Goal: Task Accomplishment & Management: Complete application form

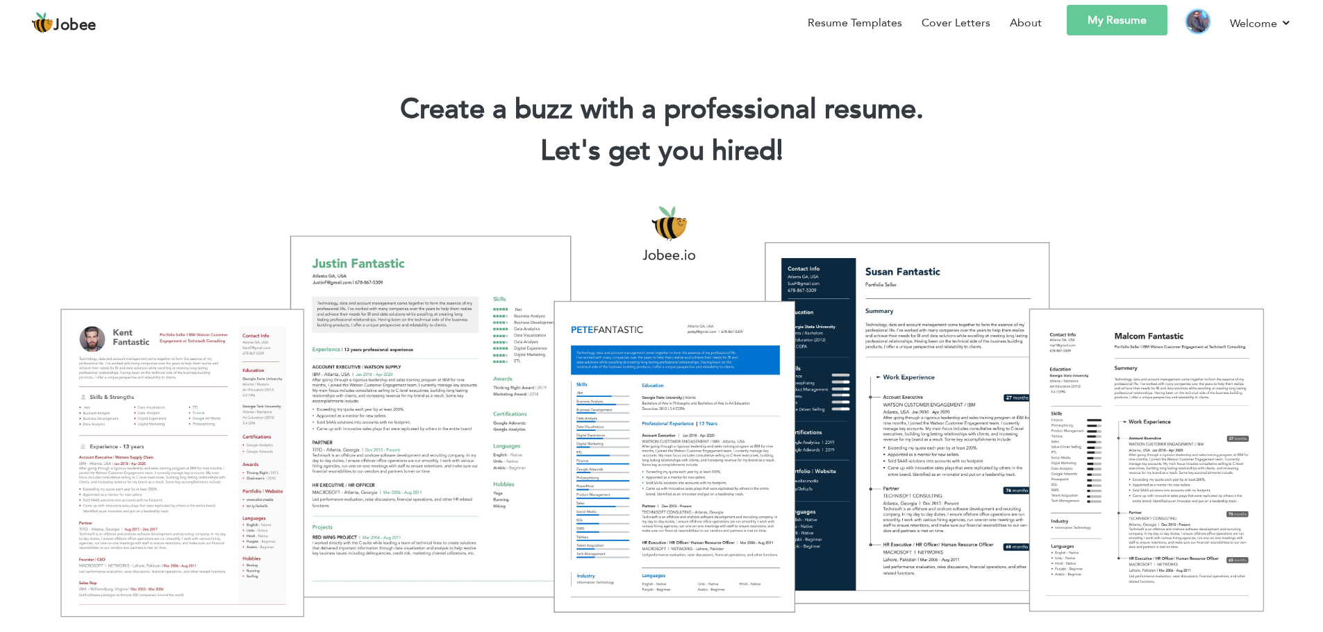
click at [1198, 24] on img at bounding box center [1197, 21] width 22 height 22
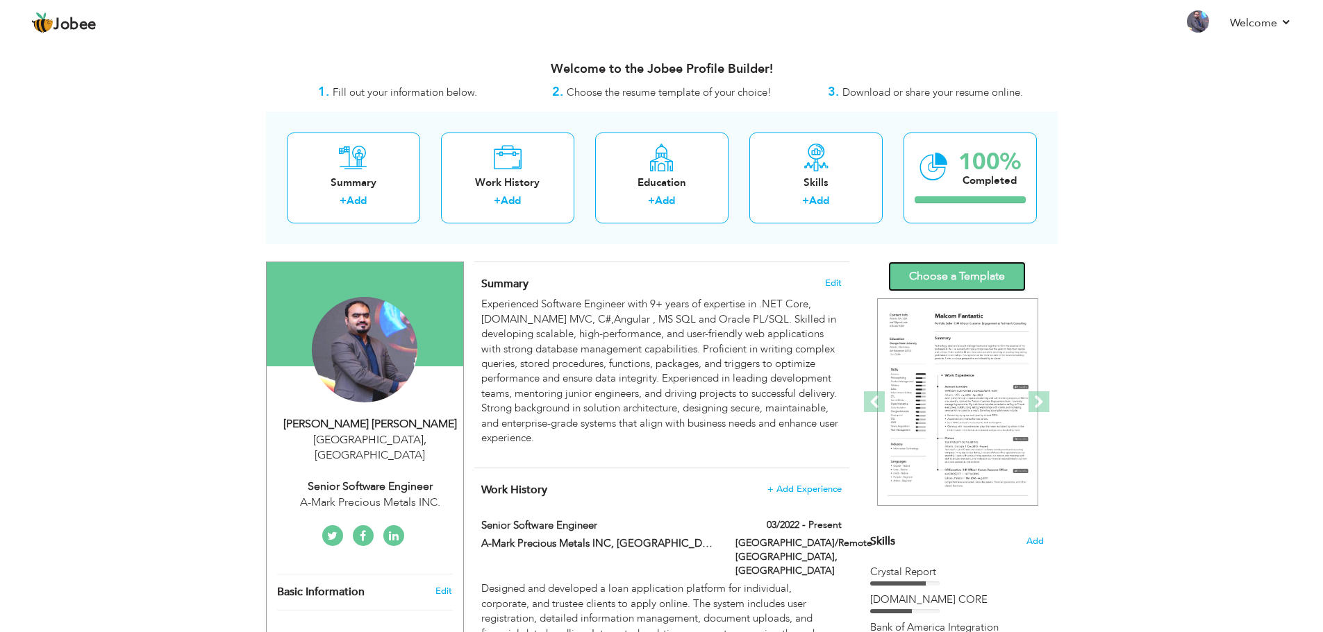
click at [974, 278] on link "Choose a Template" at bounding box center [956, 277] width 137 height 30
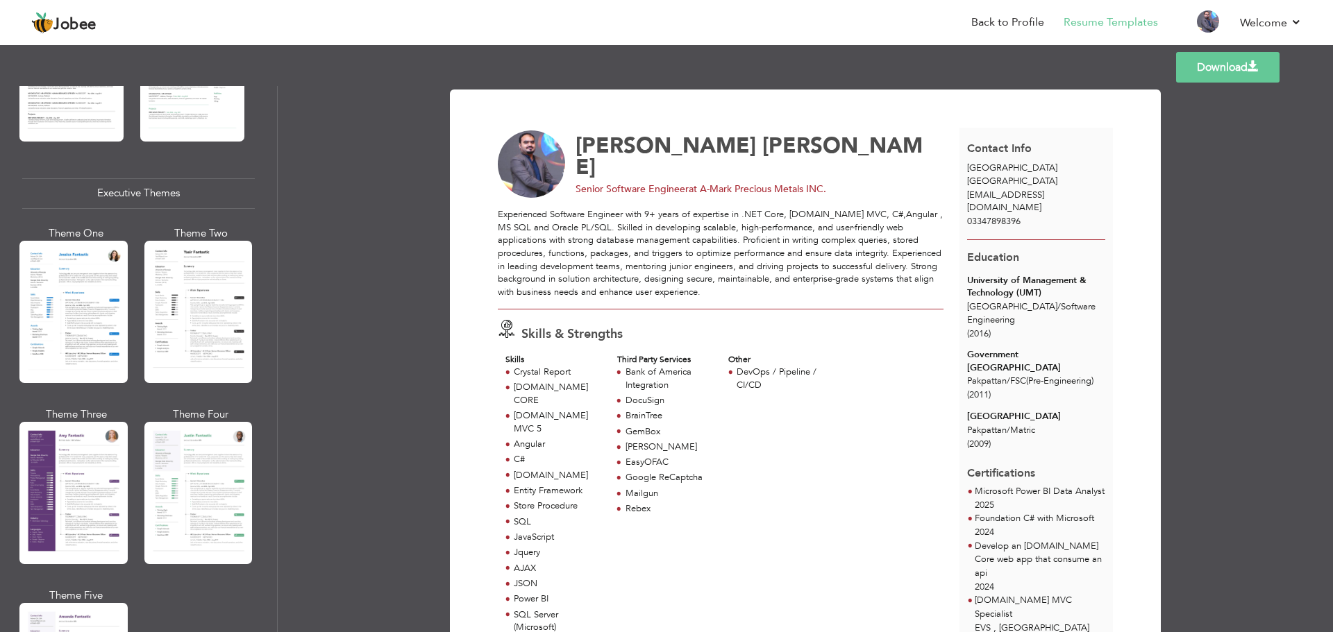
scroll to position [972, 0]
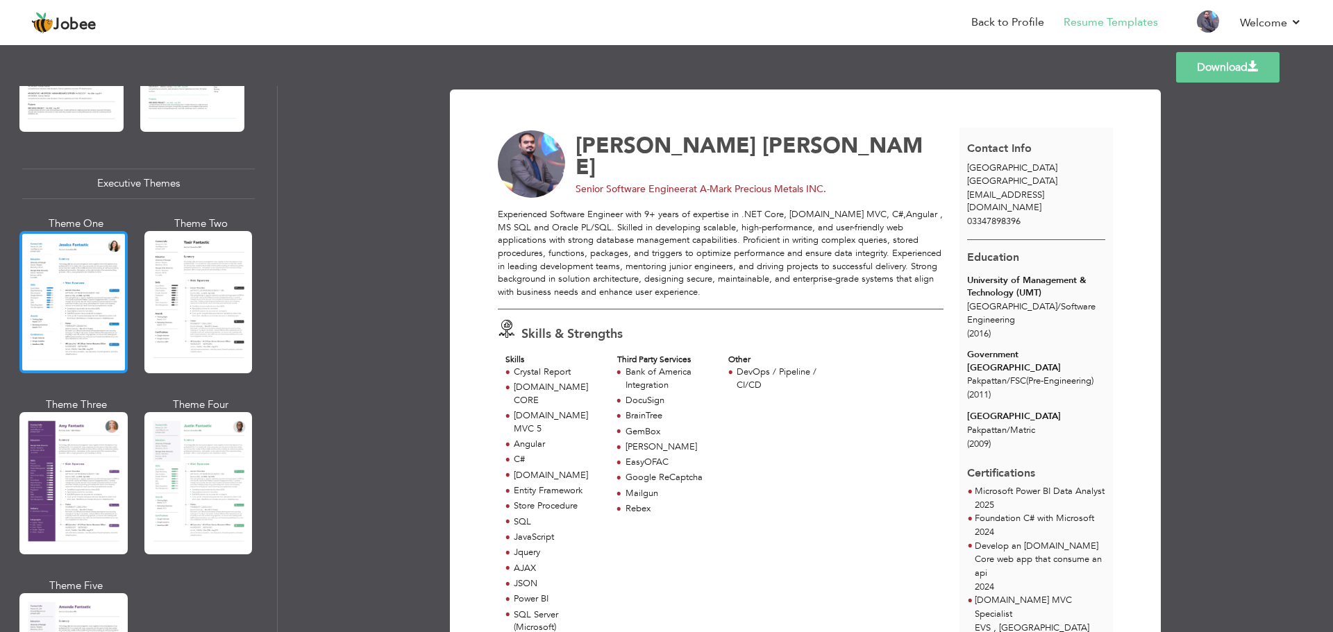
click at [44, 310] on div at bounding box center [73, 302] width 108 height 142
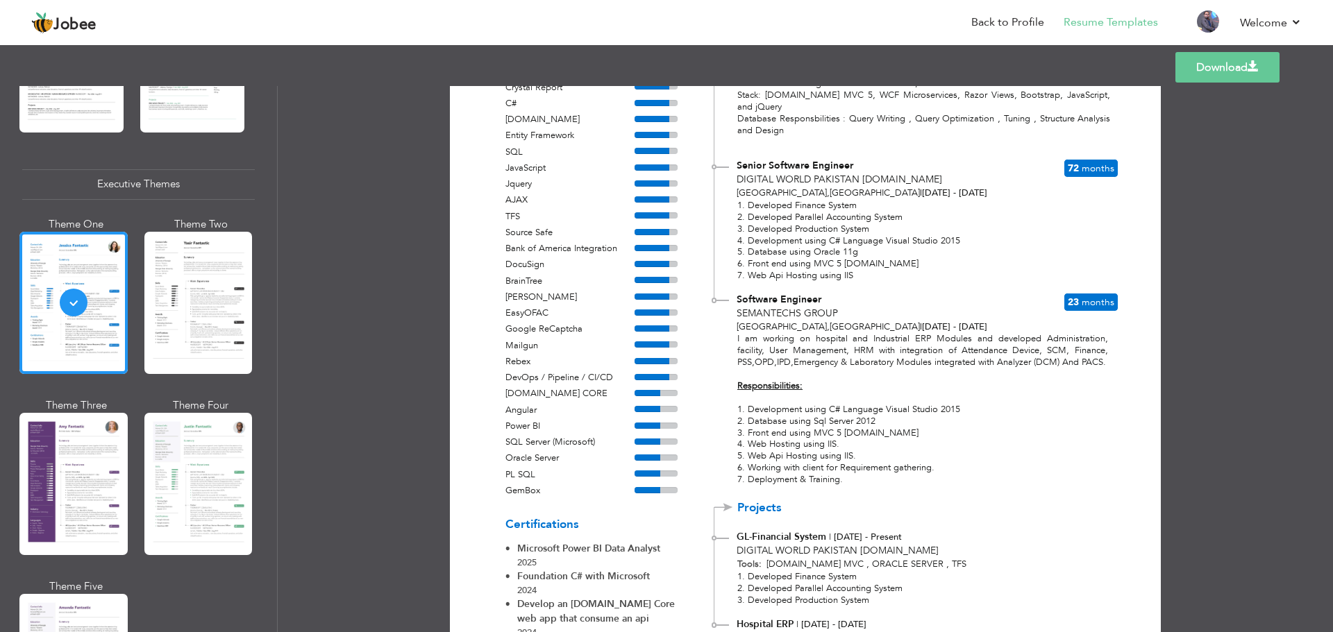
scroll to position [632, 0]
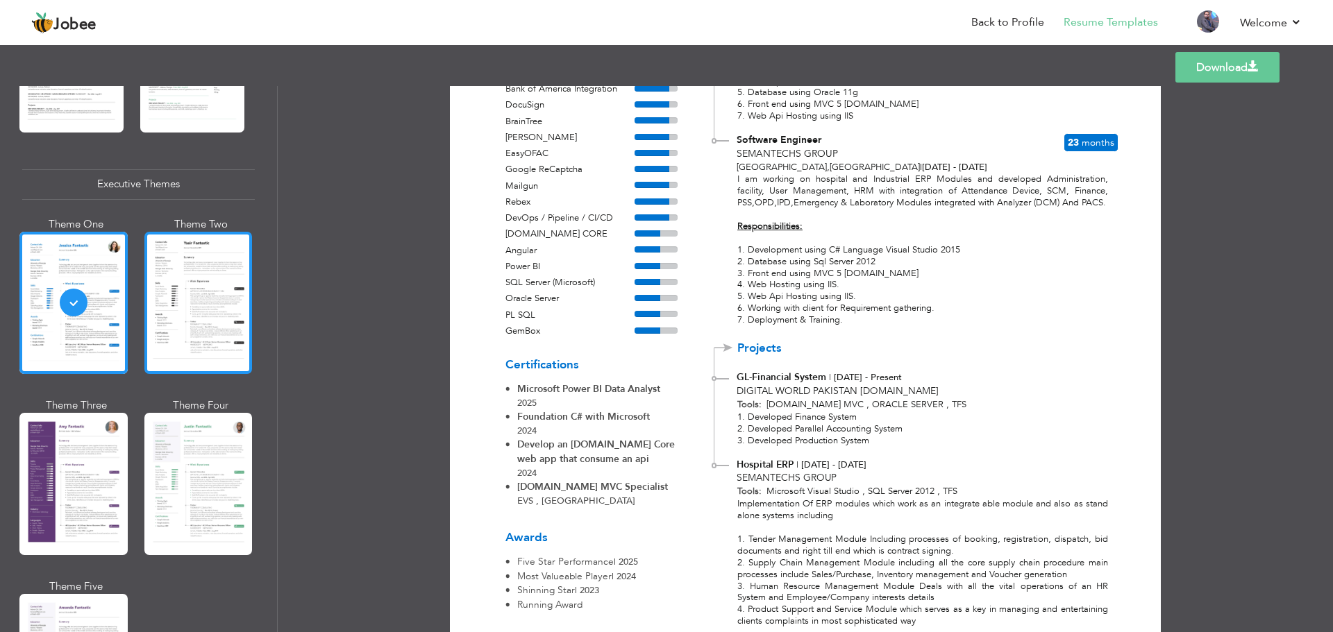
click at [185, 317] on div at bounding box center [198, 303] width 108 height 142
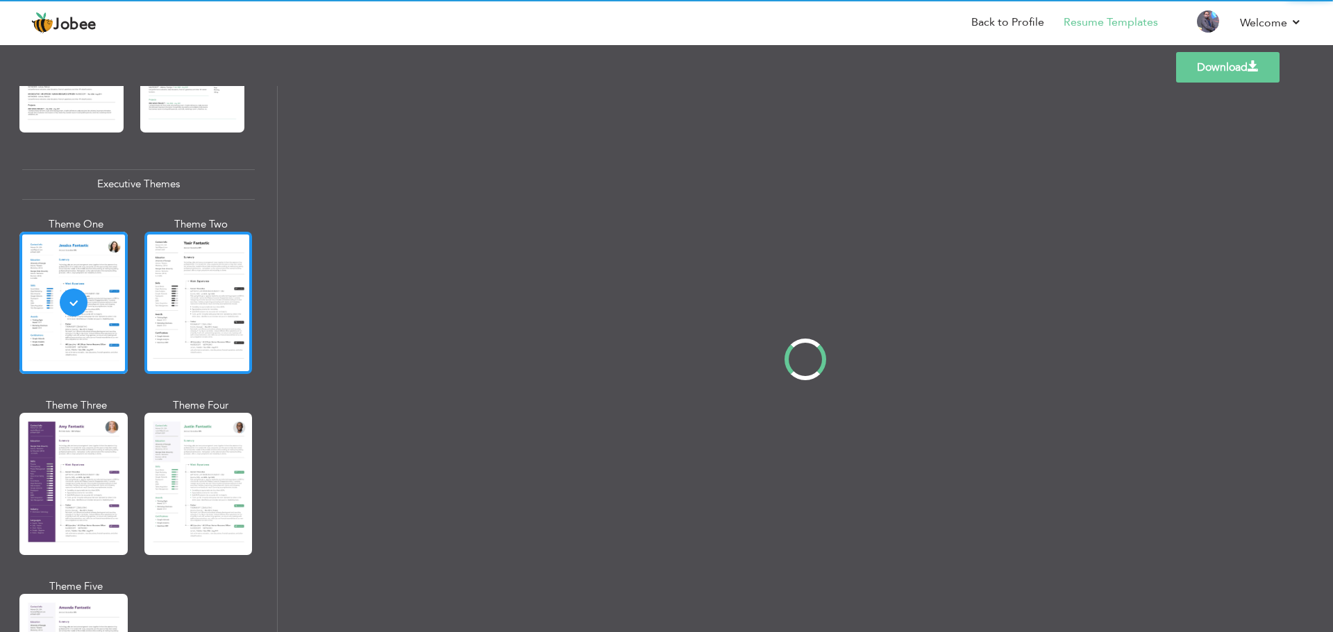
scroll to position [0, 0]
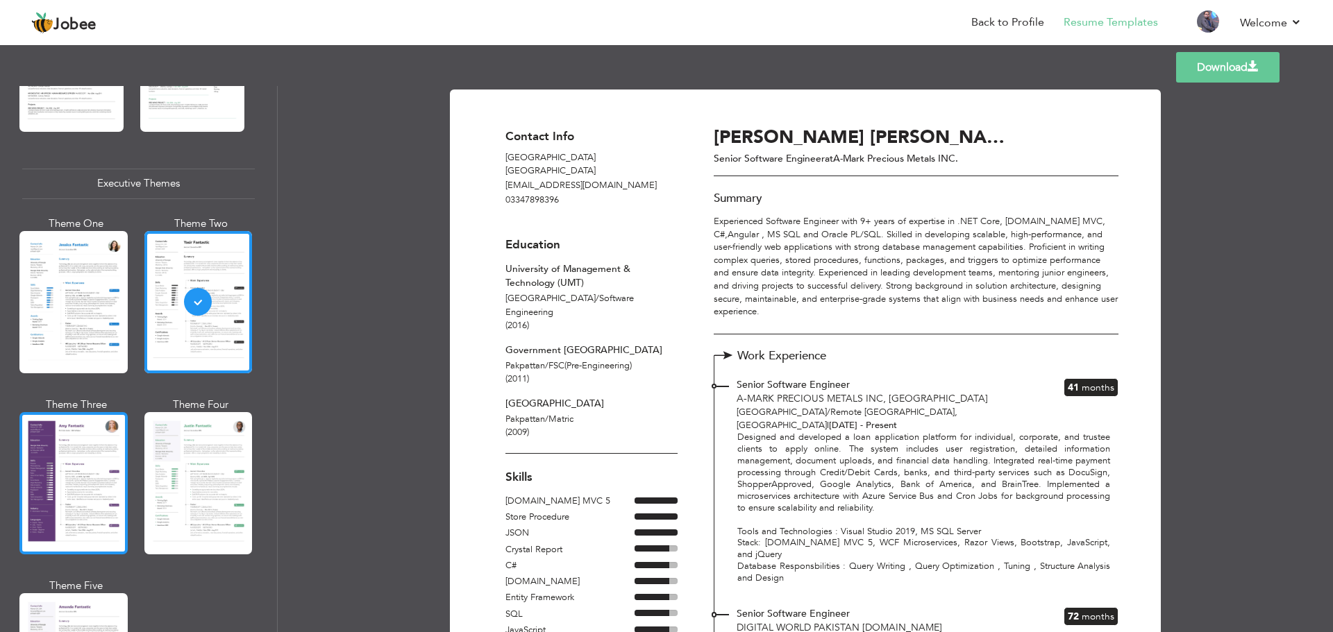
click at [53, 440] on div at bounding box center [73, 483] width 108 height 142
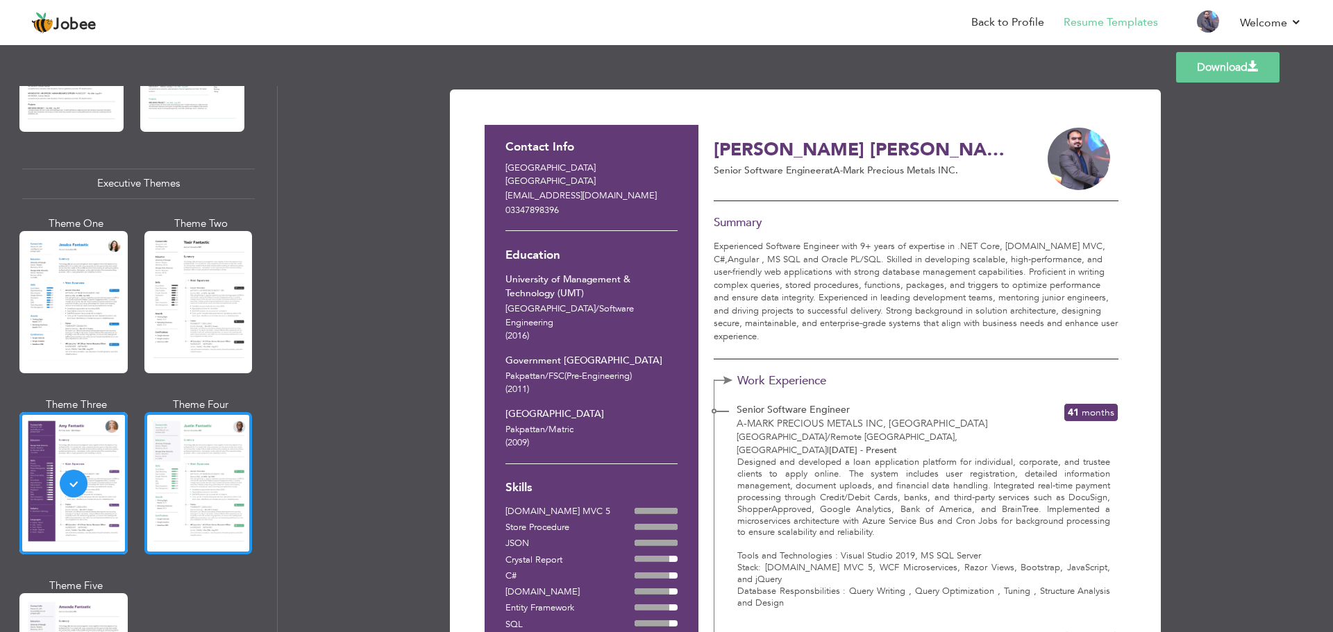
click at [242, 461] on div at bounding box center [198, 483] width 108 height 142
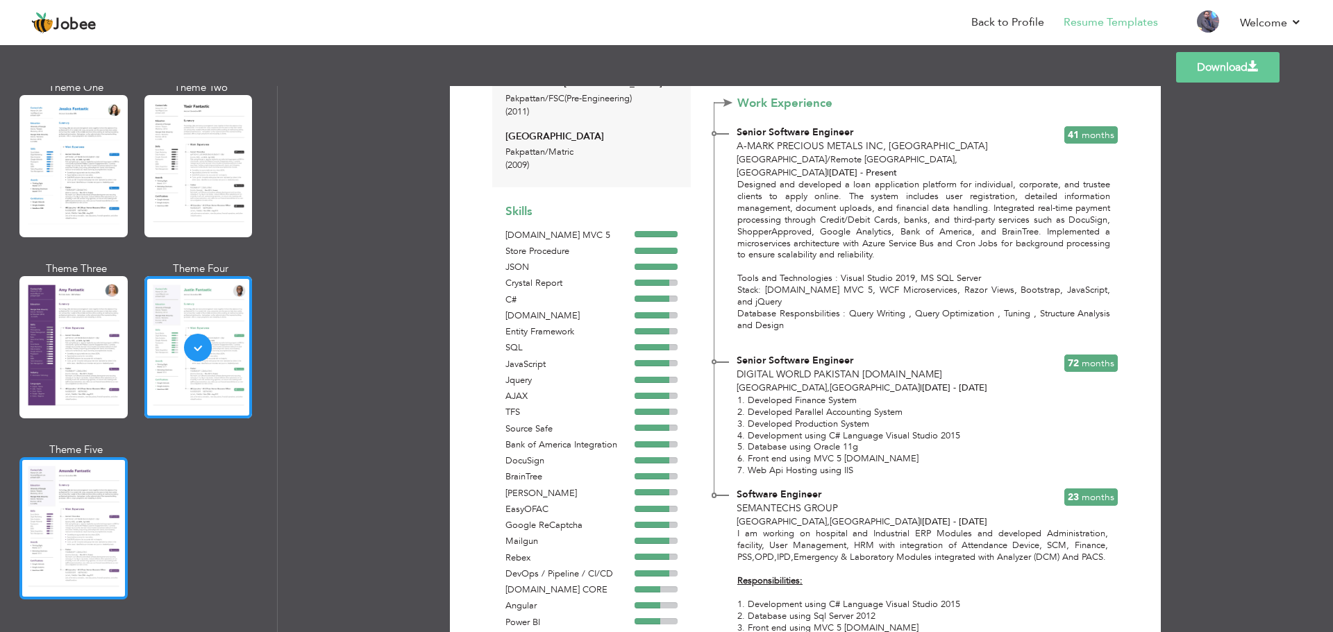
scroll to position [1111, 0]
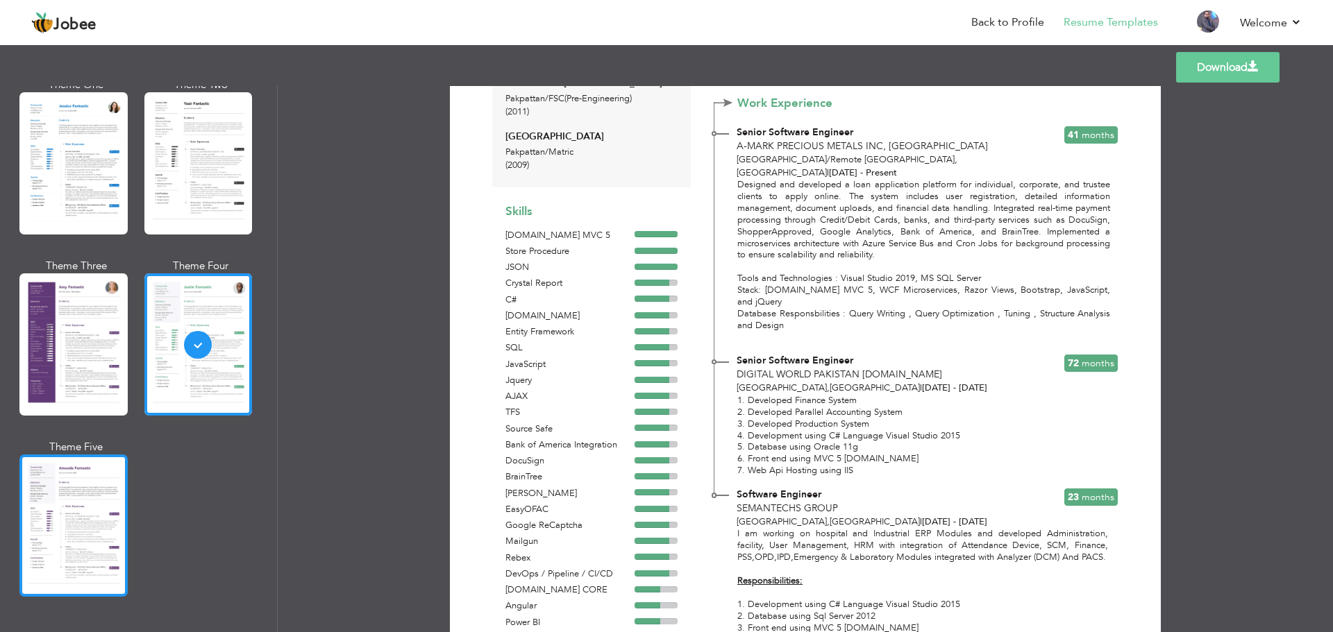
click at [84, 480] on div at bounding box center [73, 526] width 108 height 142
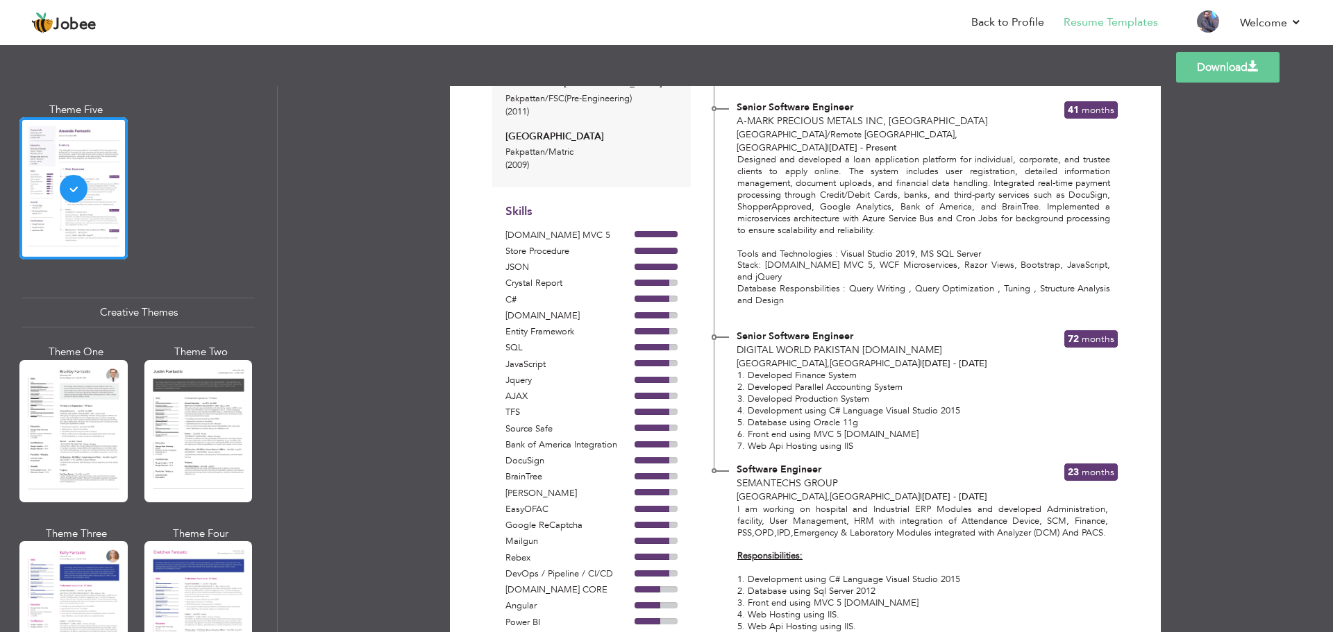
scroll to position [1527, 0]
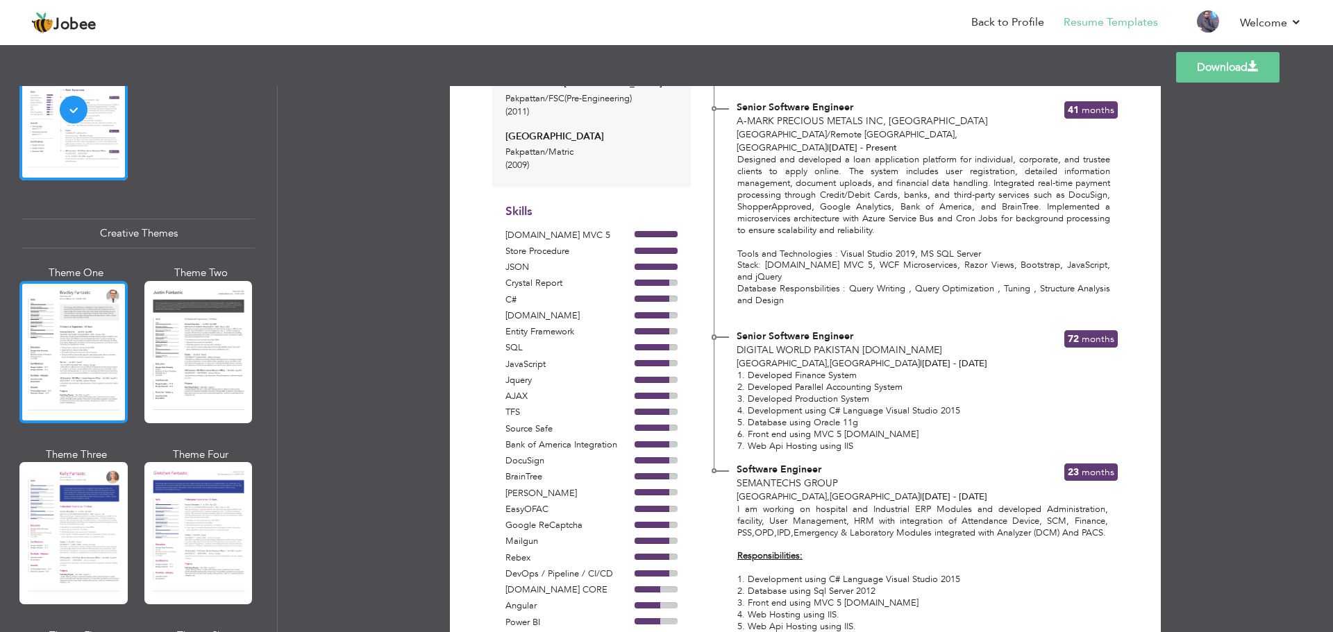
click at [60, 335] on div at bounding box center [73, 352] width 108 height 142
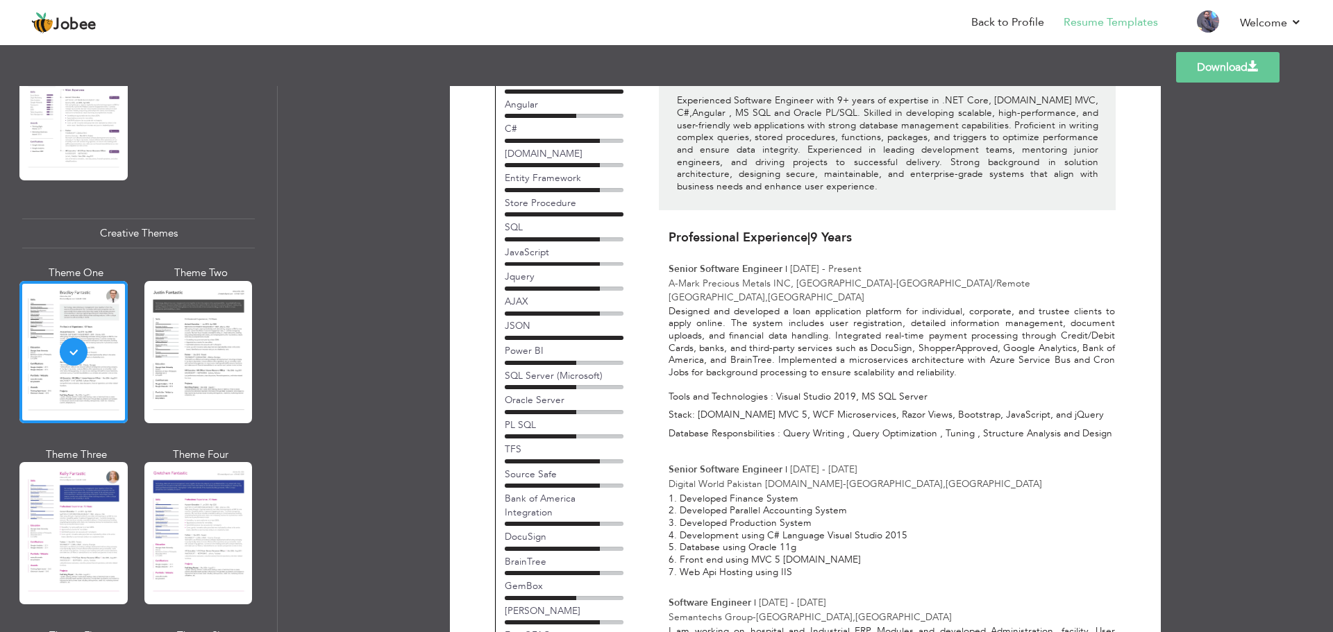
scroll to position [0, 0]
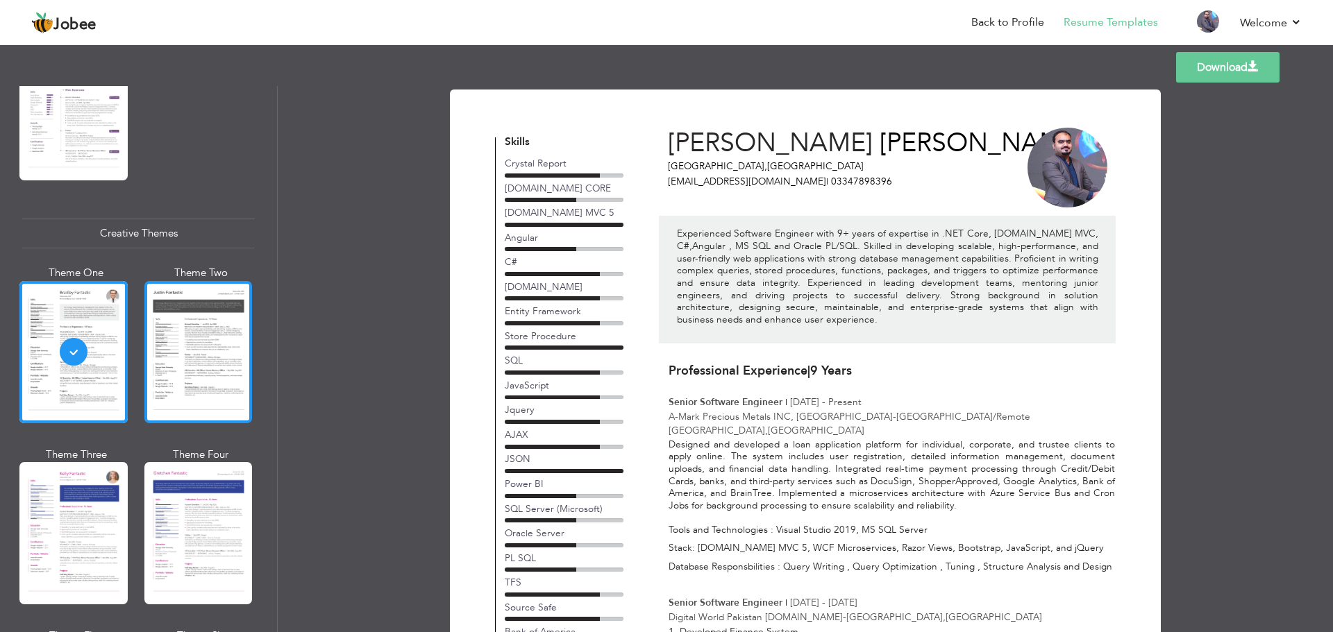
click at [182, 358] on div at bounding box center [198, 352] width 108 height 142
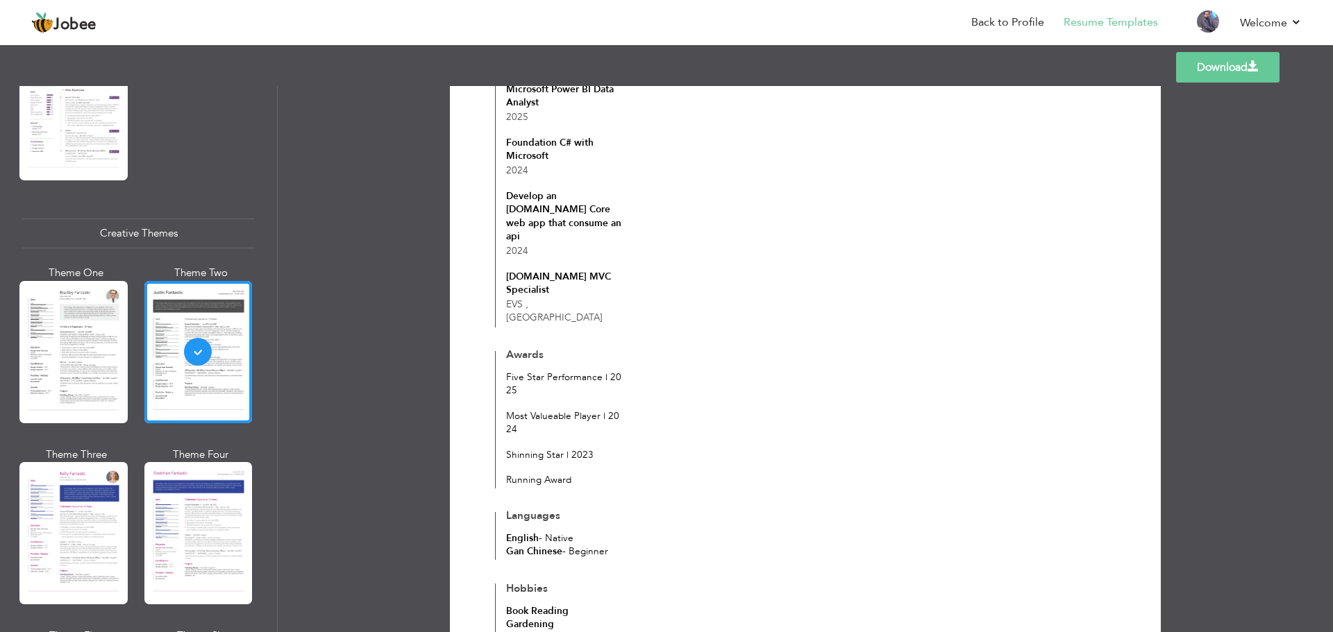
scroll to position [1302, 0]
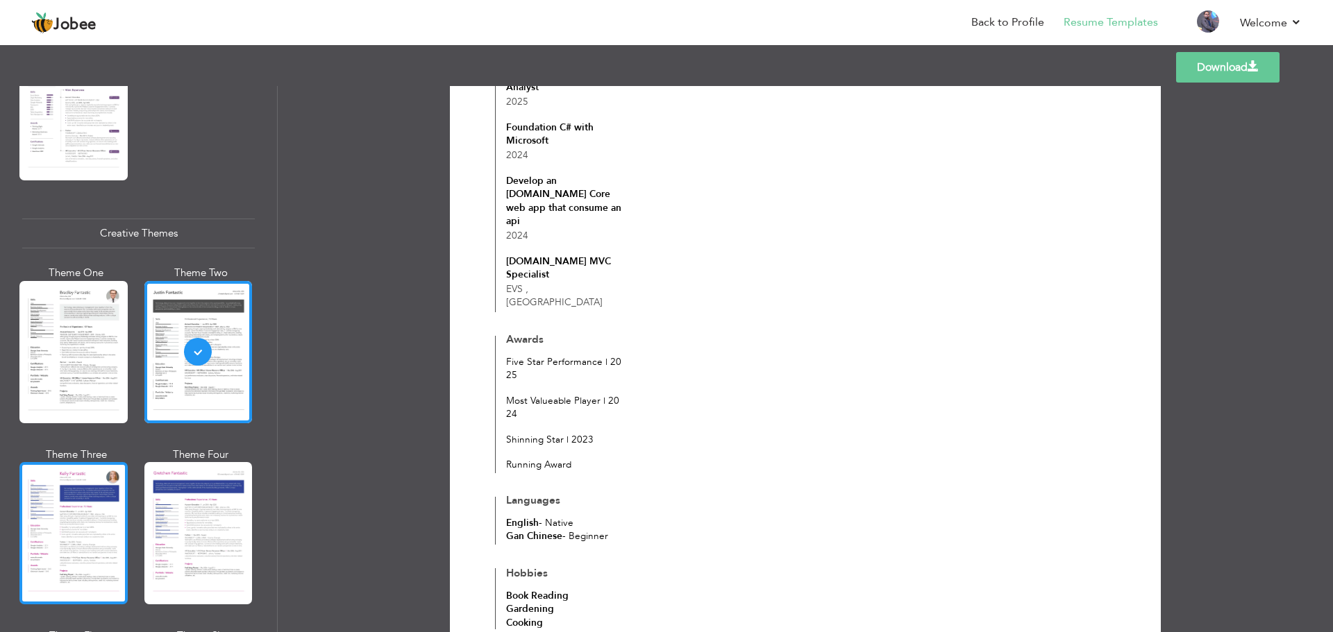
click at [69, 512] on div at bounding box center [73, 533] width 108 height 142
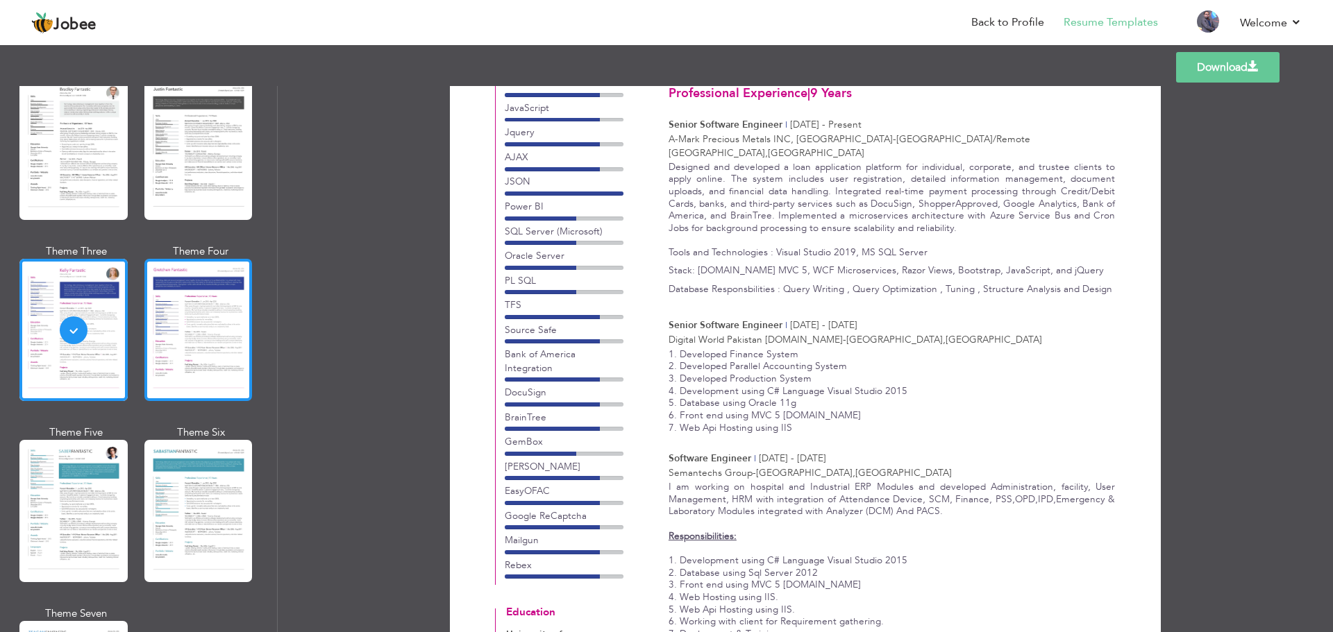
scroll to position [1736, 0]
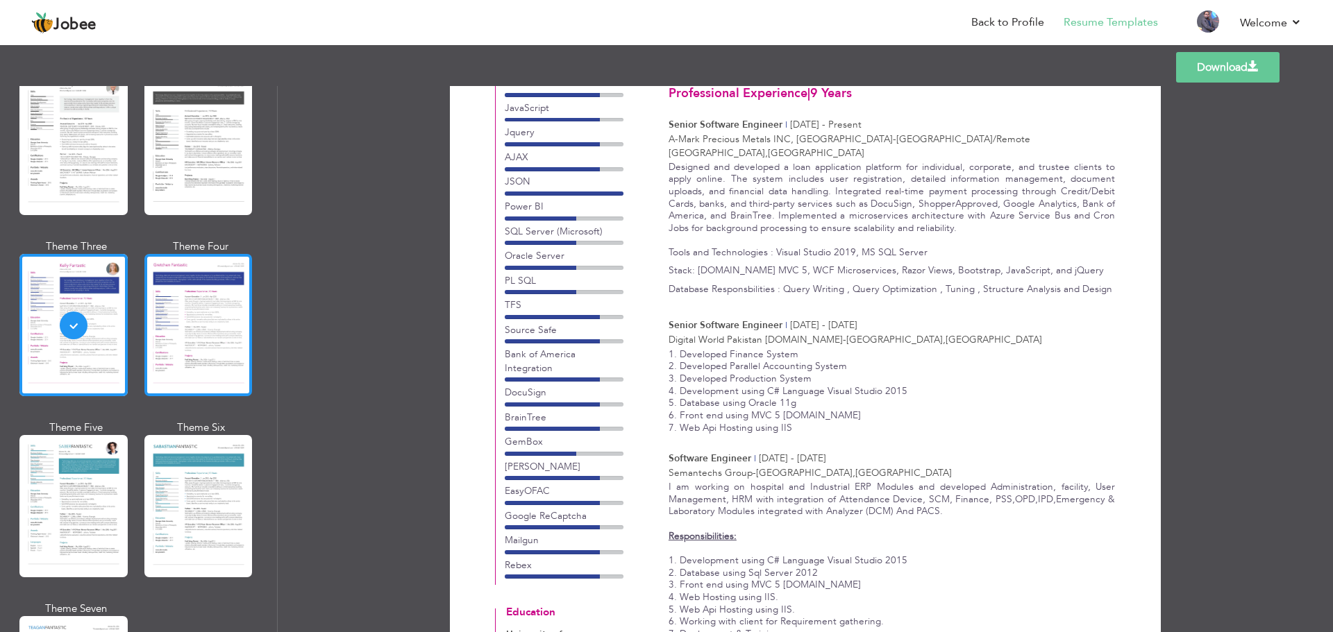
click at [178, 316] on div at bounding box center [198, 325] width 108 height 142
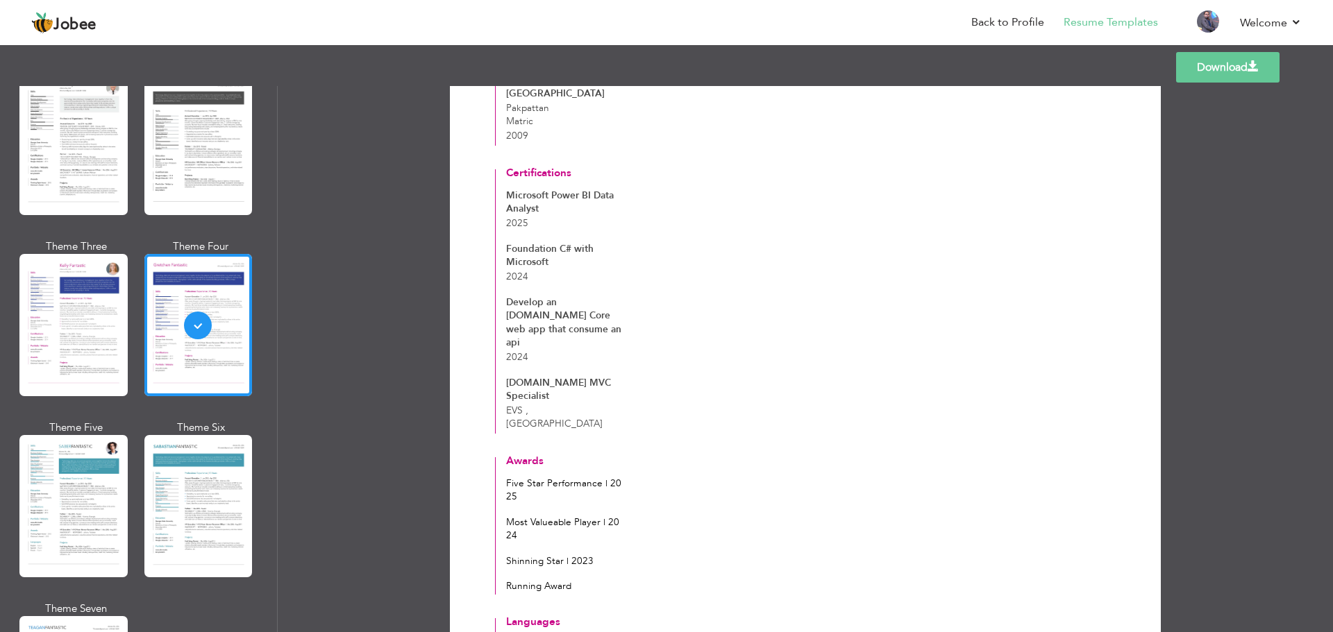
scroll to position [1302, 0]
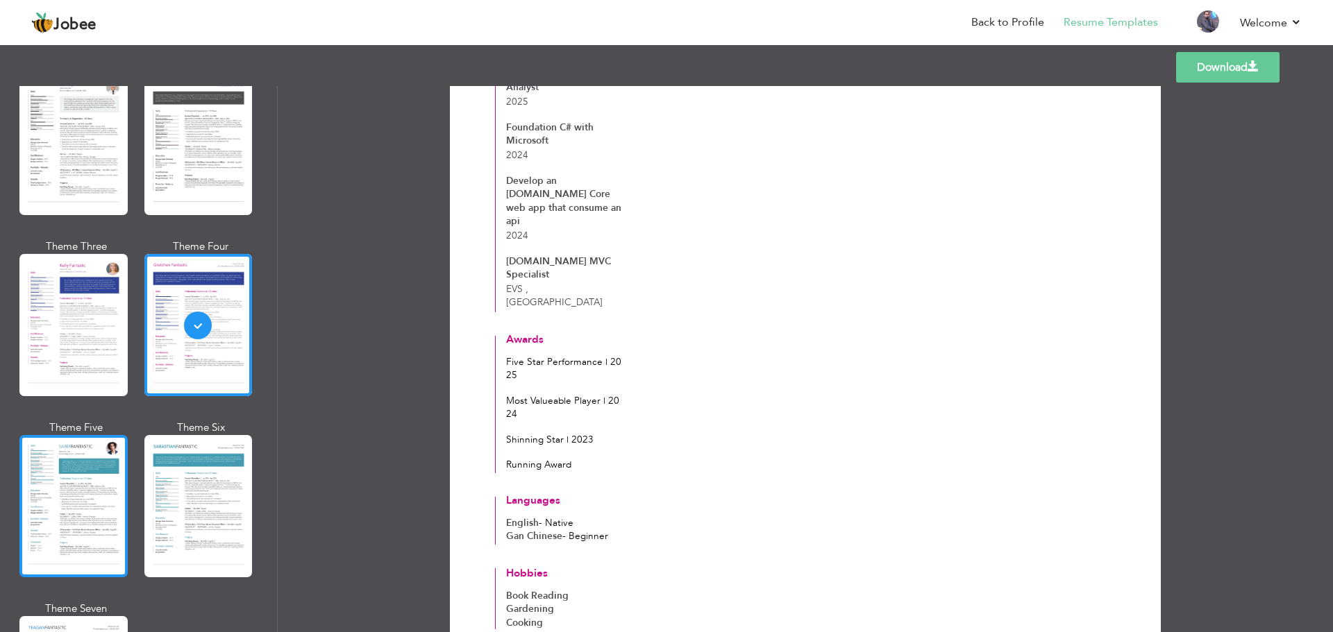
click at [48, 460] on div at bounding box center [73, 506] width 108 height 142
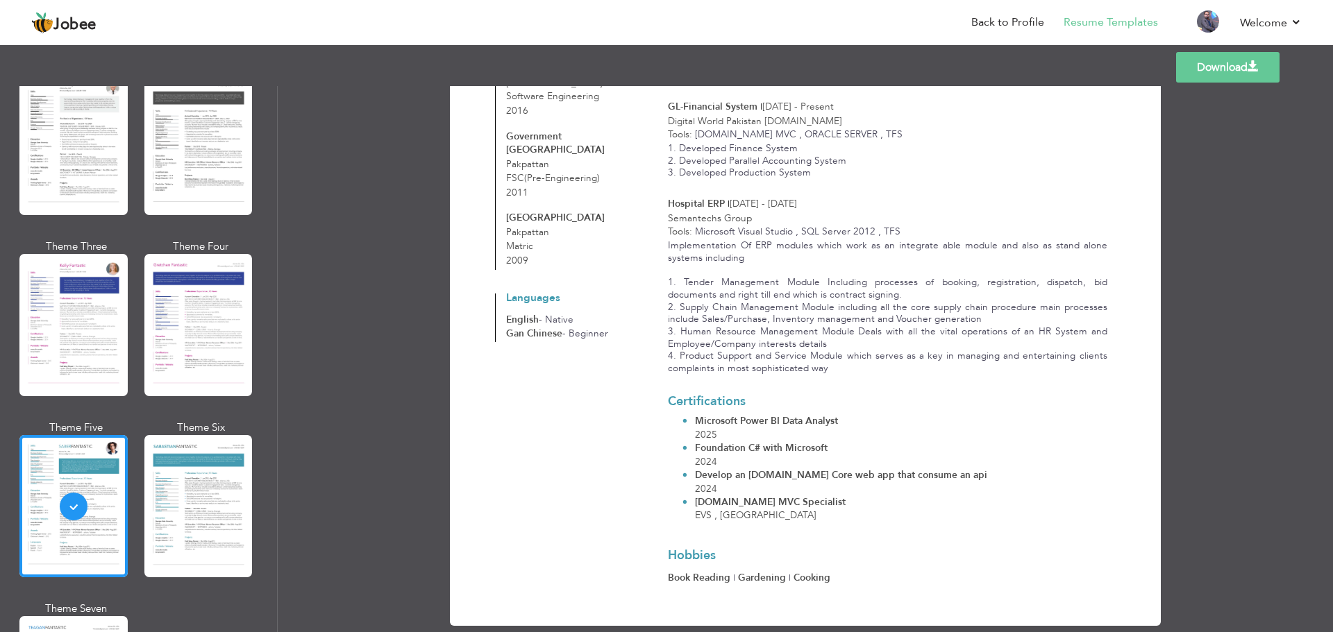
scroll to position [891, 0]
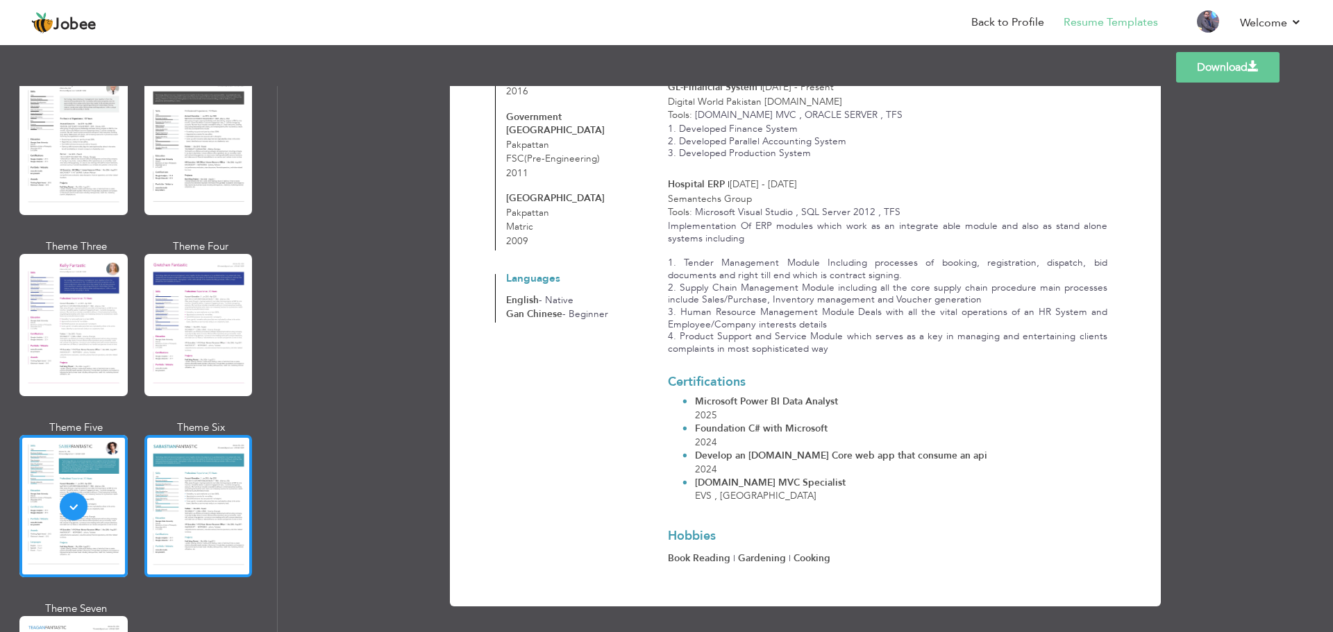
click at [182, 461] on div at bounding box center [198, 506] width 108 height 142
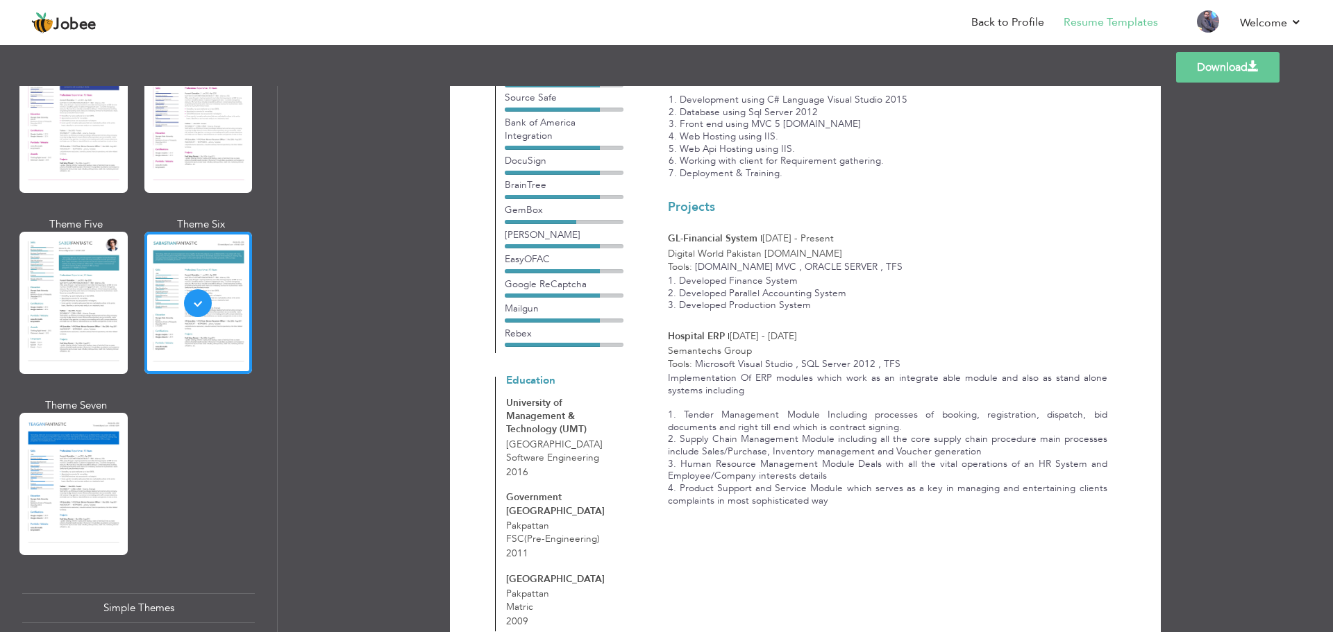
scroll to position [1944, 0]
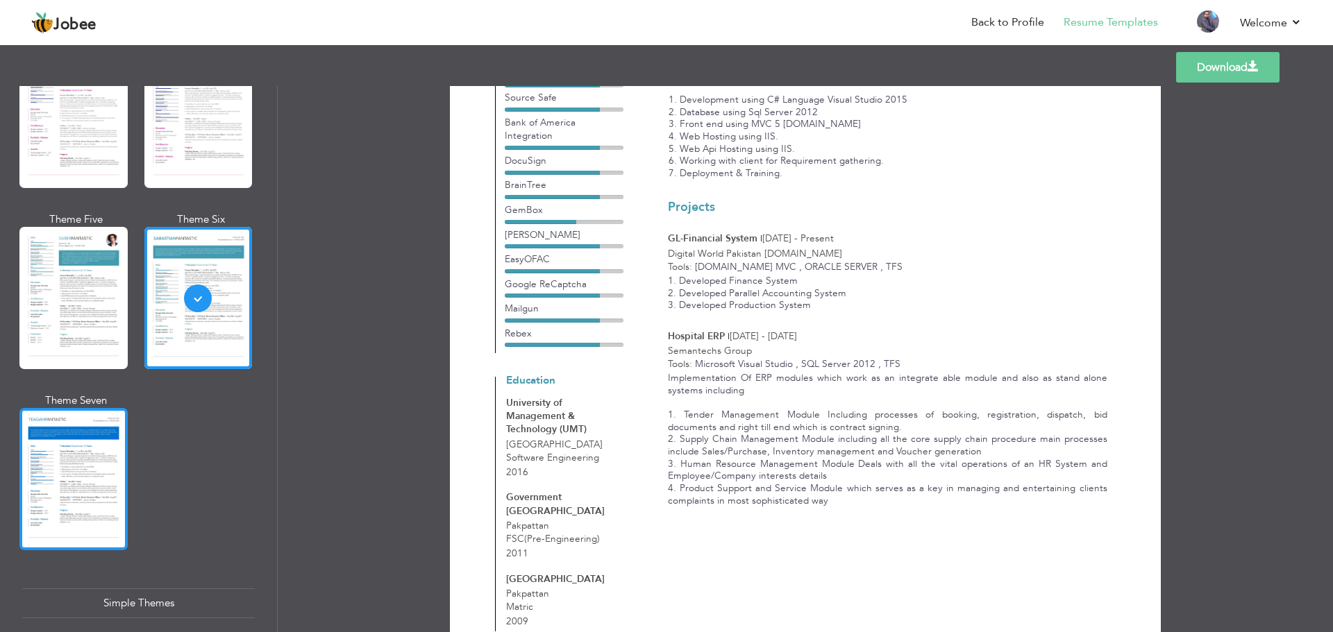
click at [50, 408] on div at bounding box center [73, 479] width 108 height 142
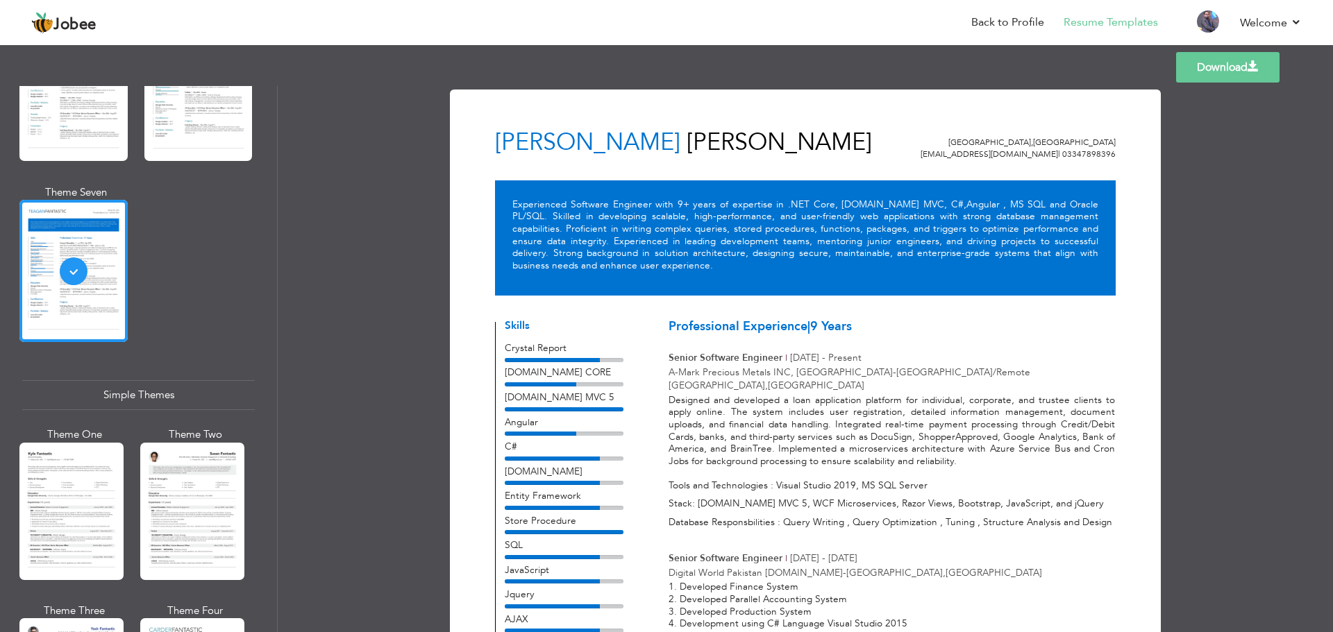
scroll to position [2284, 0]
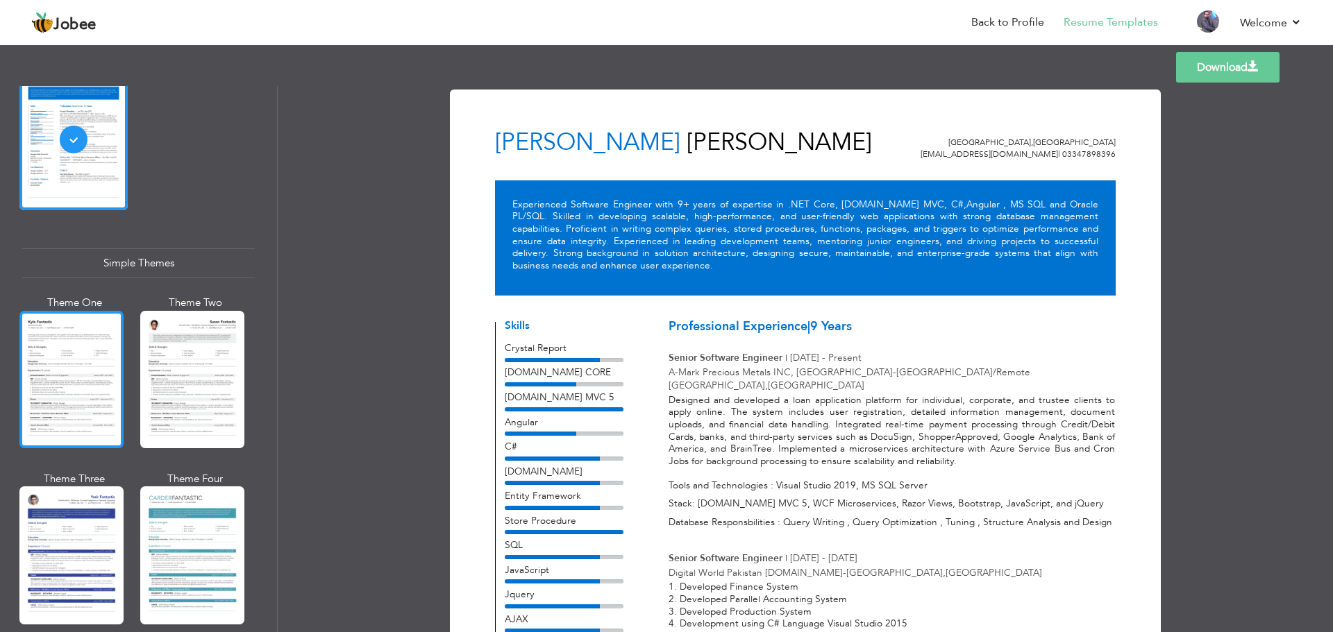
click at [62, 320] on div at bounding box center [71, 379] width 104 height 137
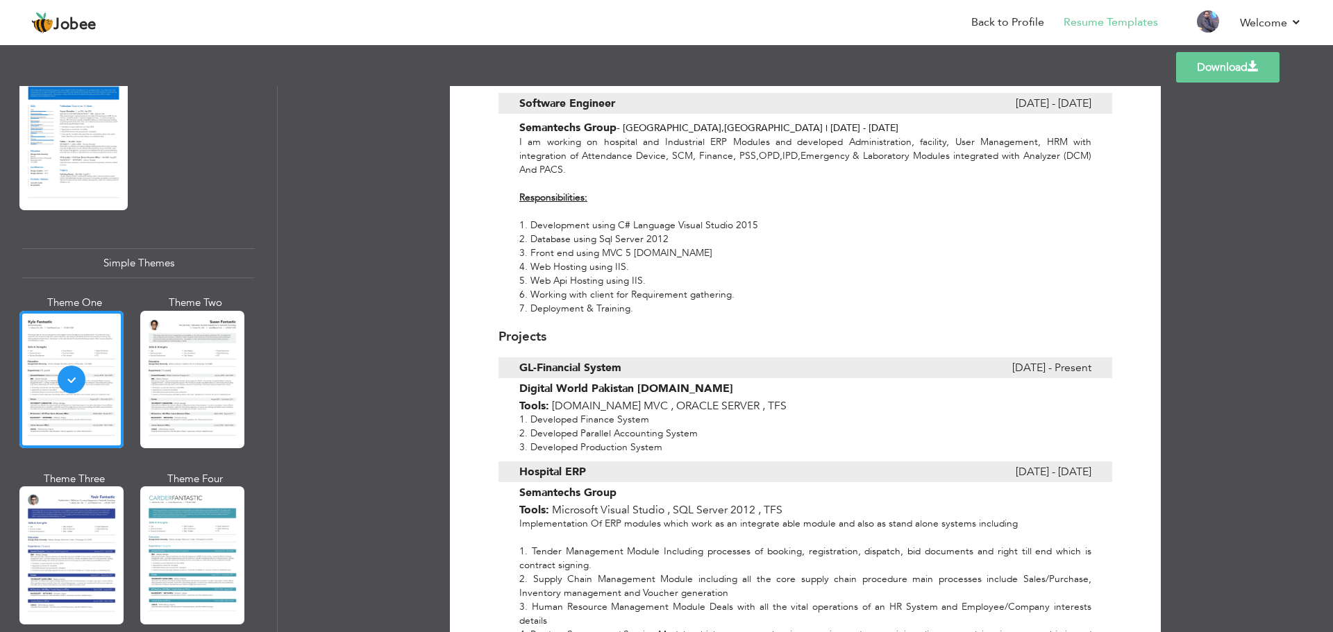
scroll to position [1103, 0]
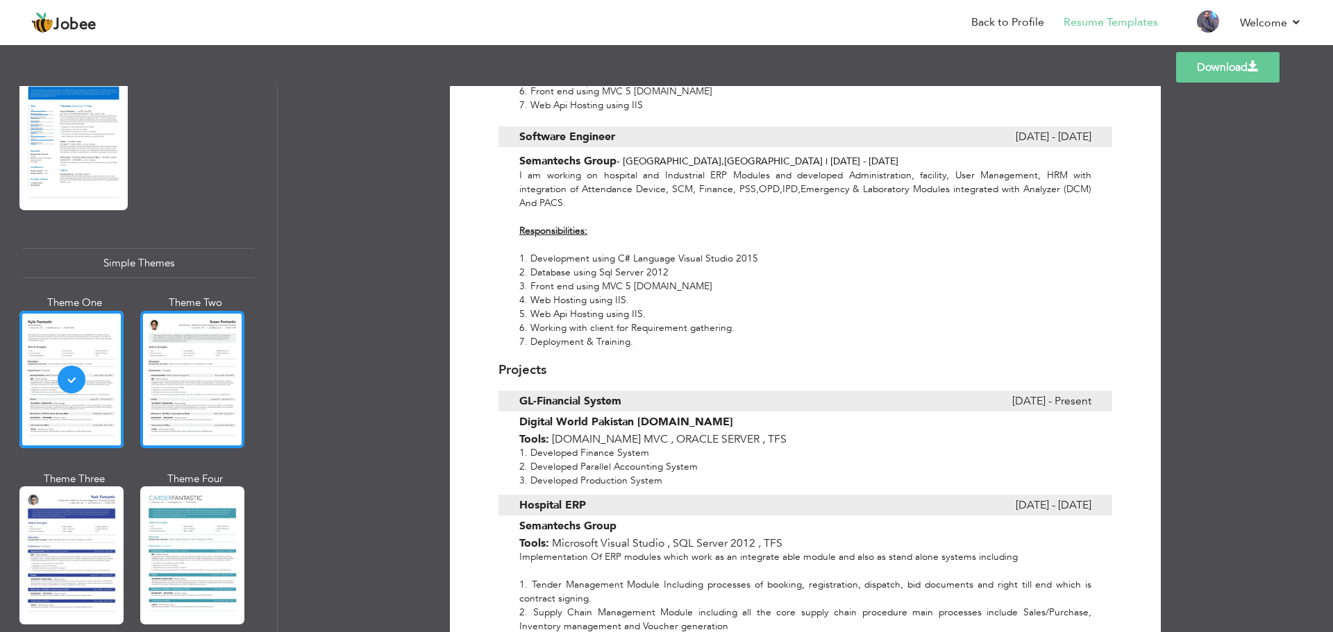
click at [167, 374] on div at bounding box center [192, 379] width 104 height 137
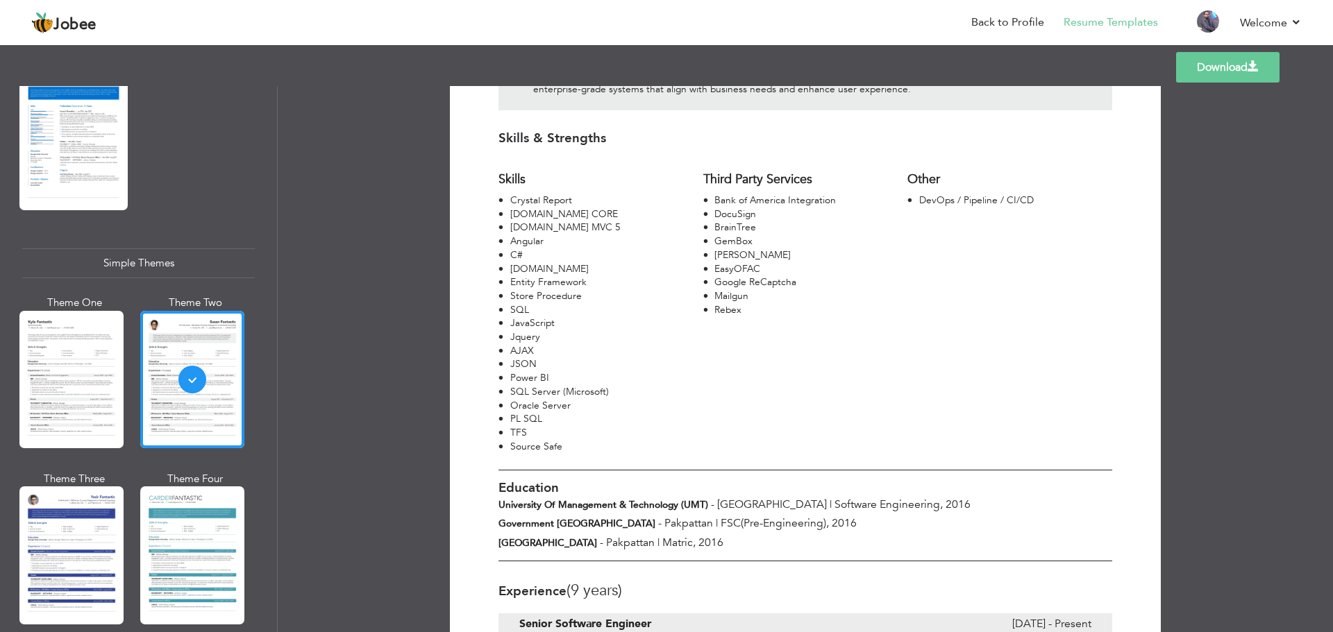
scroll to position [0, 0]
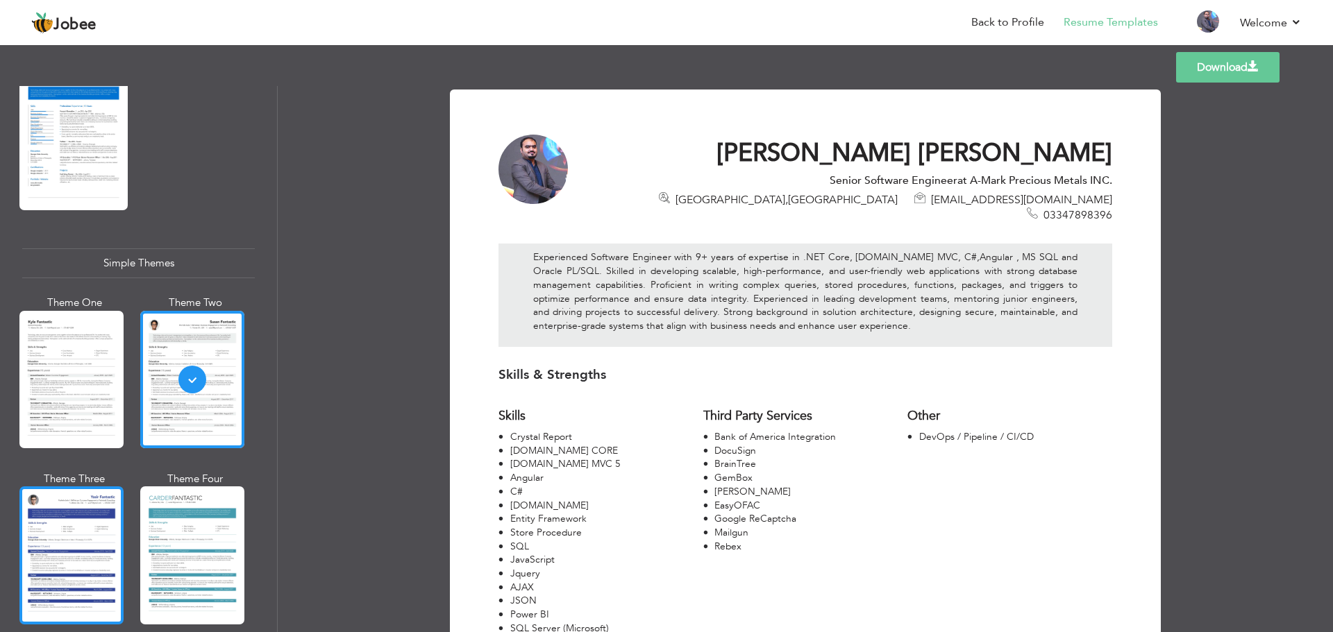
click at [64, 493] on div at bounding box center [71, 555] width 104 height 137
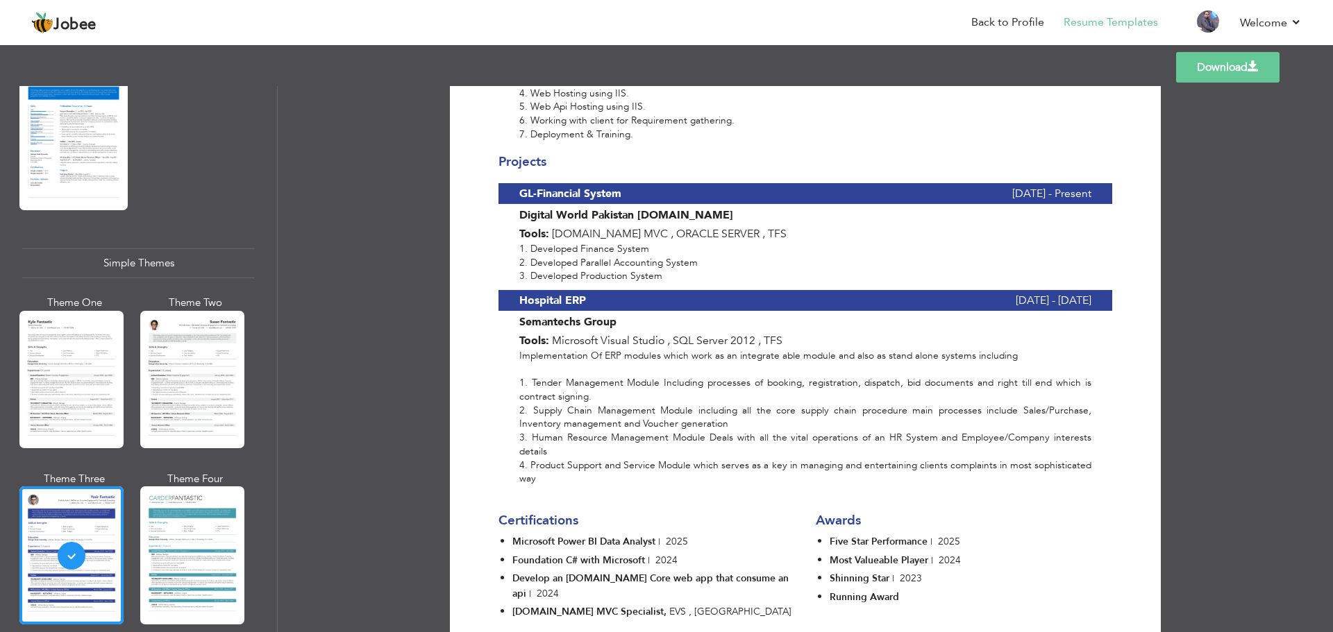
scroll to position [1472, 0]
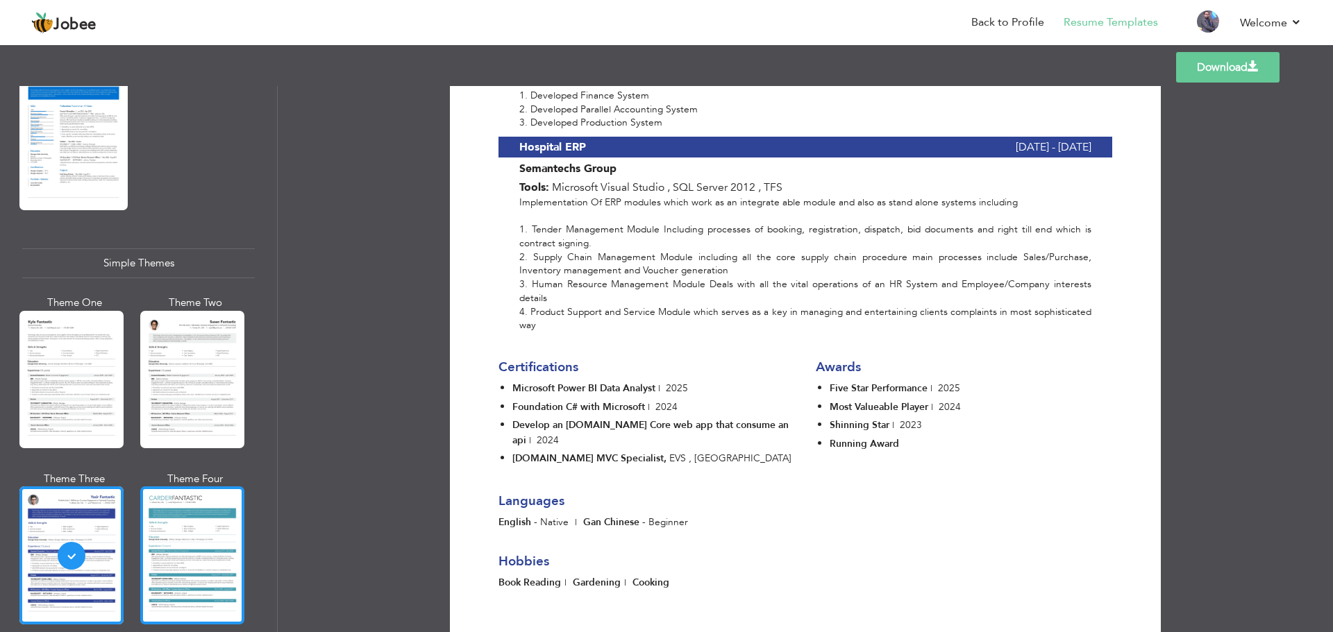
click at [182, 505] on div at bounding box center [192, 555] width 104 height 137
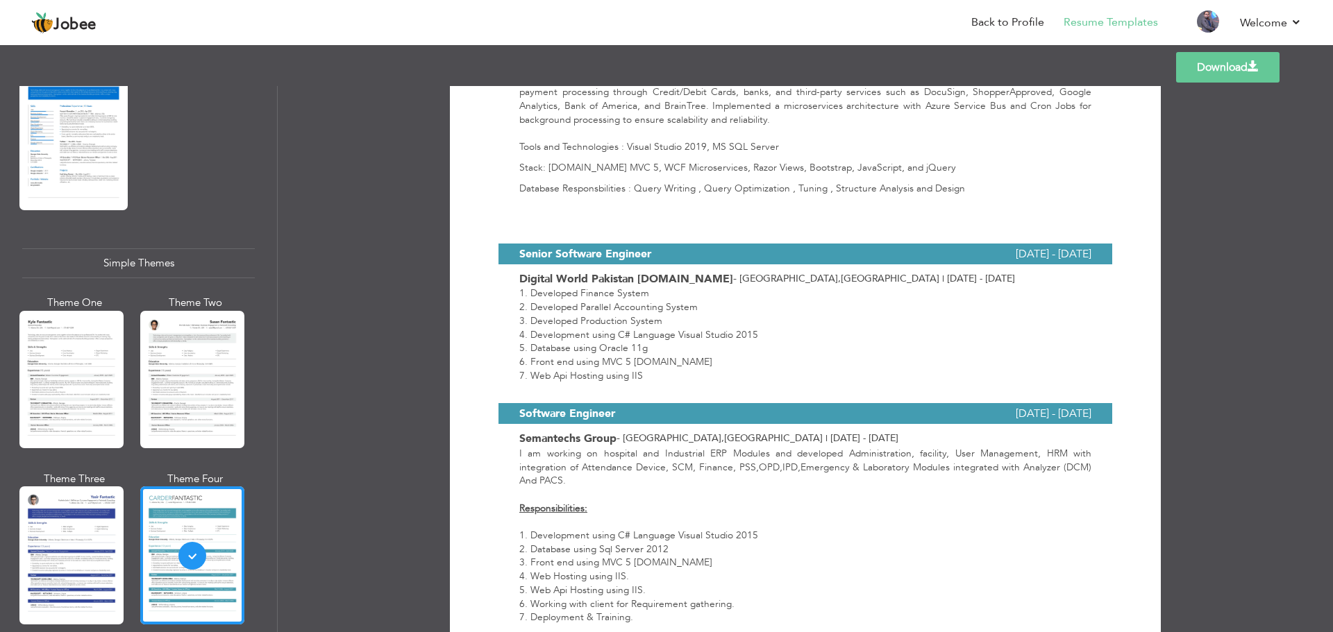
scroll to position [866, 0]
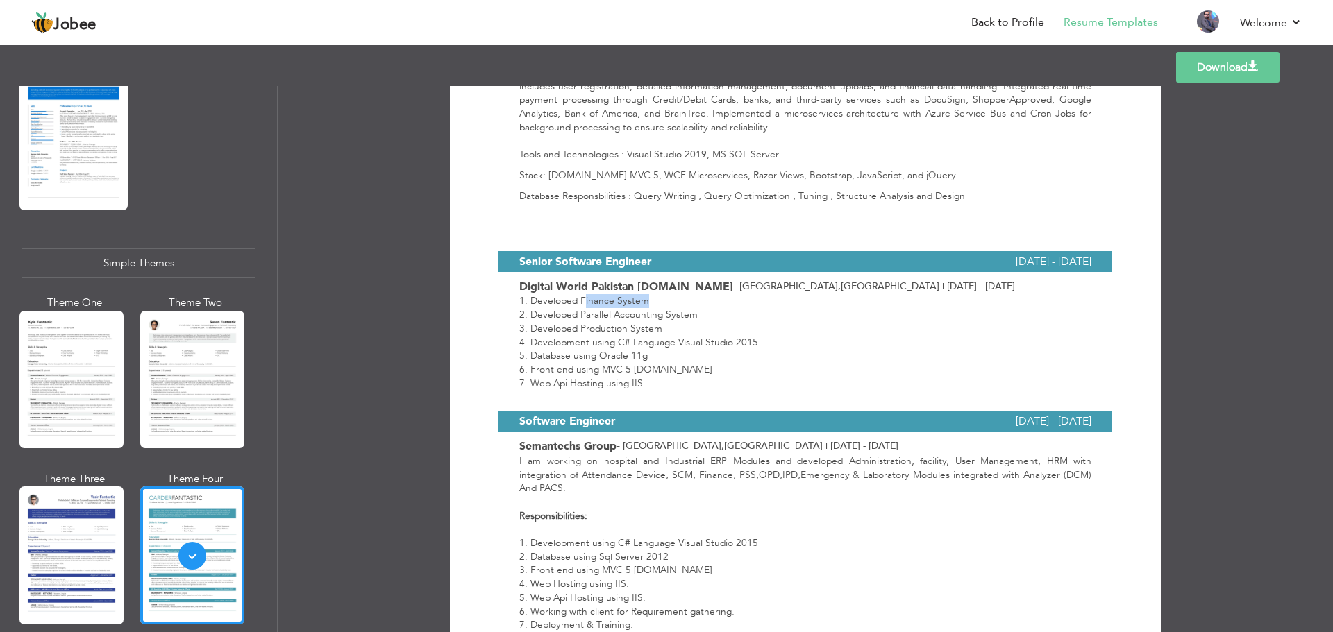
drag, startPoint x: 580, startPoint y: 244, endPoint x: 686, endPoint y: 242, distance: 105.5
click at [686, 294] on div "1. Developed Finance System 2. Developed Parallel Accounting System 3. Develope…" at bounding box center [805, 342] width 614 height 96
click at [579, 294] on div "1. Developed Finance System 2. Developed Parallel Accounting System 3. Develope…" at bounding box center [805, 342] width 614 height 96
drag, startPoint x: 577, startPoint y: 241, endPoint x: 678, endPoint y: 248, distance: 101.6
click at [678, 294] on div "1. Developed Finance System 2. Developed Parallel Accounting System 3. Develope…" at bounding box center [805, 342] width 614 height 96
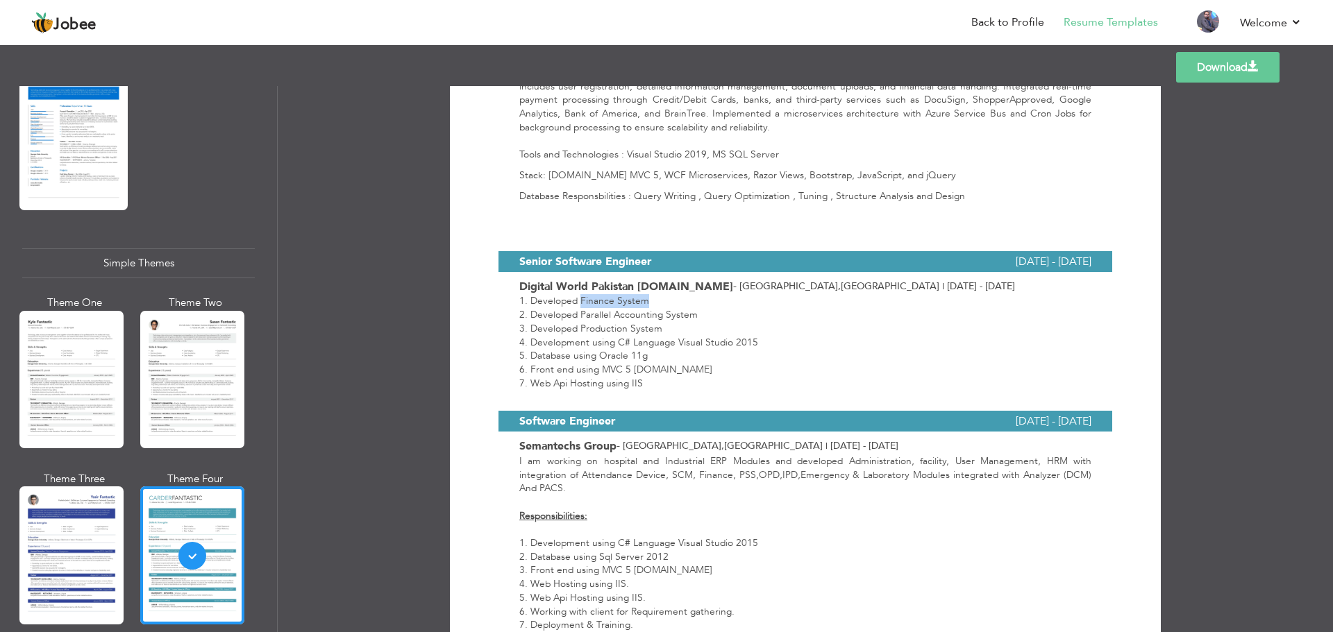
copy div "Finance System"
drag, startPoint x: 578, startPoint y: 258, endPoint x: 716, endPoint y: 257, distance: 138.2
click at [716, 294] on div "1. Developed Finance System 2. Developed Parallel Accounting System 3. Develope…" at bounding box center [805, 342] width 614 height 96
copy div "Parallel Accounting System"
drag, startPoint x: 578, startPoint y: 271, endPoint x: 672, endPoint y: 274, distance: 93.7
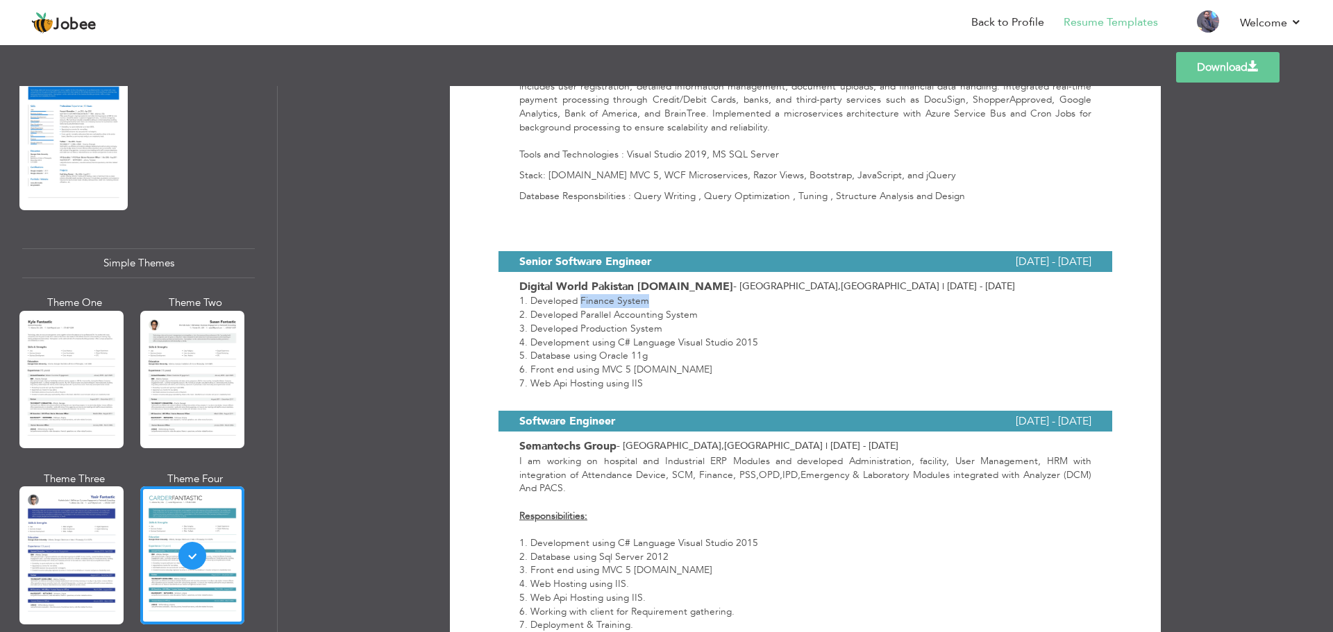
click at [672, 294] on div "1. Developed Finance System 2. Developed Parallel Accounting System 3. Develope…" at bounding box center [805, 342] width 614 height 96
copy div "Production System"
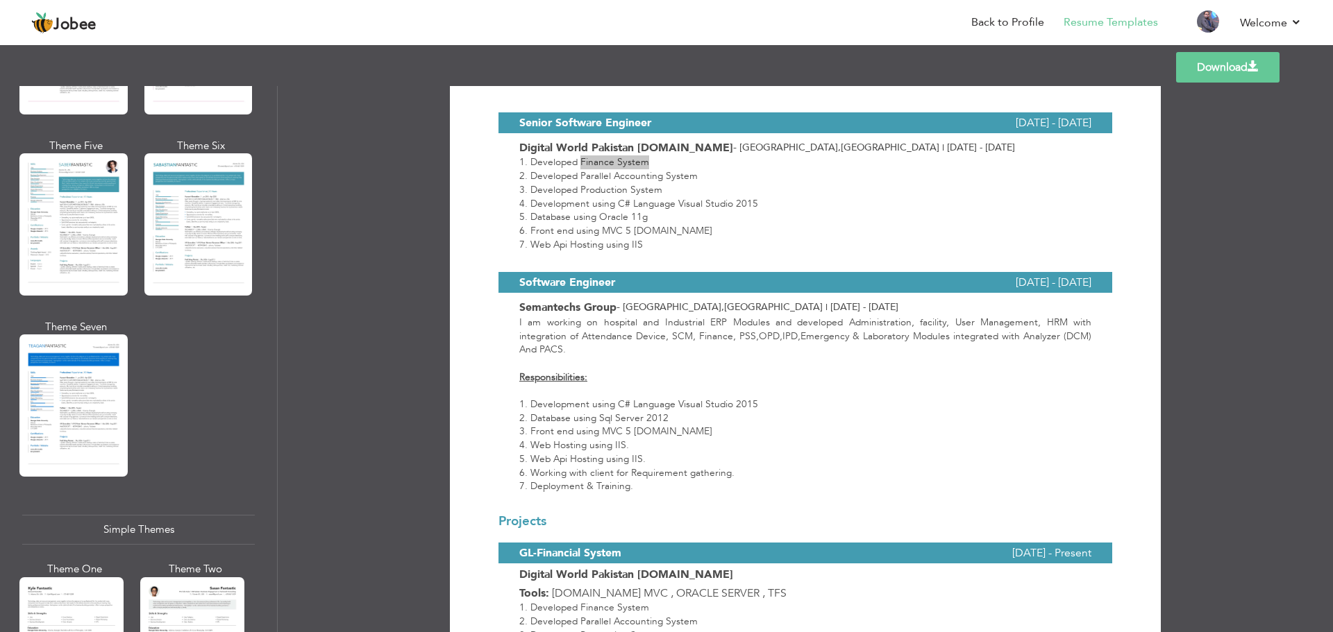
scroll to position [2006, 0]
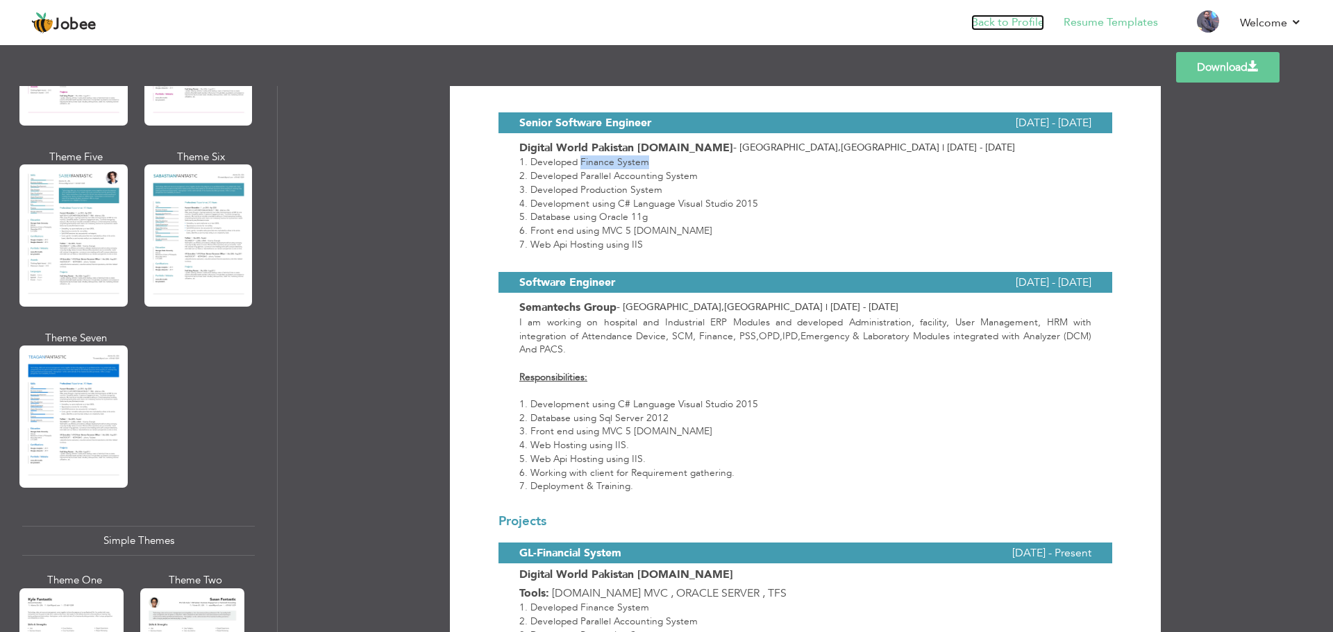
click at [1035, 24] on link "Back to Profile" at bounding box center [1007, 23] width 73 height 16
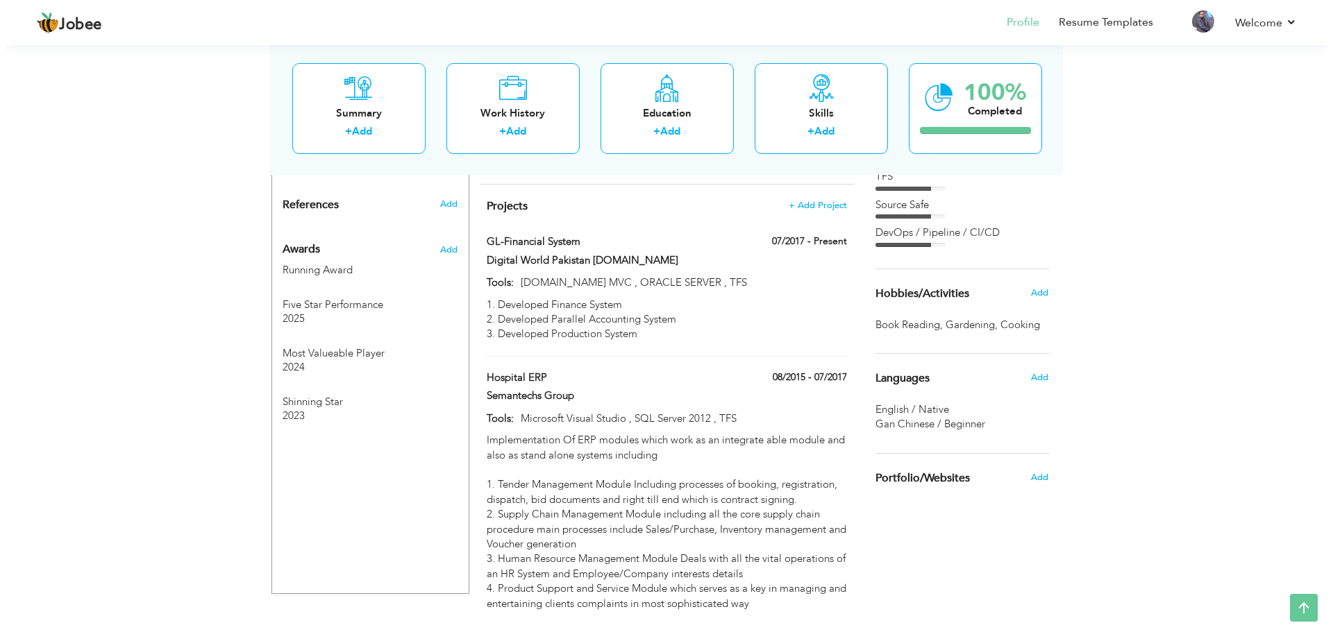
scroll to position [986, 0]
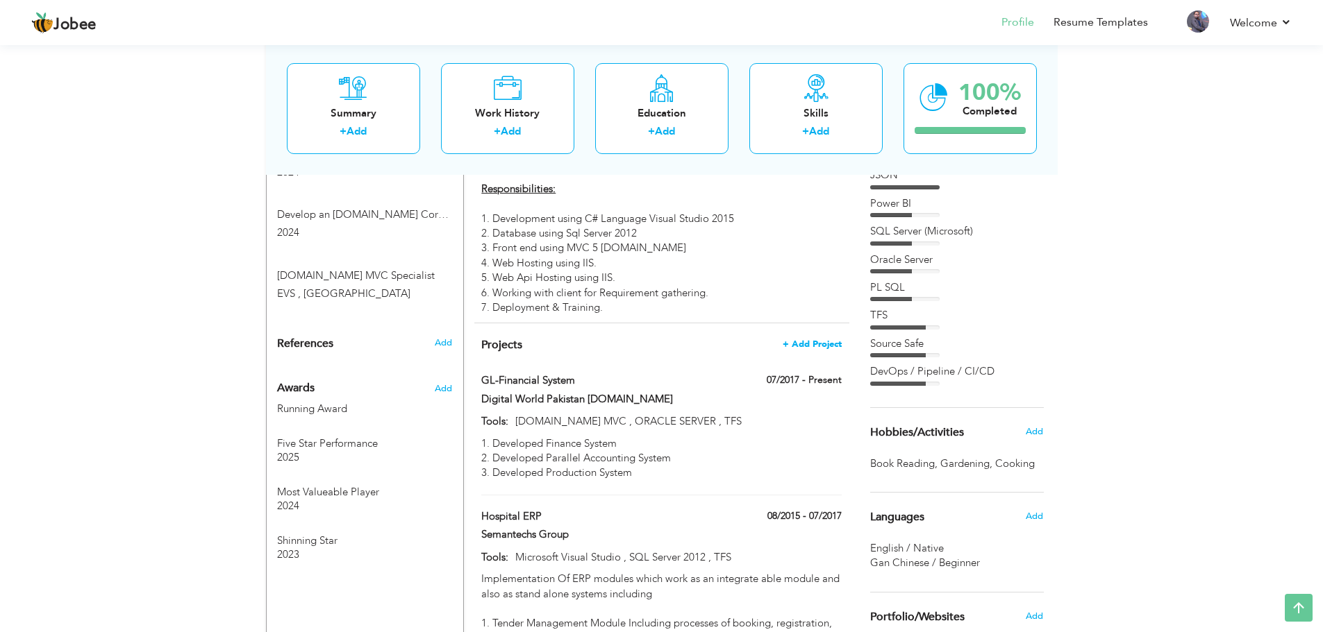
click at [812, 339] on span "+ Add Project" at bounding box center [811, 344] width 59 height 10
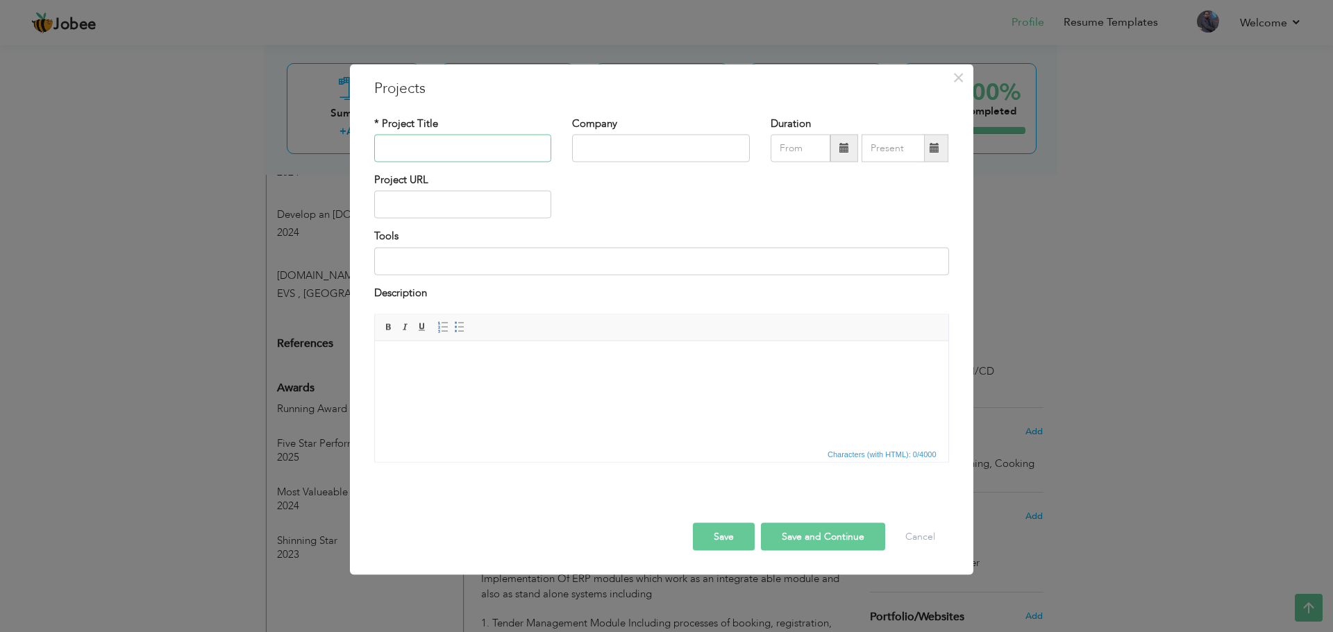
click at [486, 146] on input "text" at bounding box center [463, 149] width 178 height 28
paste input "Lab Information Management System (LIMS):"
type input "Lab Information Management System (LIMS):"
click at [635, 153] on input "text" at bounding box center [661, 149] width 178 height 28
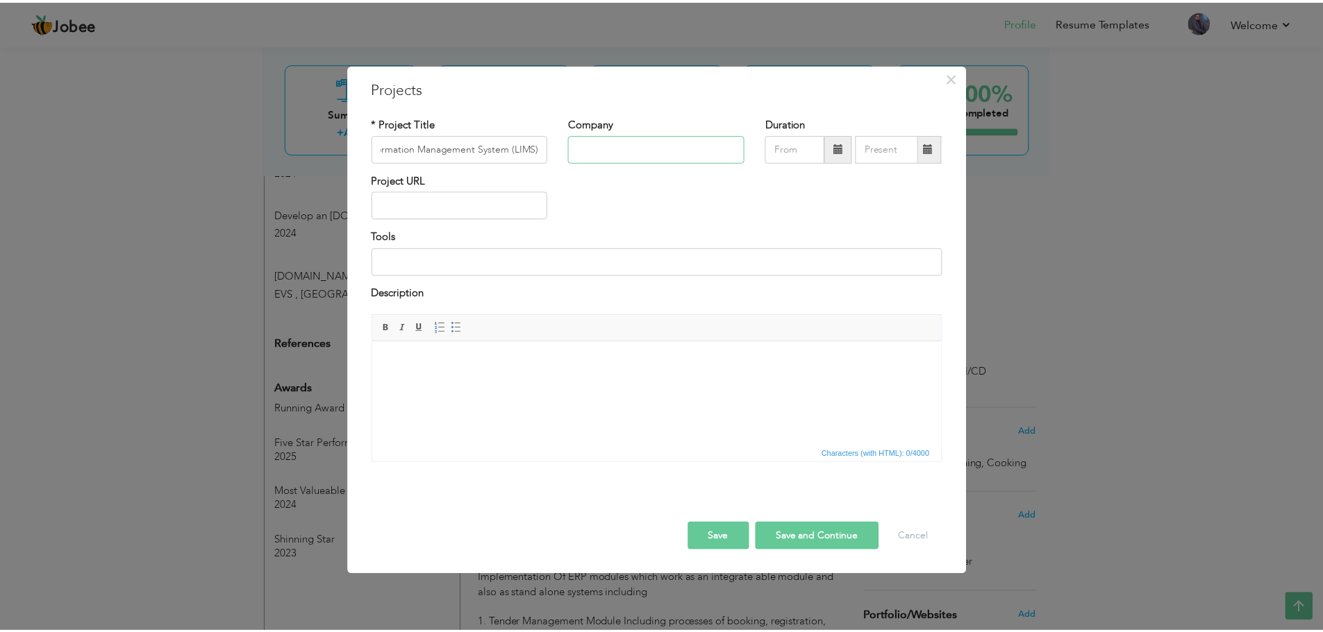
scroll to position [0, 0]
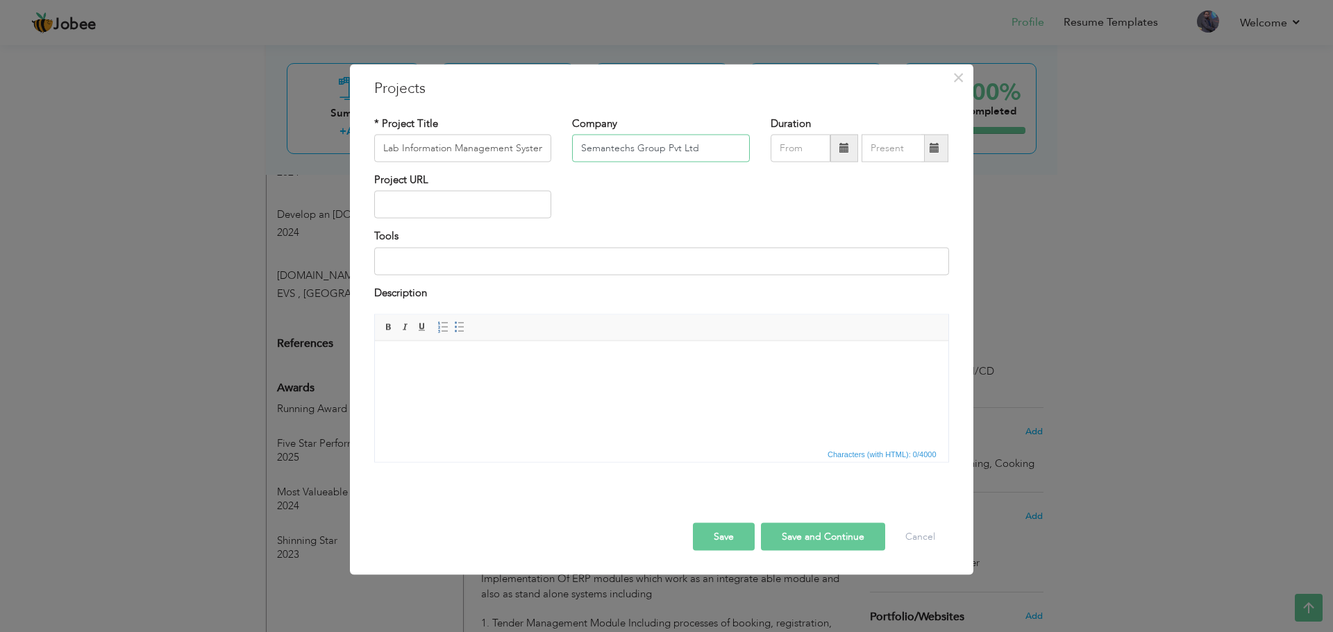
type input "Semantechs Group Pvt Ltd"
click at [439, 266] on input at bounding box center [661, 261] width 575 height 28
click at [523, 383] on html at bounding box center [660, 362] width 573 height 42
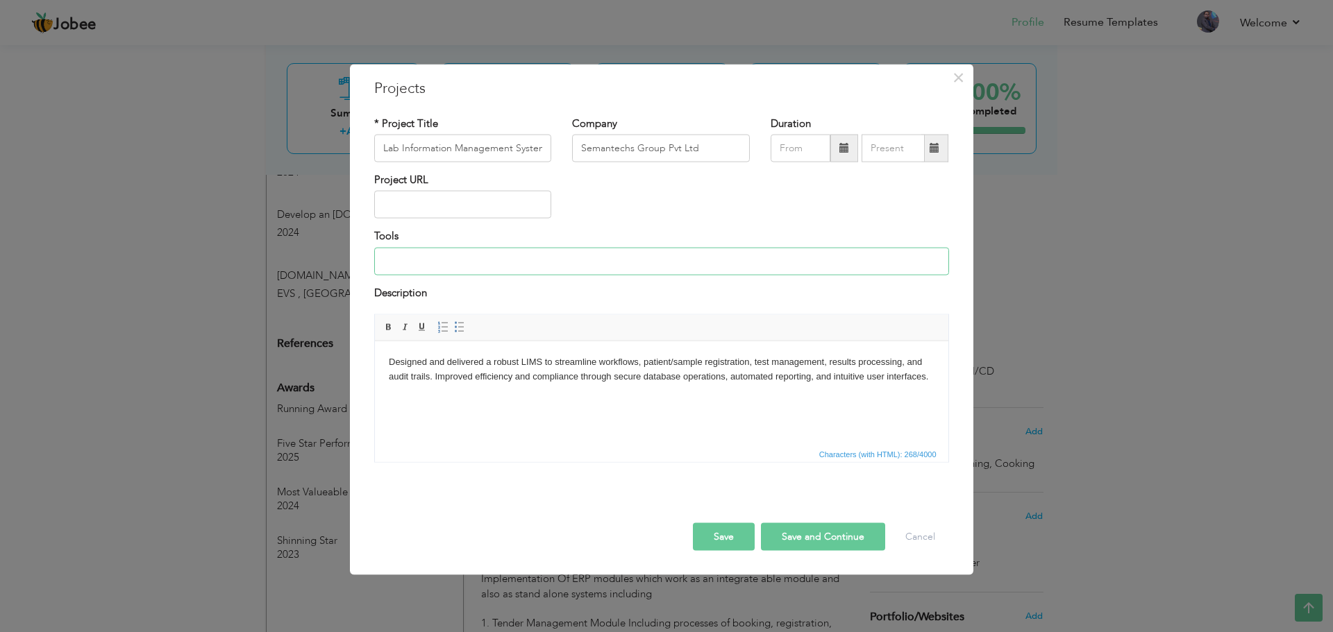
click at [428, 266] on input at bounding box center [661, 261] width 575 height 28
click at [454, 252] on input at bounding box center [661, 261] width 575 height 28
paste input "Tools & Technologies: .NET Core, ASP.NET MVC, C#, Oracle PL/SQL, JavaScript, jQ…"
type input "Tools & Technologies: .NET Core, ASP.NET MVC, C#, Oracle PL/SQL, JavaScript, jQ…"
paste input "Tools & Technologies: .NET Core, ASP.NET MVC, C#, Oracle PL/SQL, JavaScript, jQ…"
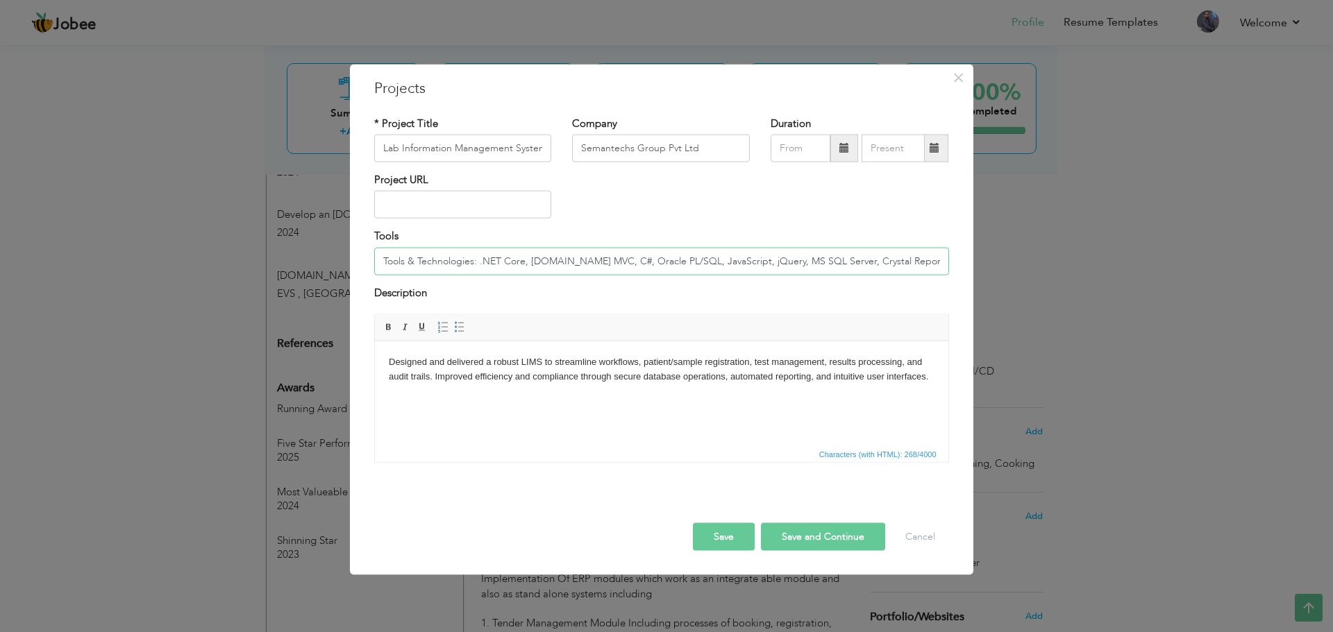
click at [518, 262] on input "Tools & Technologies: .NET Core, ASP.NET MVC, C#, Oracle PL/SQL, JavaScript, jQ…" at bounding box center [661, 261] width 575 height 28
drag, startPoint x: 528, startPoint y: 259, endPoint x: 483, endPoint y: 260, distance: 44.5
click at [483, 260] on input "Tools & Technologies: .NET Core, ASP.NET MVC, C#, Oracle PL/SQL, JavaScript, jQ…" at bounding box center [661, 261] width 575 height 28
paste input "trap"
type input "Tools & Technologies: [DOMAIN_NAME] MVC, C#, MS SQL, JavaScript, jQuery , HTML …"
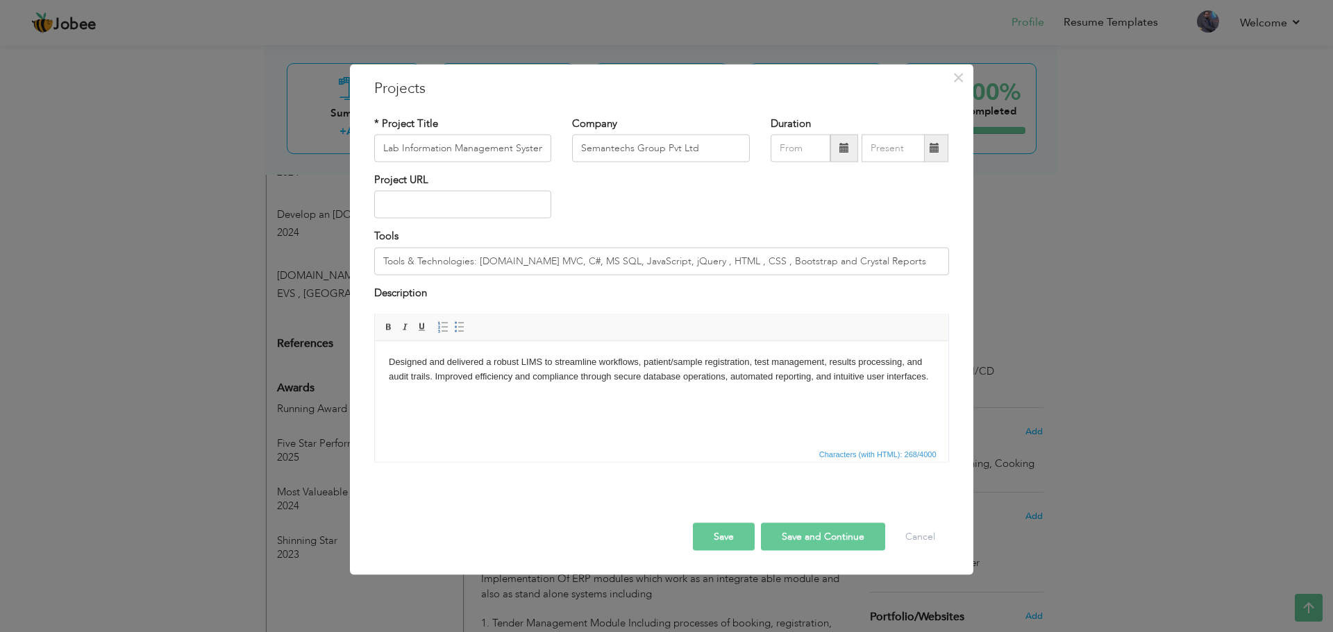
click at [741, 528] on button "Save" at bounding box center [724, 537] width 62 height 28
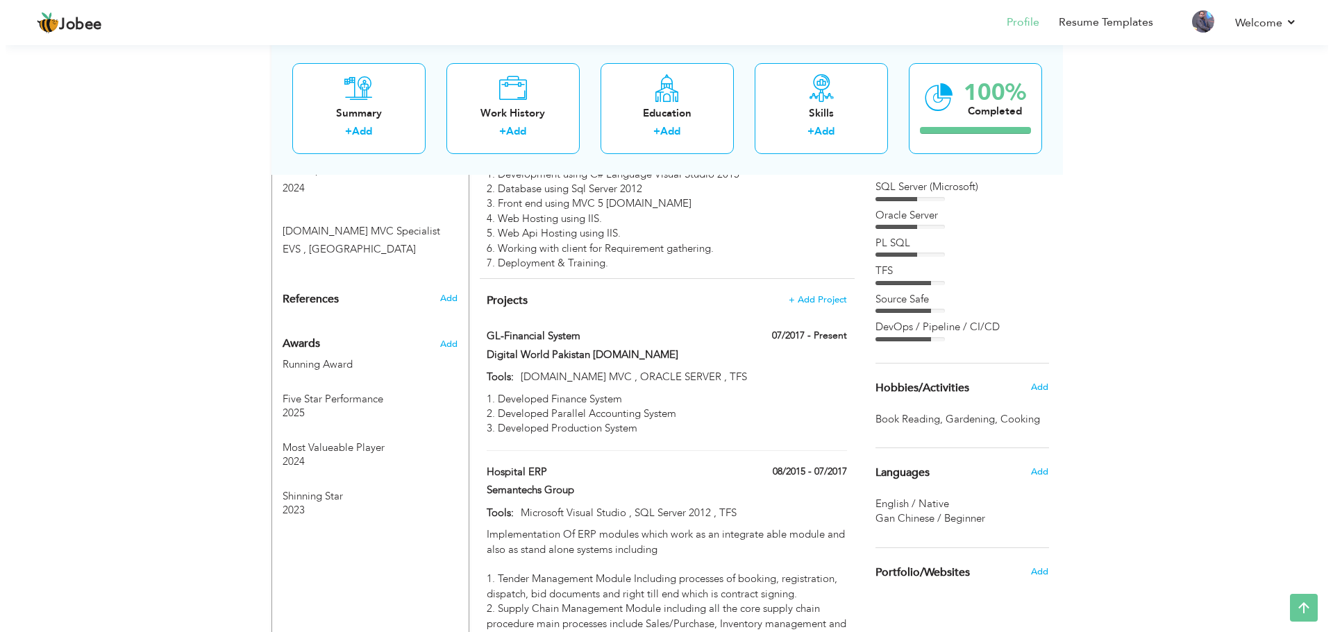
scroll to position [1030, 0]
click at [814, 296] on span "+ Add Project" at bounding box center [811, 301] width 59 height 10
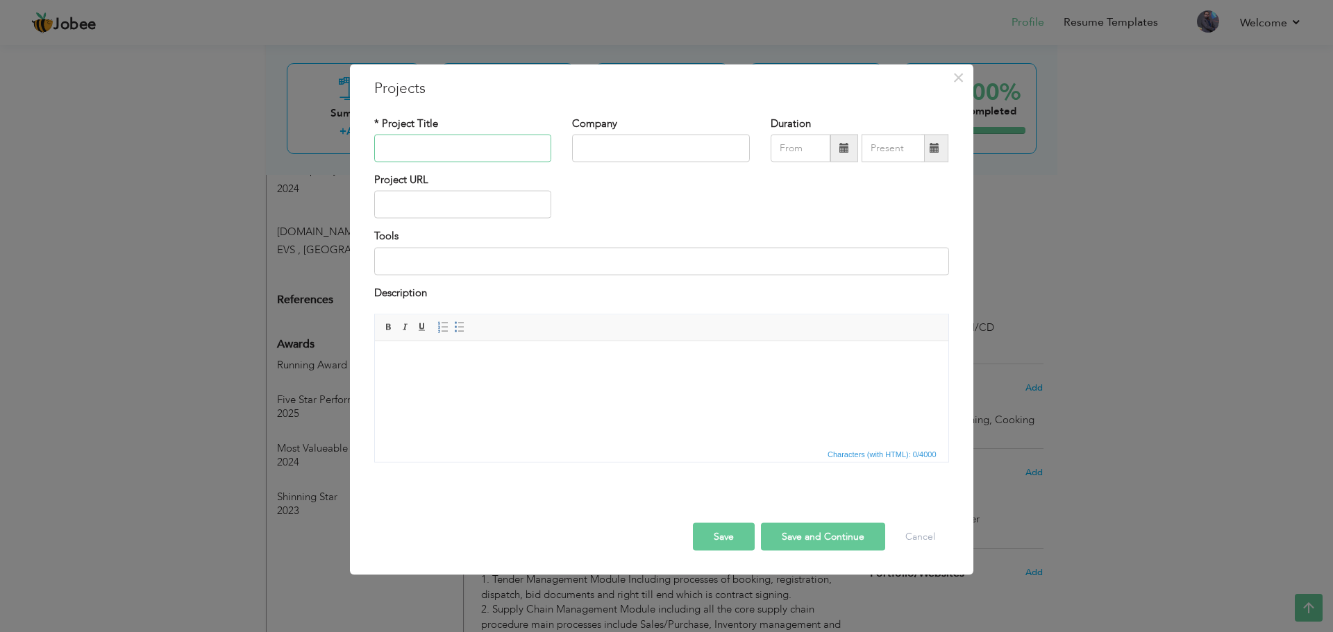
scroll to position [1030, 0]
click at [954, 76] on span "×" at bounding box center [959, 77] width 12 height 25
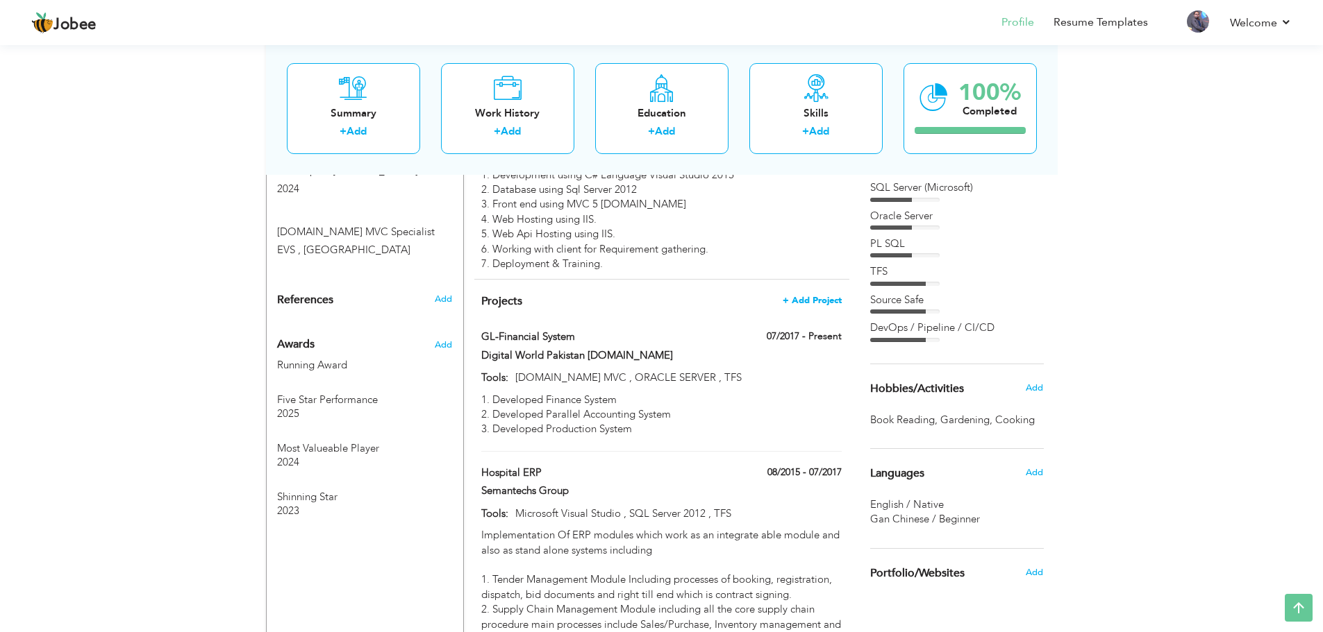
click at [824, 296] on span "+ Add Project" at bounding box center [811, 301] width 59 height 10
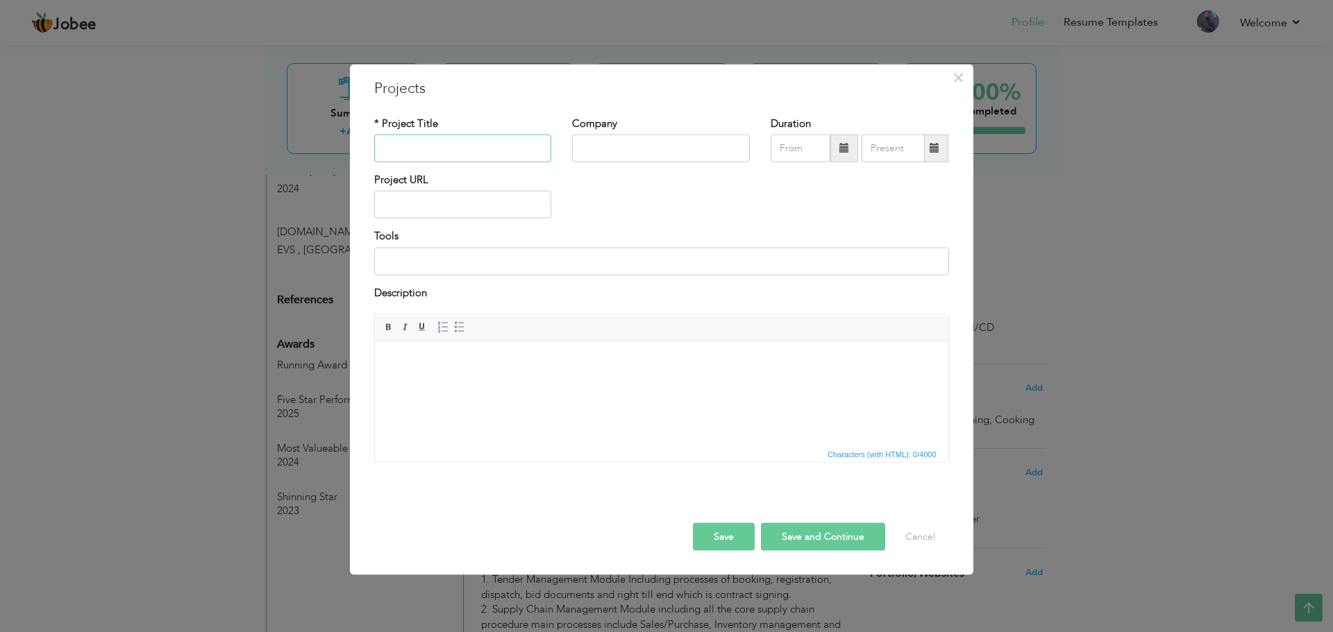
paste input "[MEDICAL_DATA] Information Management System (RIMS)"
type input "[MEDICAL_DATA] Information Management System (RIMS)"
click at [658, 150] on input "text" at bounding box center [661, 149] width 178 height 28
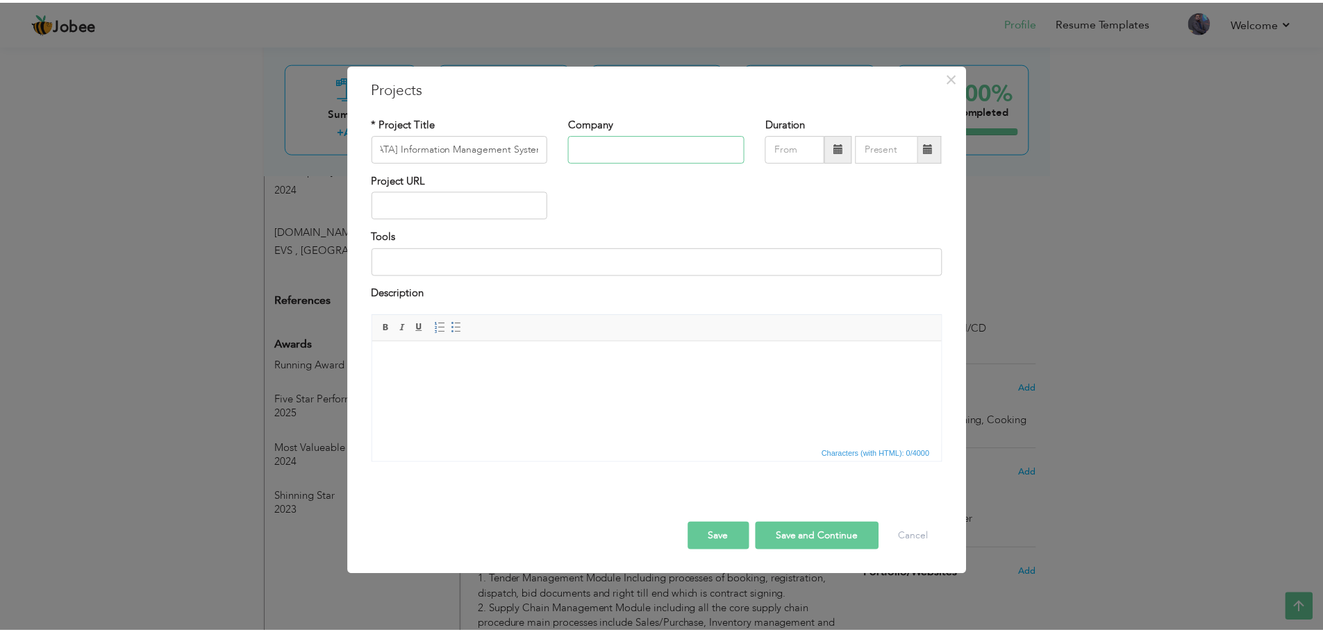
scroll to position [0, 0]
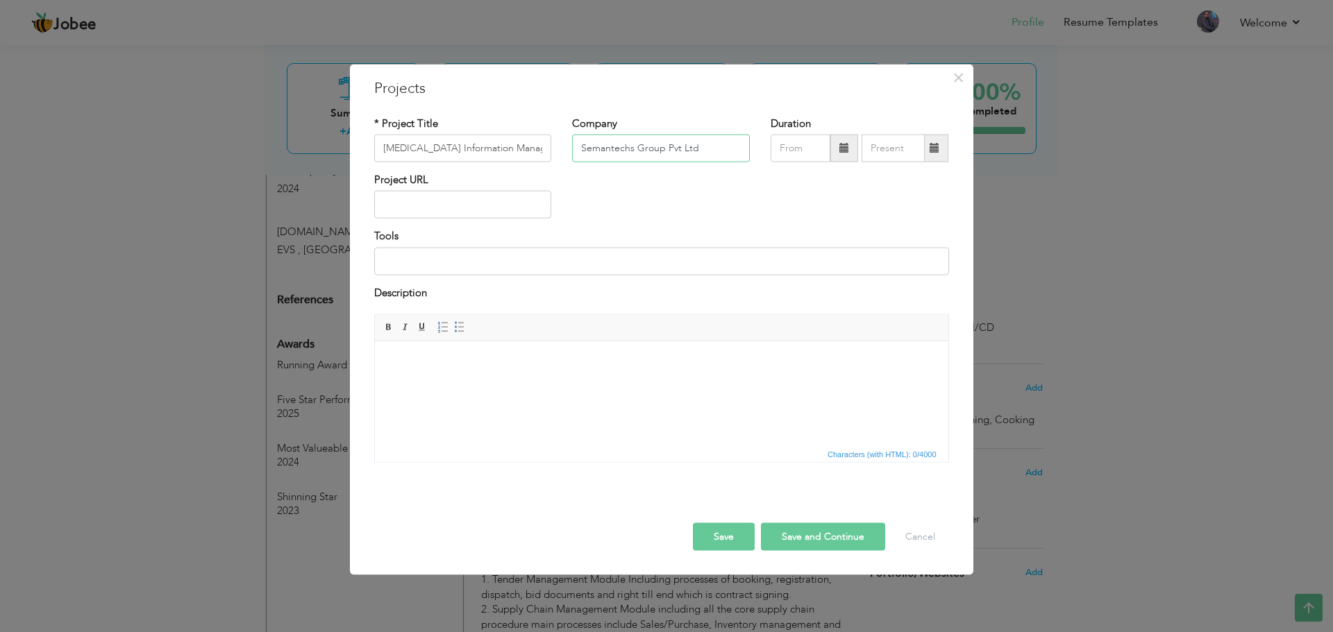
type input "Semantechs Group Pvt Ltd"
click at [476, 383] on html at bounding box center [660, 362] width 573 height 42
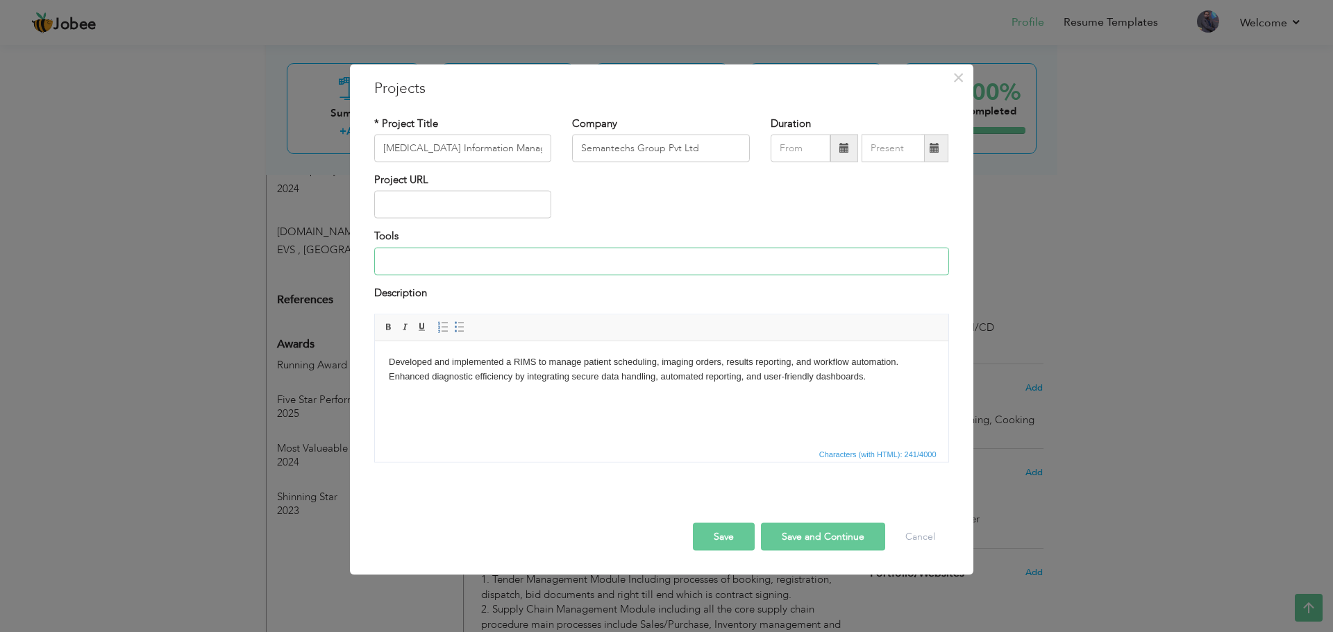
click at [523, 261] on input at bounding box center [661, 261] width 575 height 28
click at [519, 260] on input "Tools & Technologies: .NET Core, ASP.NET MVC, C#, Oracle PL/SQL, MS SQL Server,…" at bounding box center [661, 261] width 575 height 28
click at [541, 256] on input "Tools & Technologies: .NET Core, ASP.NET MVC, C#, Oracle PL/SQL, MS SQL Server,…" at bounding box center [661, 261] width 575 height 28
type input "Tools & Technologies: ASP.NET MVC, C#, MS SQL Server, Angular, Crystal Reports"
click at [726, 537] on button "Save" at bounding box center [724, 537] width 62 height 28
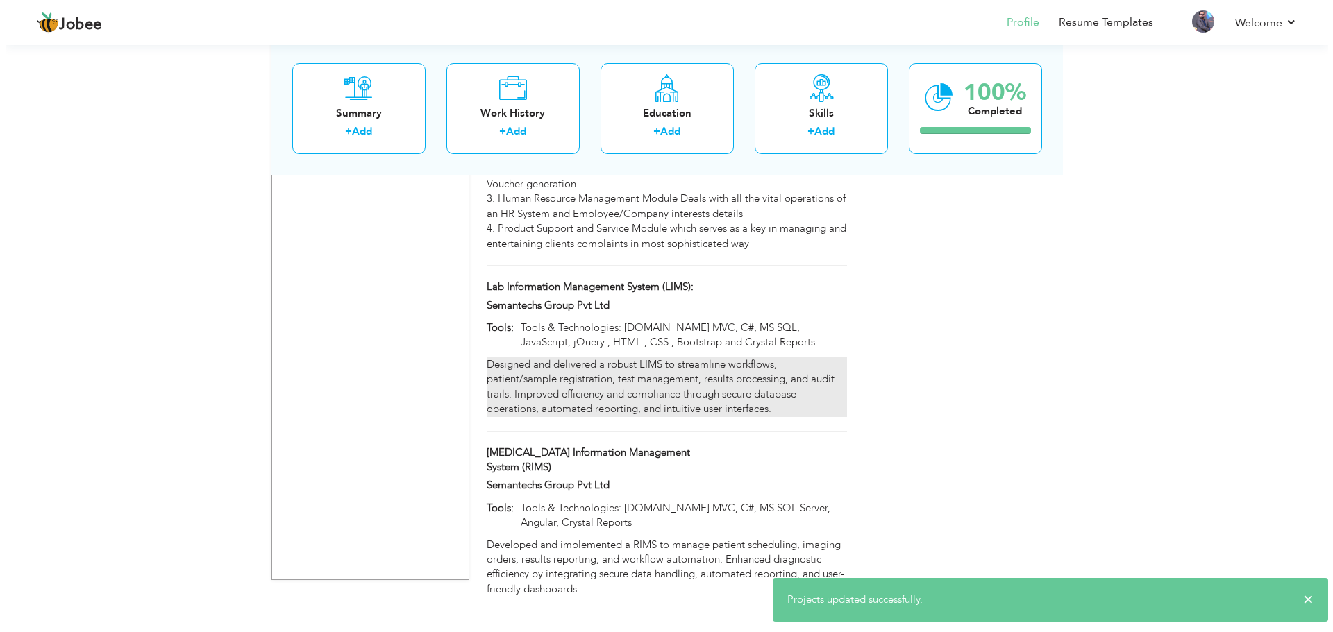
scroll to position [1488, 0]
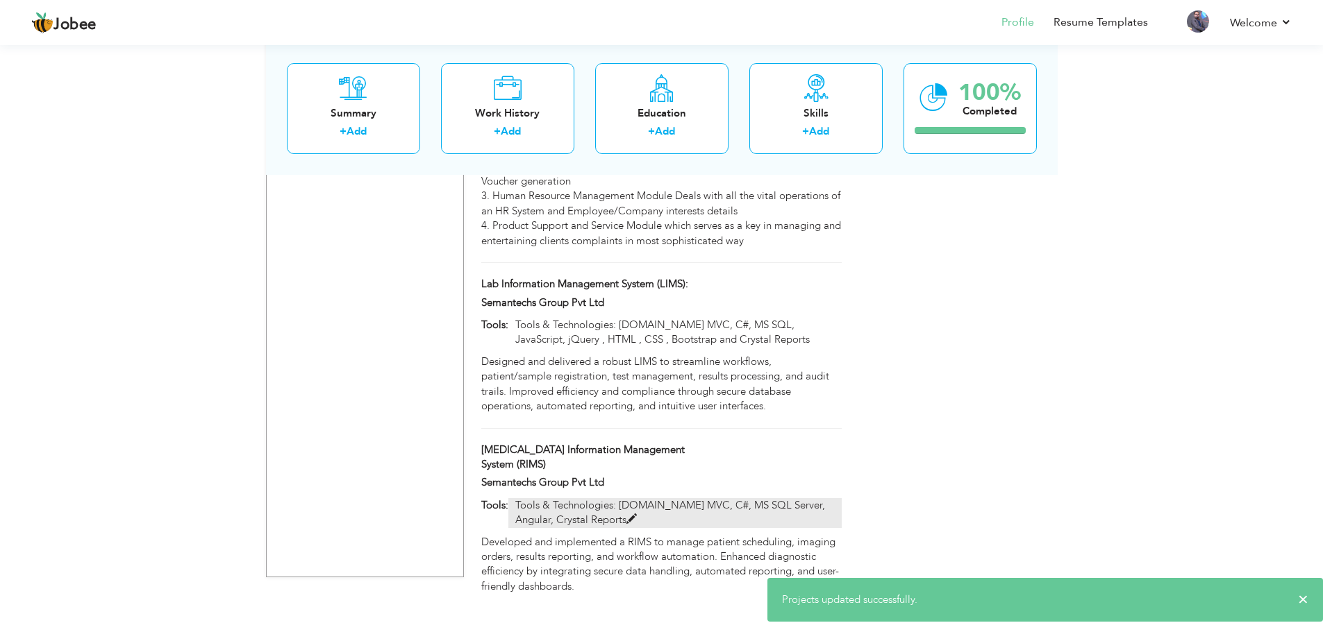
click at [626, 514] on span at bounding box center [631, 519] width 10 height 10
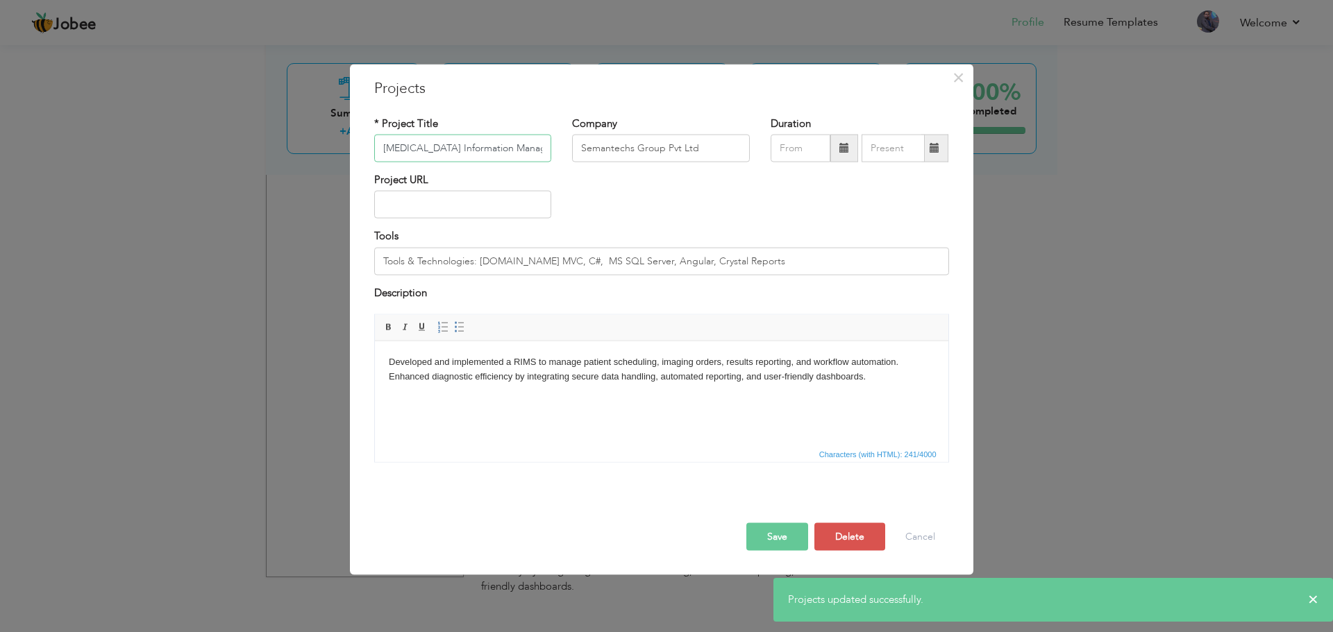
scroll to position [0, 60]
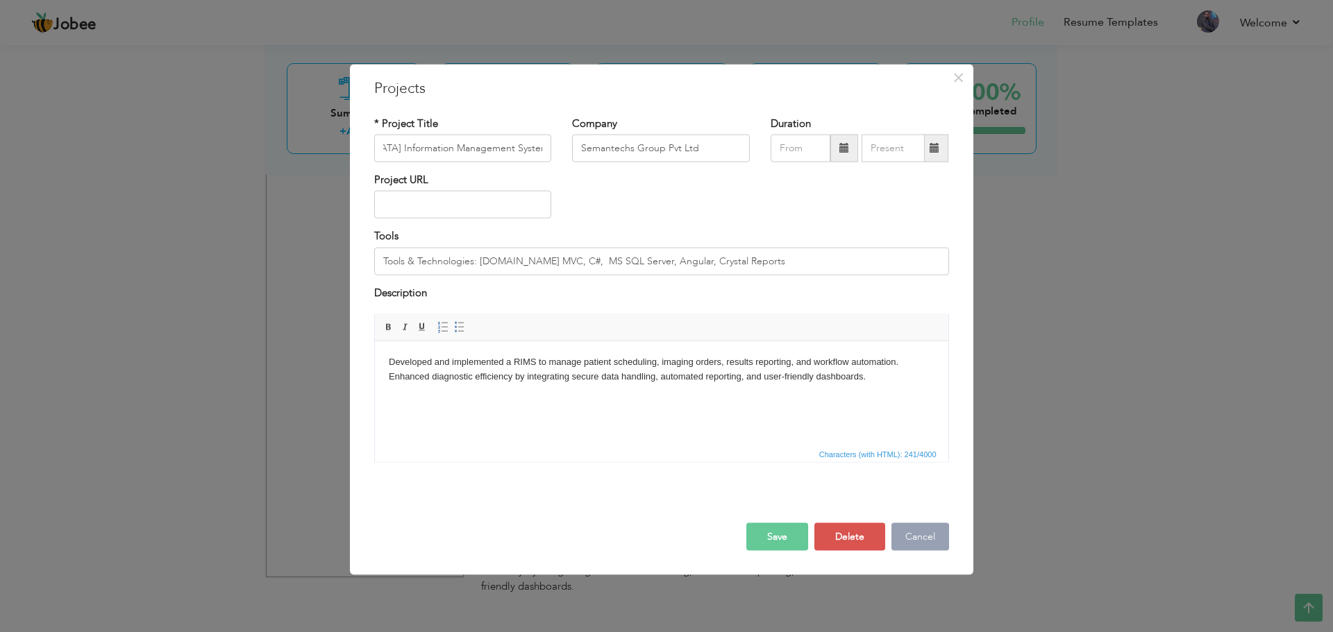
click at [924, 539] on button "Cancel" at bounding box center [920, 537] width 58 height 28
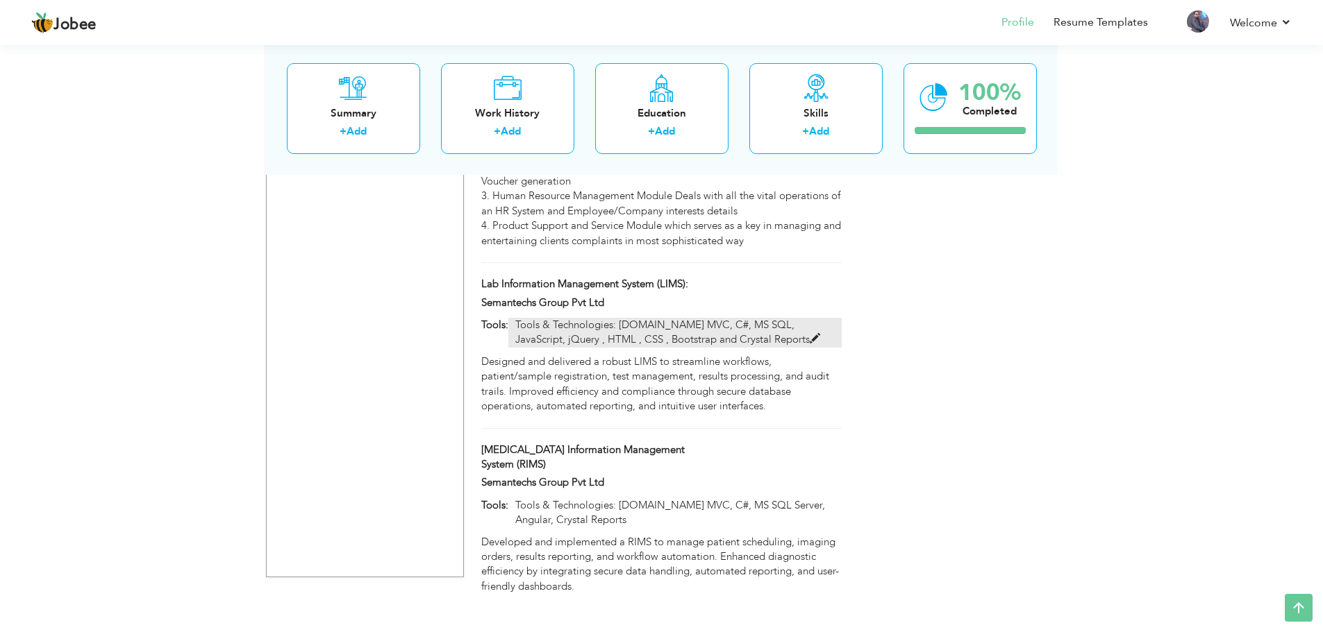
click at [809, 334] on span at bounding box center [814, 339] width 10 height 10
type input "Lab Information Management System (LIMS):"
type input "Tools & Technologies: [DOMAIN_NAME] MVC, C#, MS SQL, JavaScript, jQuery , HTML …"
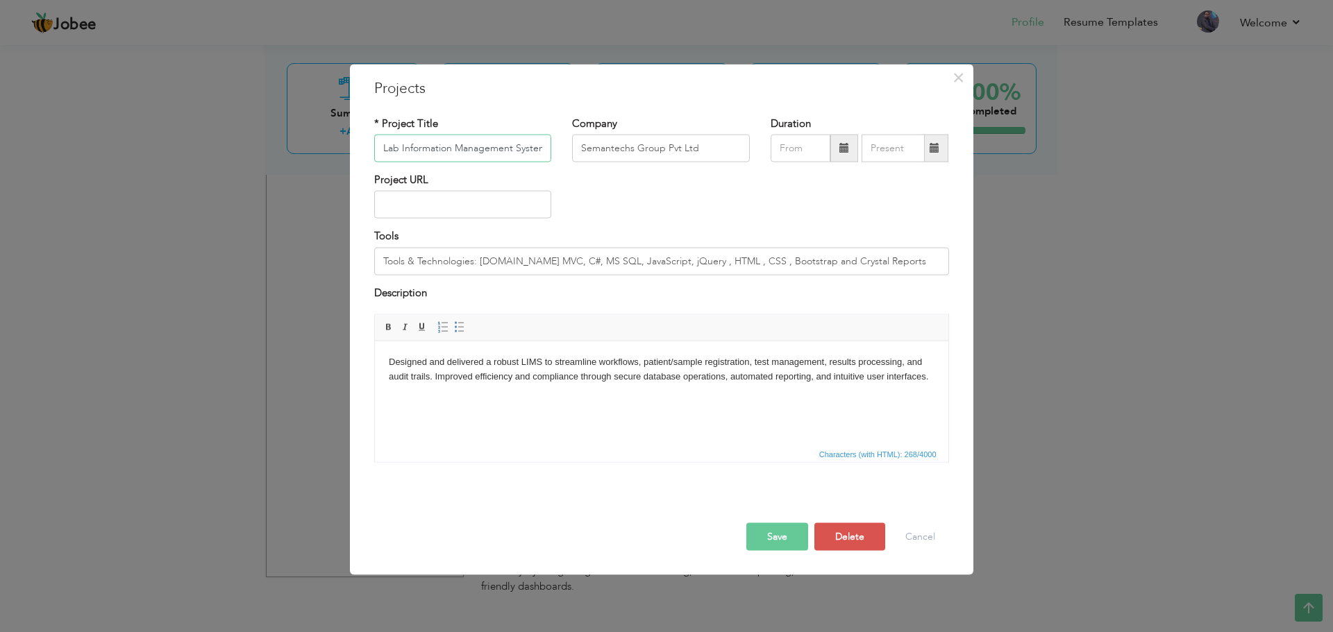
scroll to position [0, 34]
click at [632, 258] on input "Tools & Technologies: [DOMAIN_NAME] MVC, C#, MS SQL, JavaScript, jQuery , HTML …" at bounding box center [661, 261] width 575 height 28
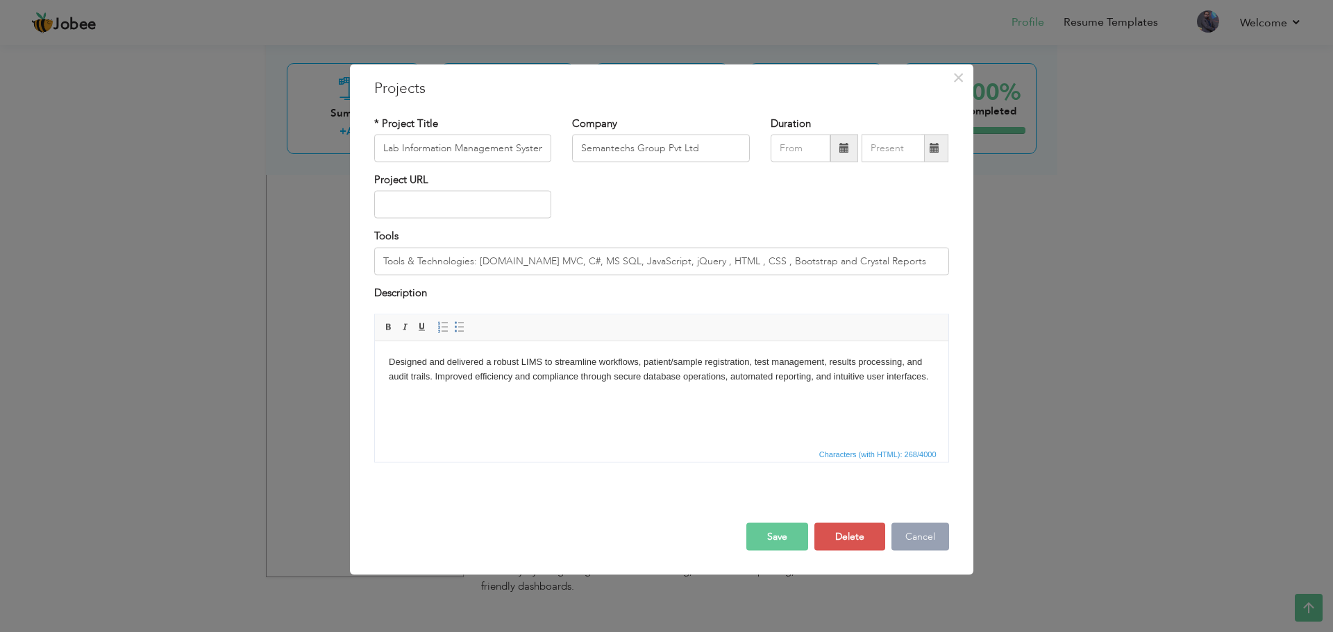
click at [932, 541] on button "Cancel" at bounding box center [920, 537] width 58 height 28
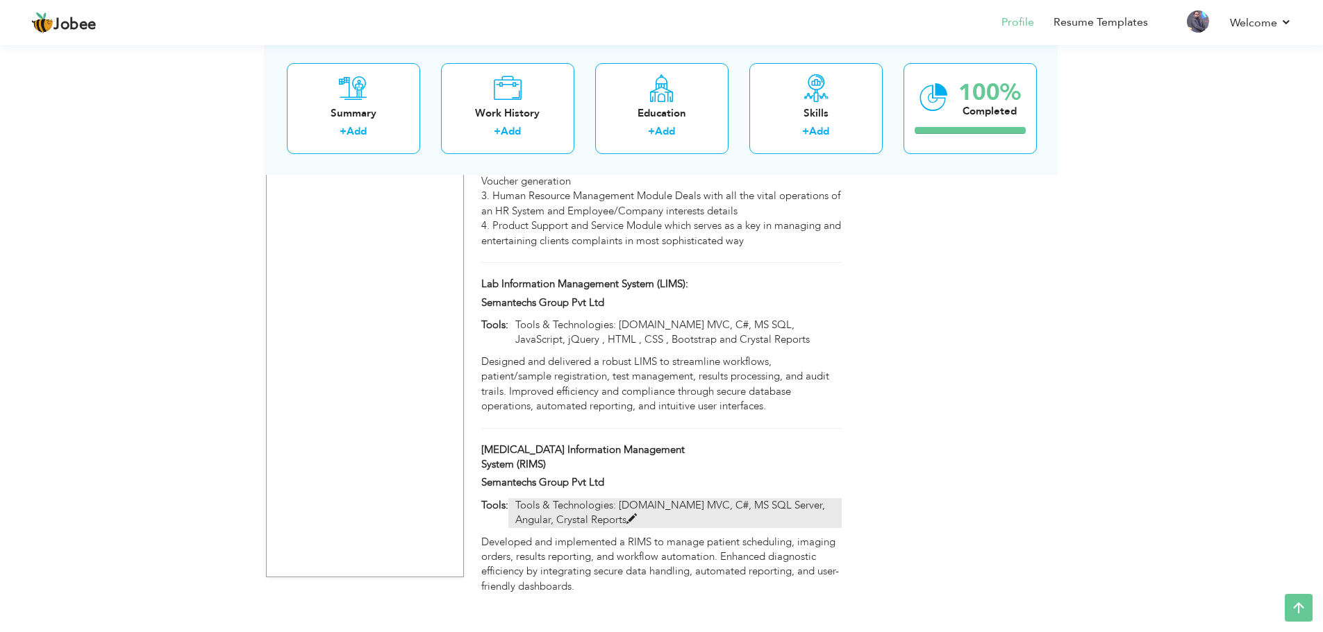
click at [626, 514] on span at bounding box center [631, 519] width 10 height 10
type input "[MEDICAL_DATA] Information Management System (RIMS)"
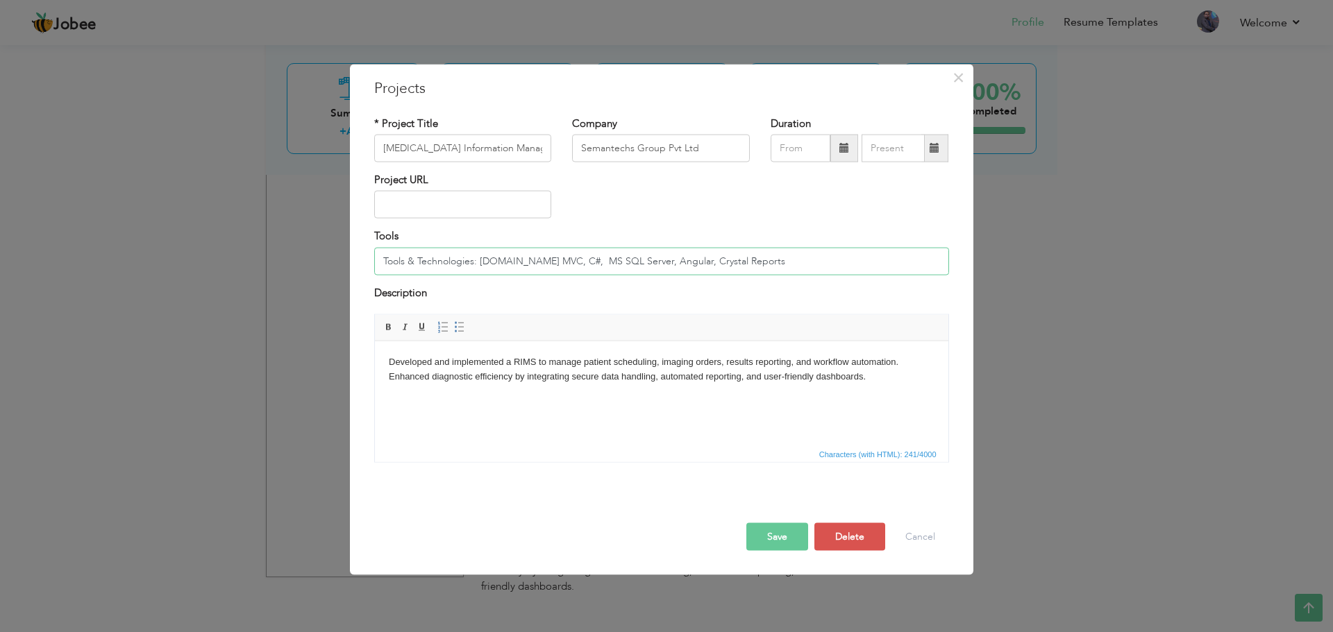
click at [599, 267] on input "Tools & Technologies: ASP.NET MVC, C#, MS SQL Server, Angular, Crystal Reports" at bounding box center [661, 261] width 575 height 28
paste input "MS SQL, JavaScript, jQuery , HTML , CSS , Bootstrap and"
type input "Tools & Technologies: ASP.NET MVC, C#, MS SQL, JavaScript, jQuery , HTML , CSS …"
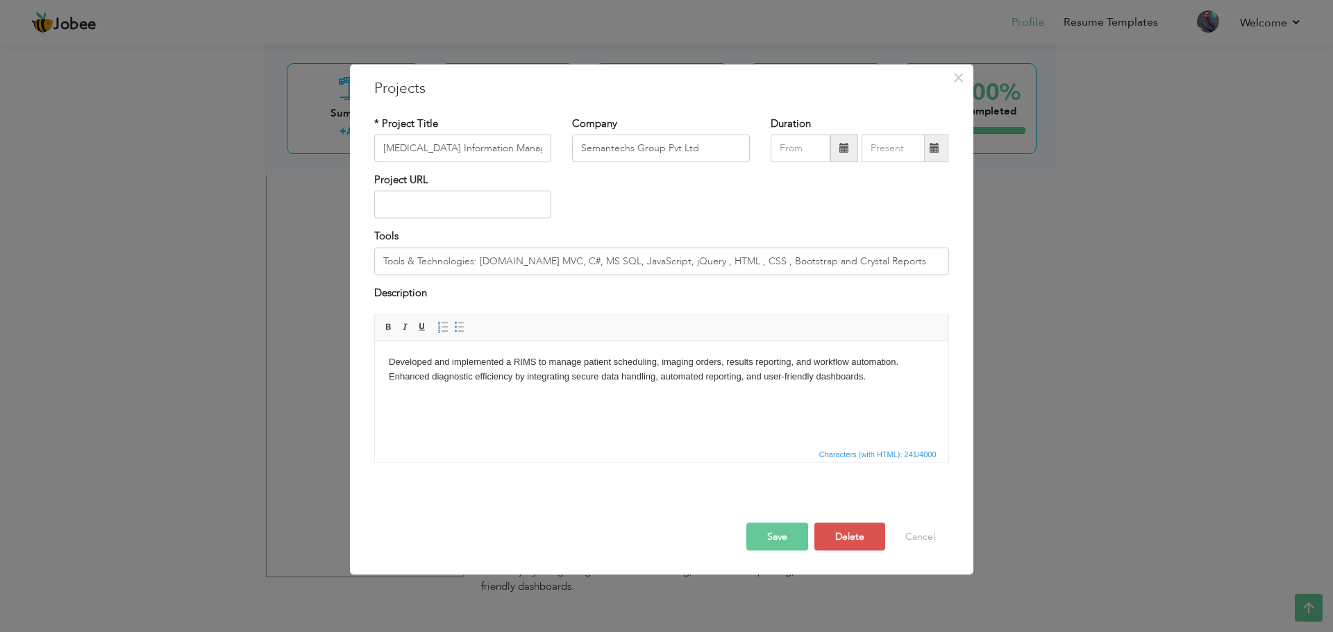
click at [872, 375] on body "Developed and implemented a RIMS to manage patient scheduling, imaging orders, …" at bounding box center [661, 369] width 546 height 29
click at [782, 535] on button "Save" at bounding box center [777, 537] width 62 height 28
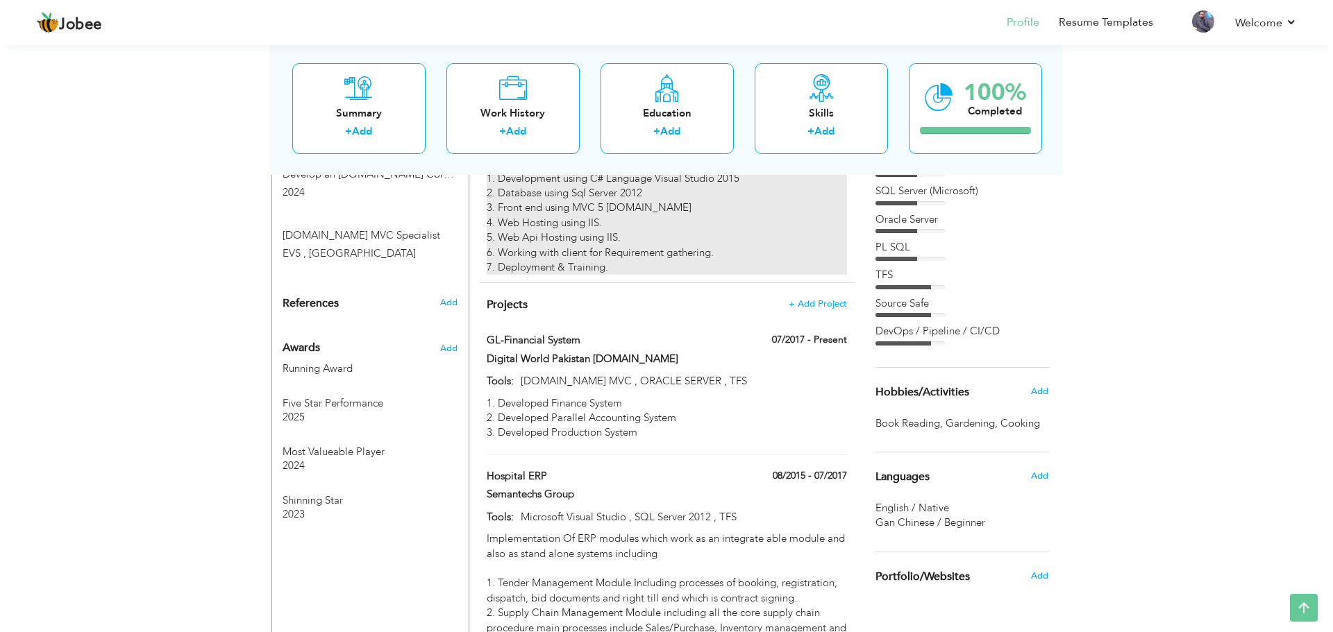
scroll to position [1002, 0]
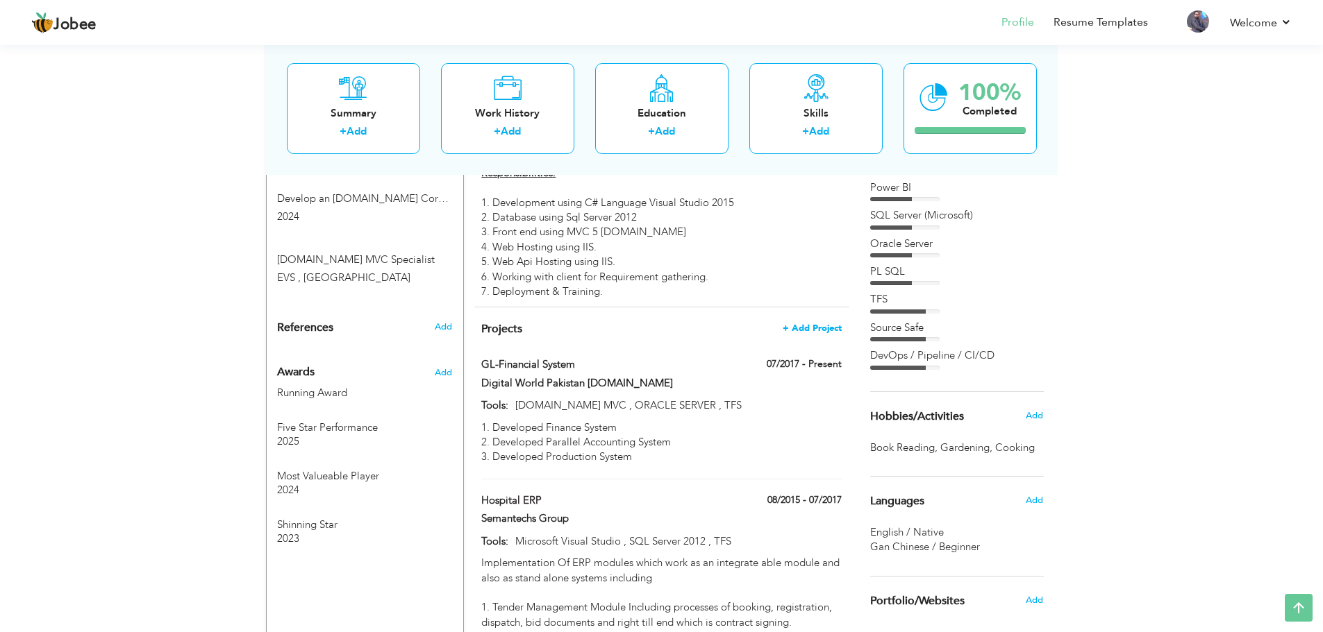
click at [811, 324] on span "+ Add Project" at bounding box center [811, 329] width 59 height 10
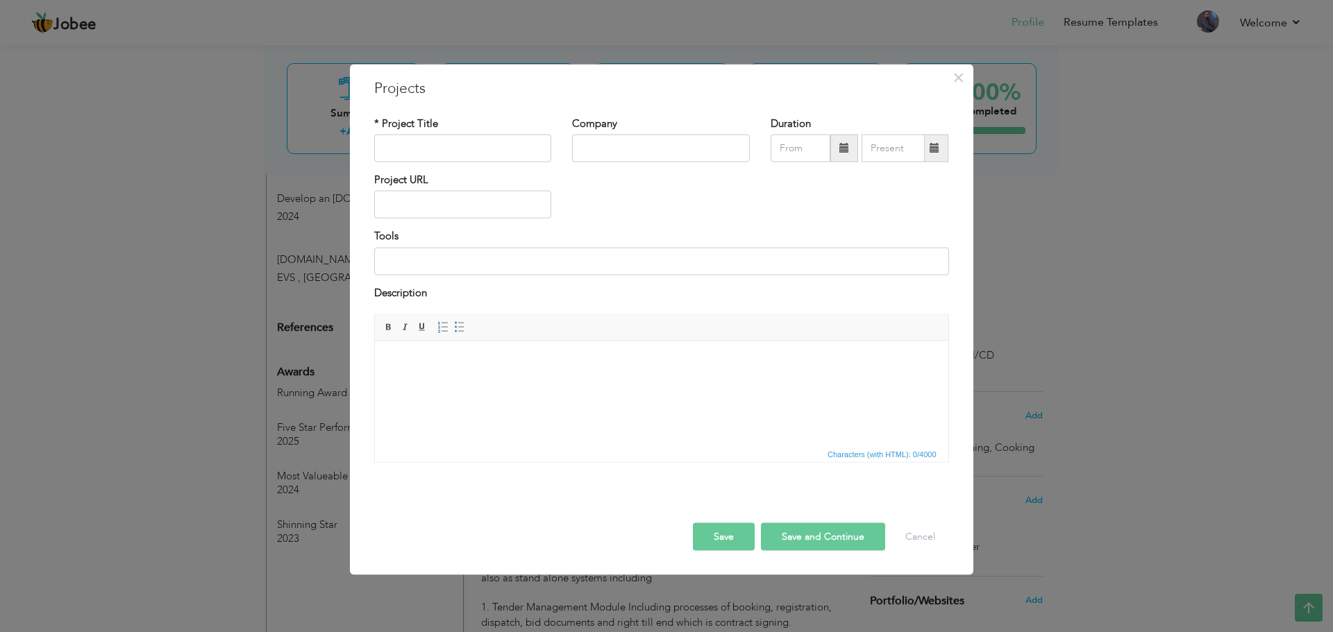
click at [469, 383] on html at bounding box center [660, 362] width 573 height 42
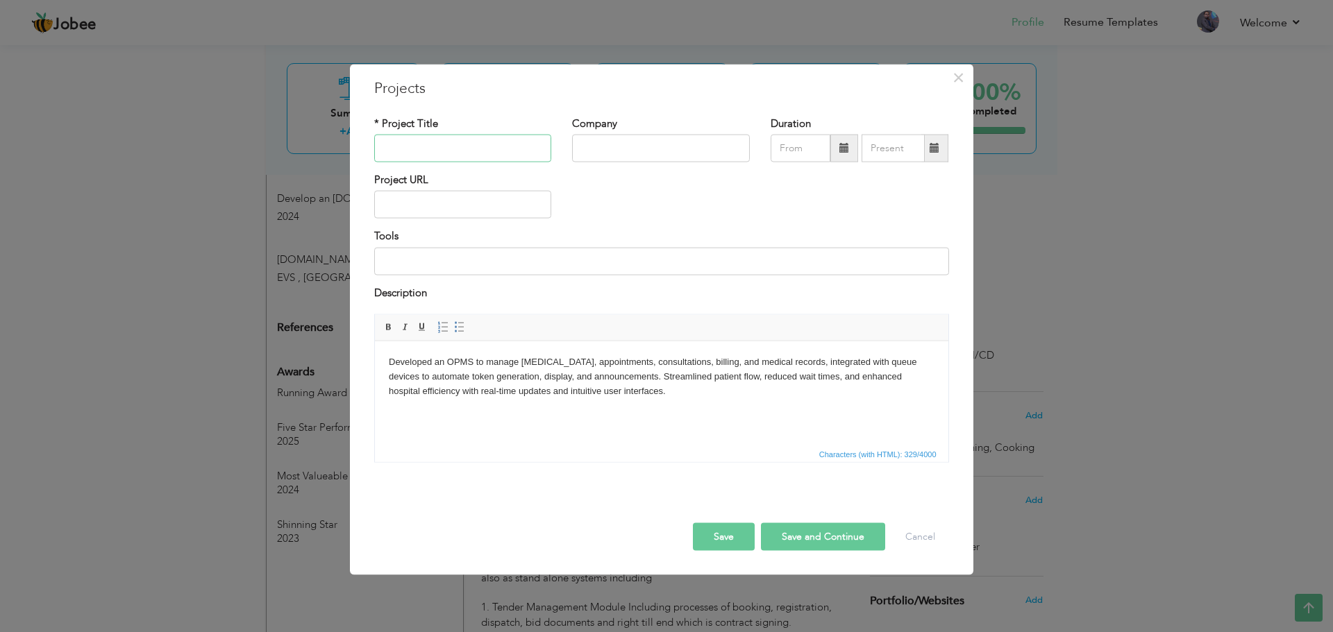
click at [468, 147] on input "text" at bounding box center [463, 149] width 178 height 28
paste input "Out Patient Management System"
type input "Out Patient Management System :"
click at [659, 144] on input "text" at bounding box center [661, 149] width 178 height 28
type input "Semantechs Group Pvt Ltd"
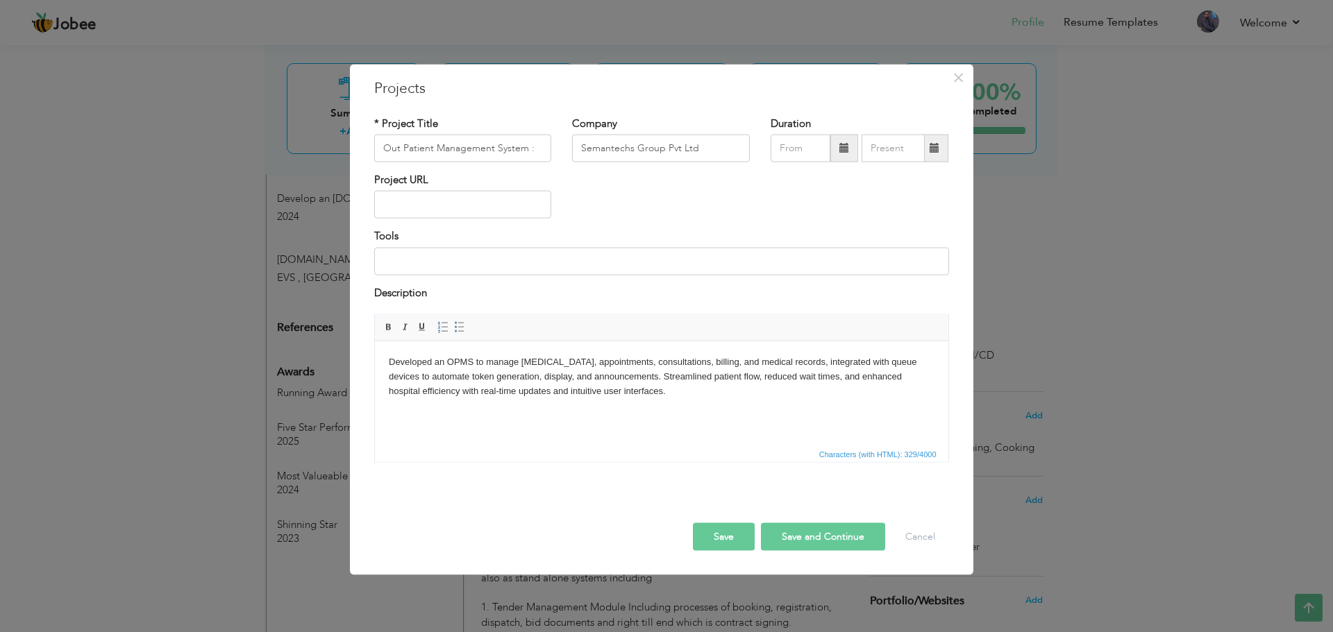
click at [741, 534] on button "Save" at bounding box center [724, 537] width 62 height 28
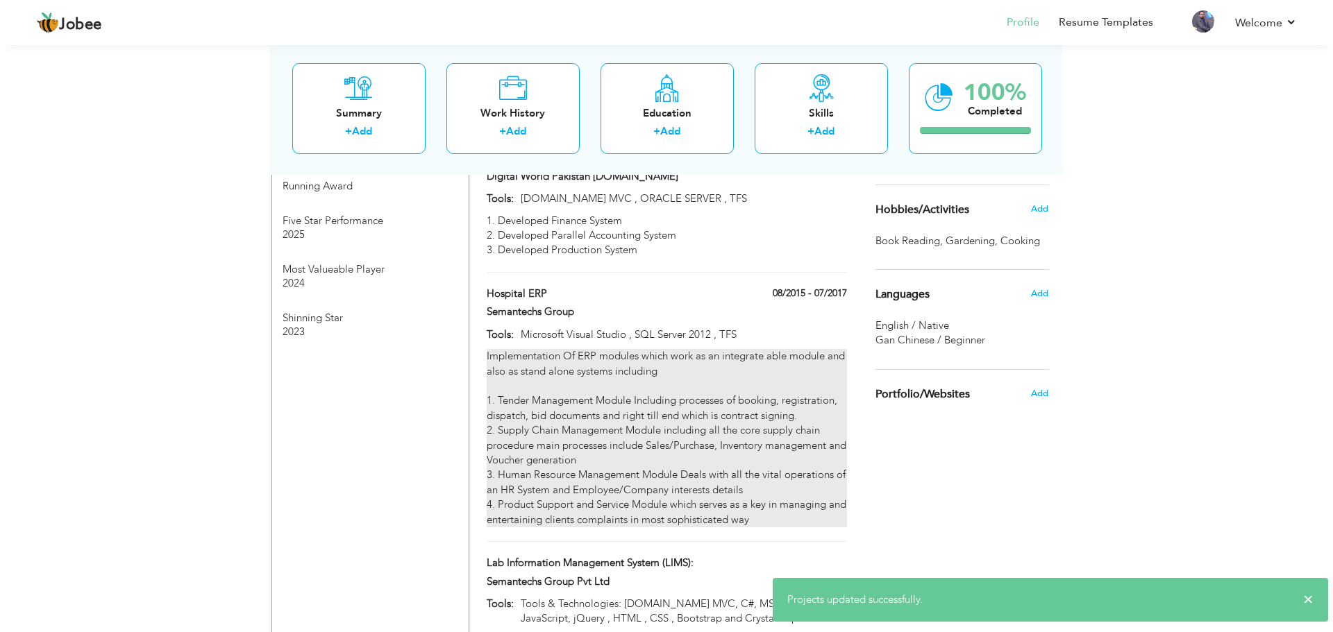
scroll to position [1488, 0]
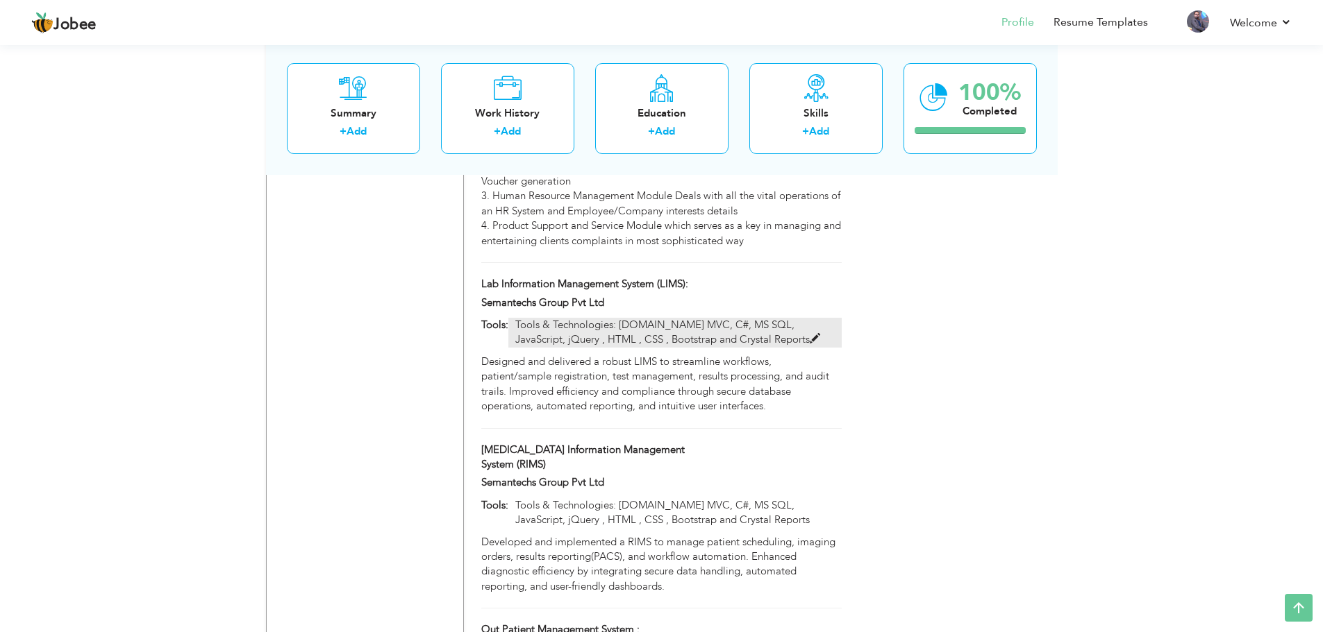
click at [809, 334] on span at bounding box center [814, 339] width 10 height 10
type input "Lab Information Management System (LIMS):"
type input "Tools & Technologies: [DOMAIN_NAME] MVC, C#, MS SQL, JavaScript, jQuery , HTML …"
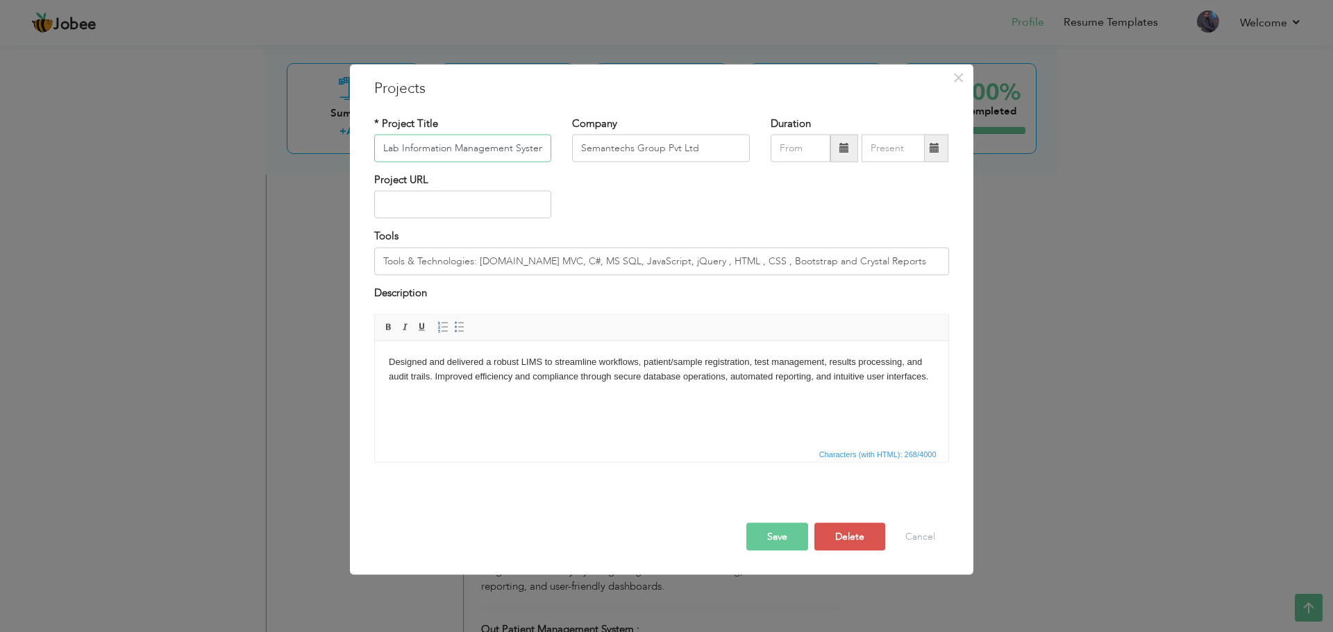
scroll to position [0, 34]
click at [648, 266] on input "Tools & Technologies: [DOMAIN_NAME] MVC, C#, MS SQL, JavaScript, jQuery , HTML …" at bounding box center [661, 261] width 575 height 28
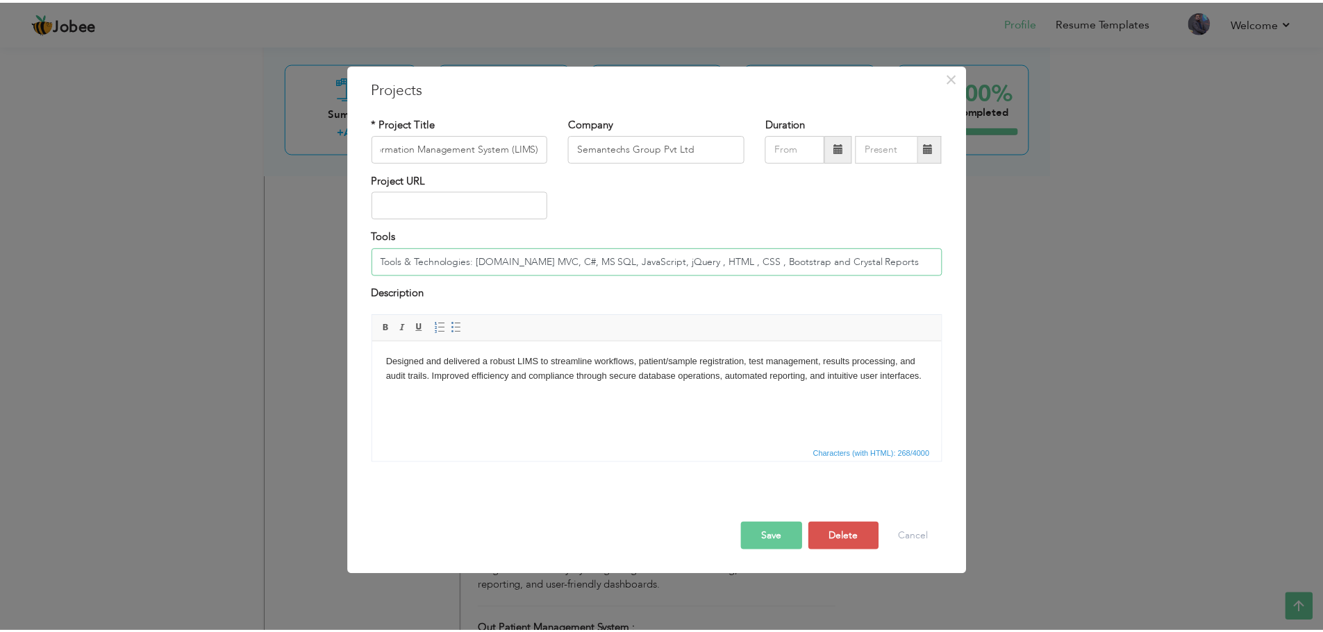
scroll to position [0, 0]
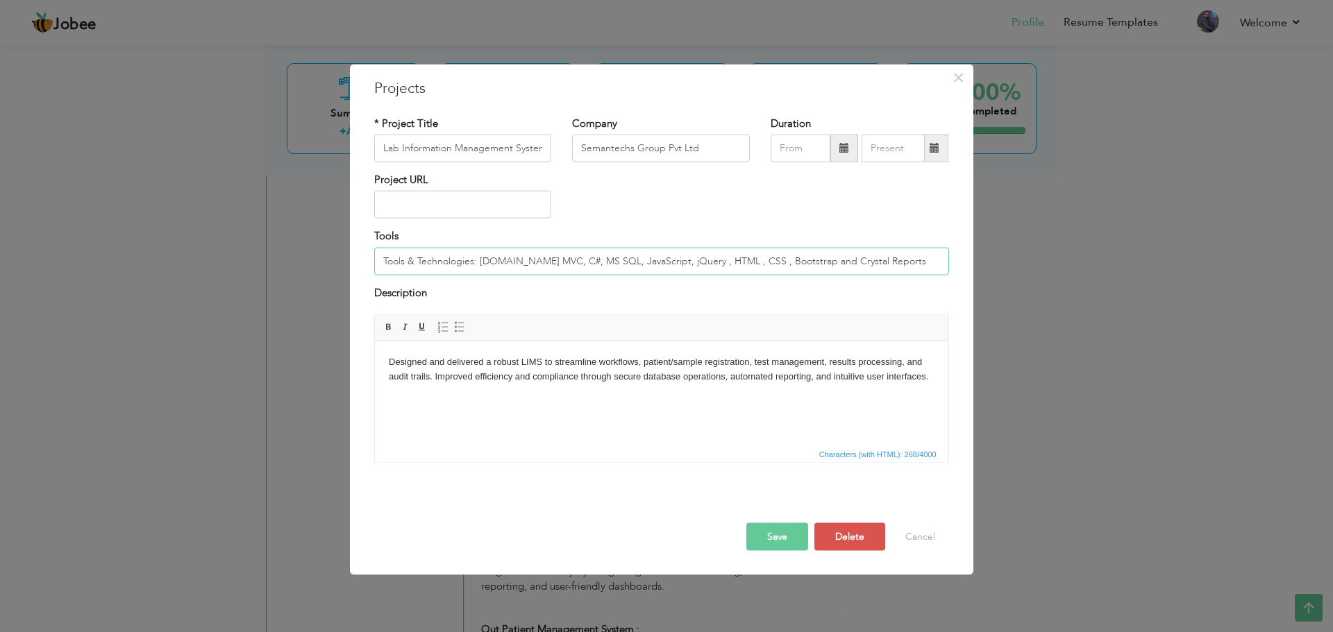
click at [648, 266] on input "Tools & Technologies: [DOMAIN_NAME] MVC, C#, MS SQL, JavaScript, jQuery , HTML …" at bounding box center [661, 261] width 575 height 28
click at [930, 543] on button "Cancel" at bounding box center [920, 537] width 58 height 28
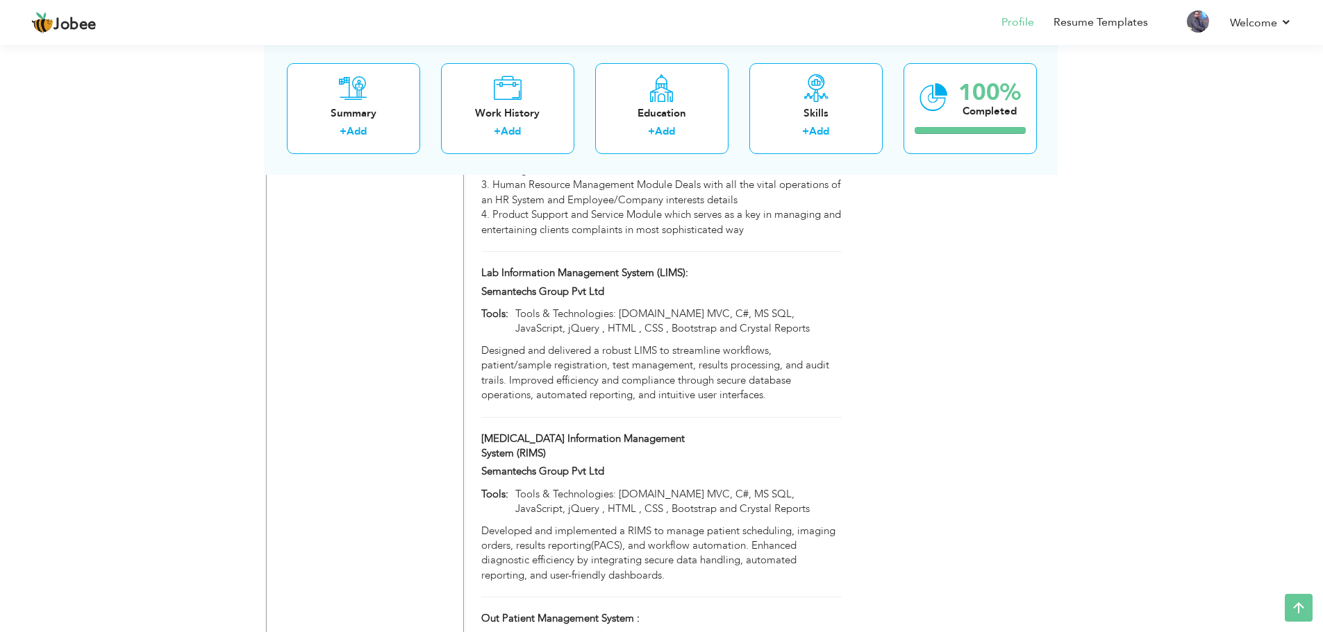
scroll to position [1631, 0]
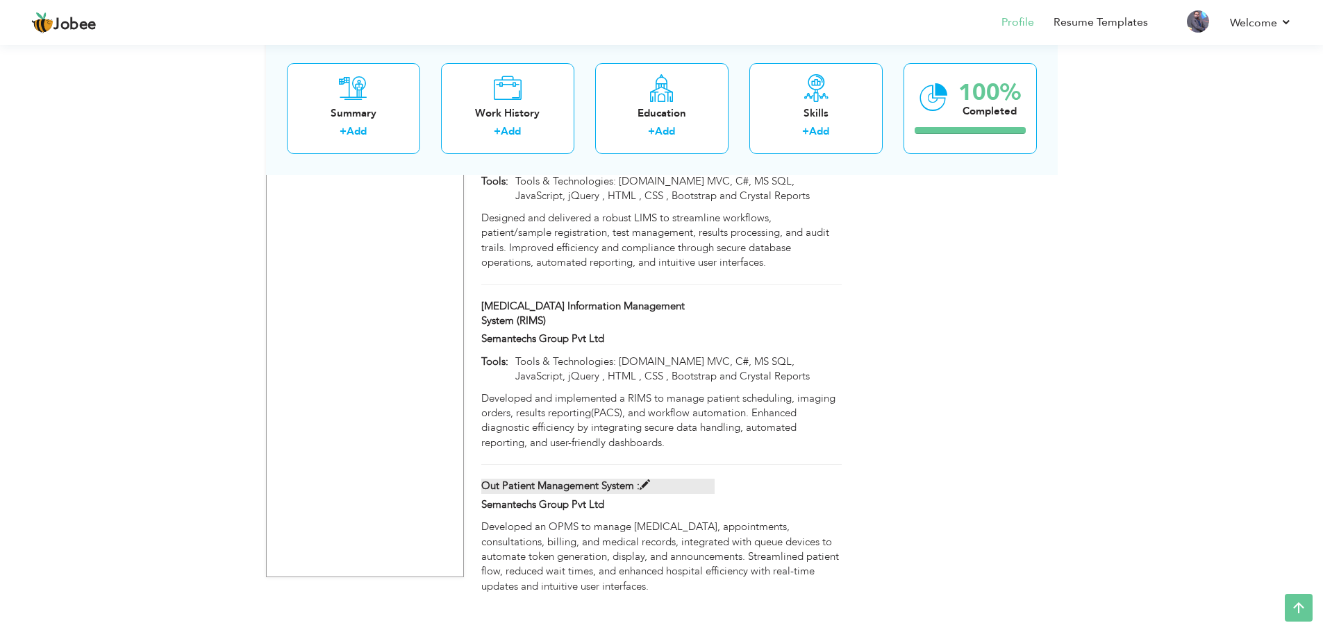
click at [646, 480] on span at bounding box center [644, 485] width 10 height 10
type input "Out Patient Management System :"
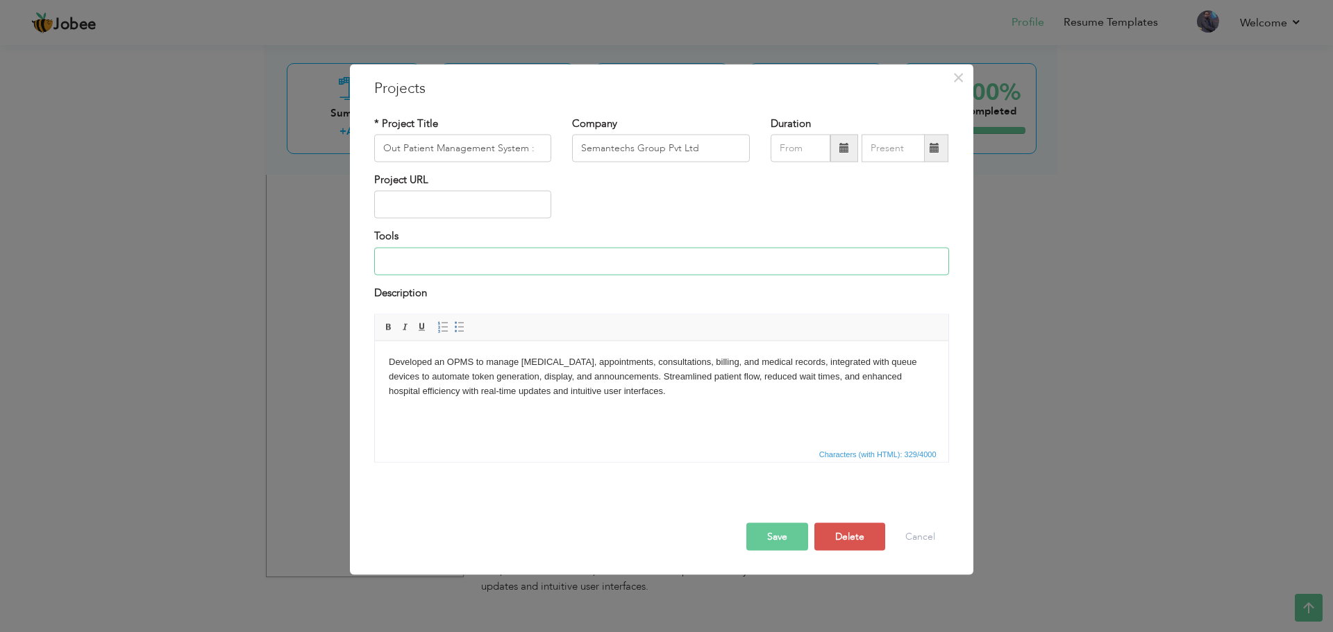
click at [569, 260] on input at bounding box center [661, 261] width 575 height 28
paste input "Tools & Technologies: [DOMAIN_NAME] MVC, C#, MS SQL, JavaScript, jQuery , HTML …"
type input "Tools & Technologies: [DOMAIN_NAME] MVC, C#, MS SQL, JavaScript, jQuery , HTML …"
click at [786, 530] on button "Save" at bounding box center [777, 537] width 62 height 28
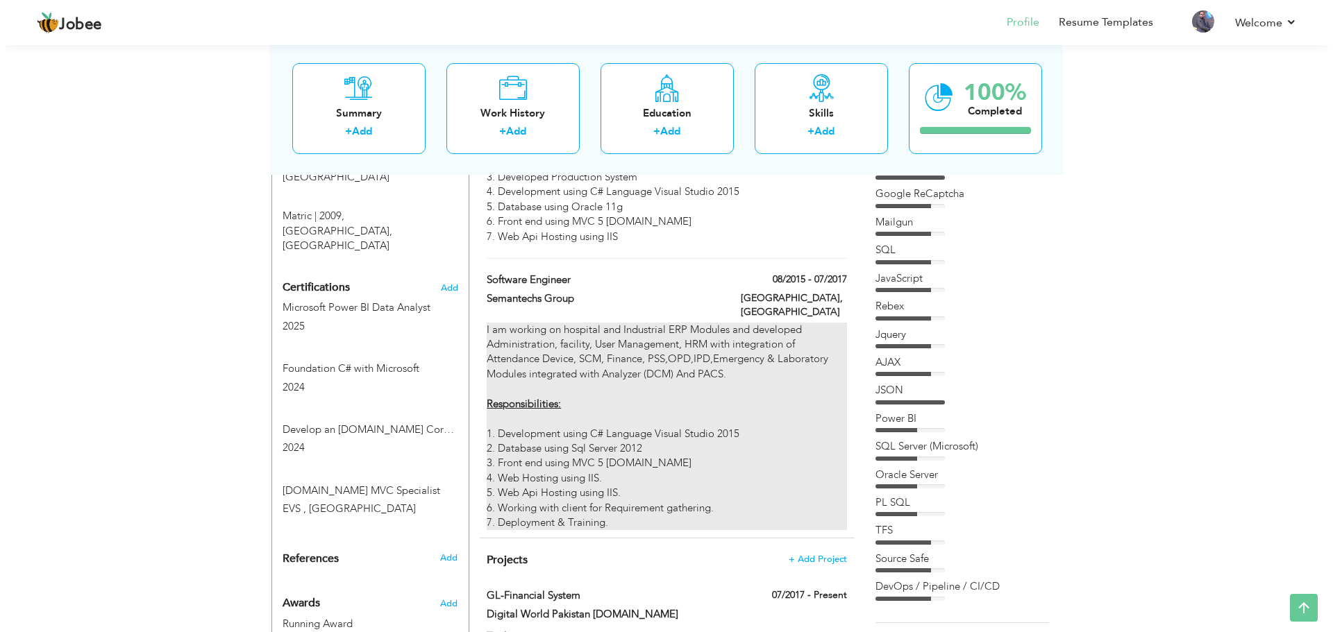
scroll to position [868, 0]
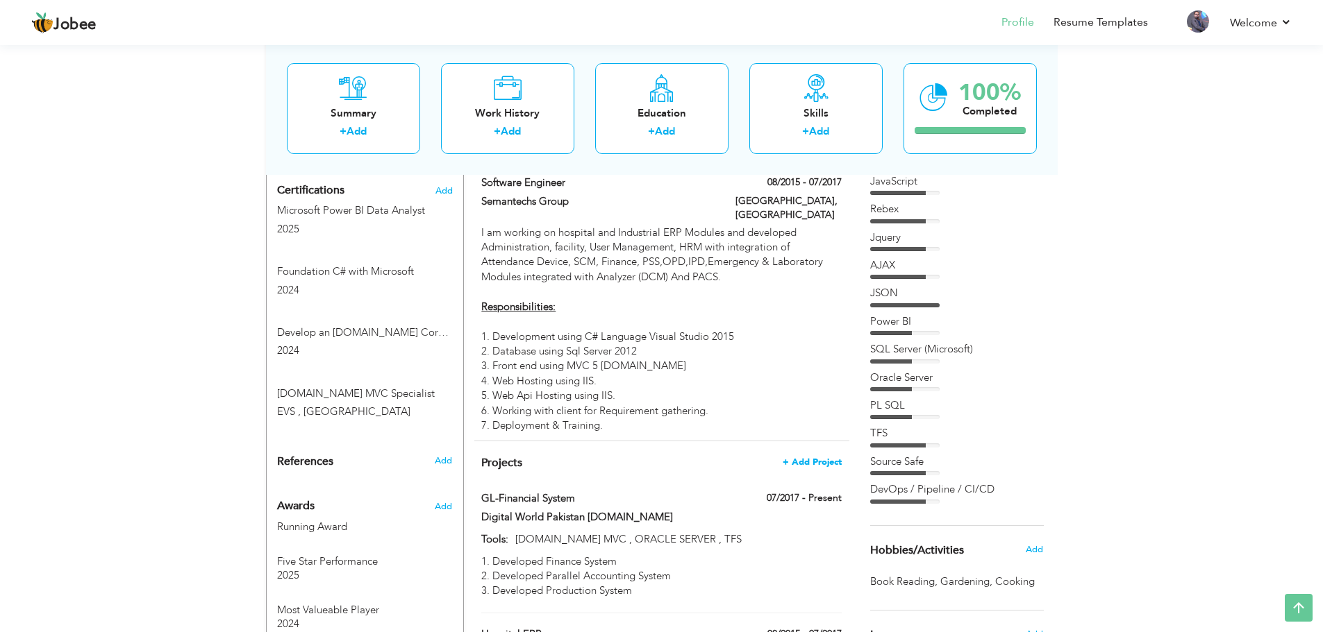
click at [806, 458] on span "+ Add Project" at bounding box center [811, 463] width 59 height 10
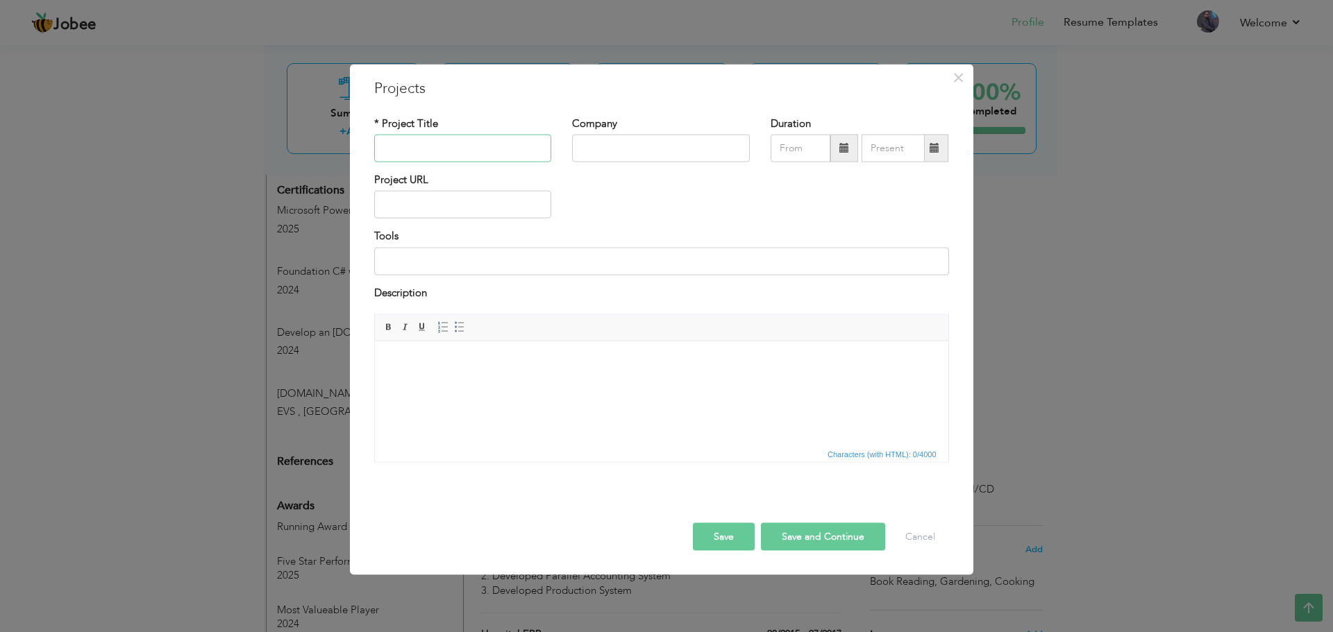
click at [447, 150] on input "text" at bounding box center [463, 149] width 178 height 28
paste input "In Patient Management System (IPMS):"
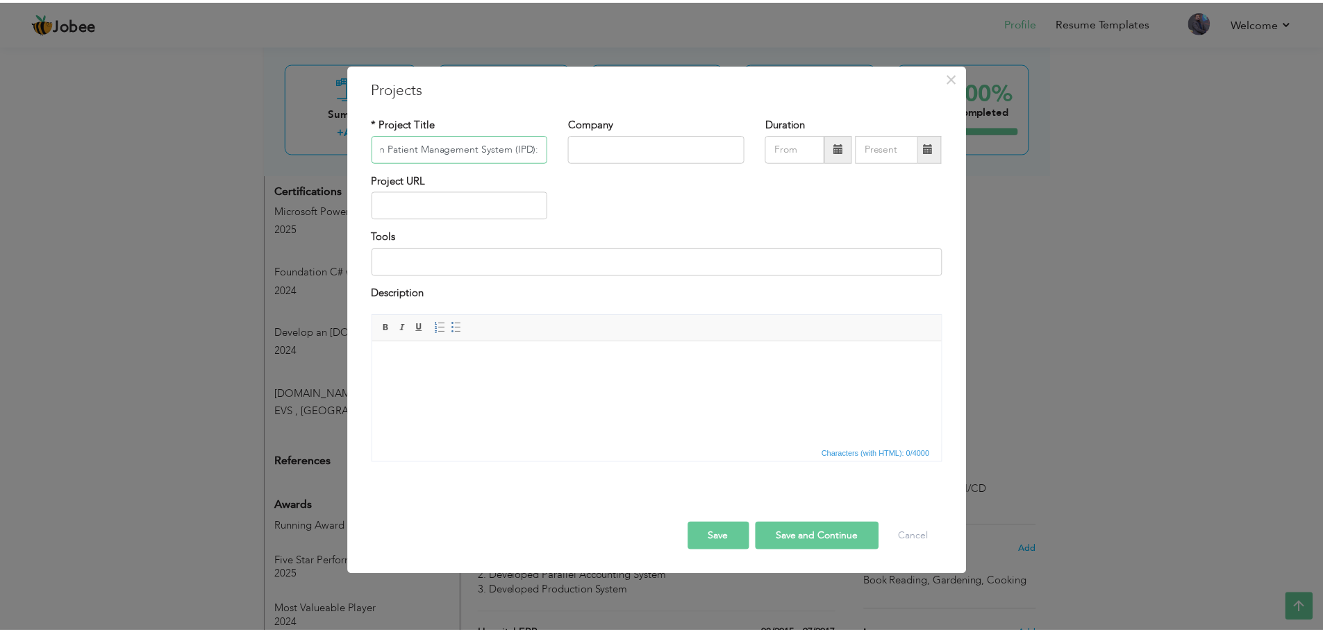
scroll to position [0, 0]
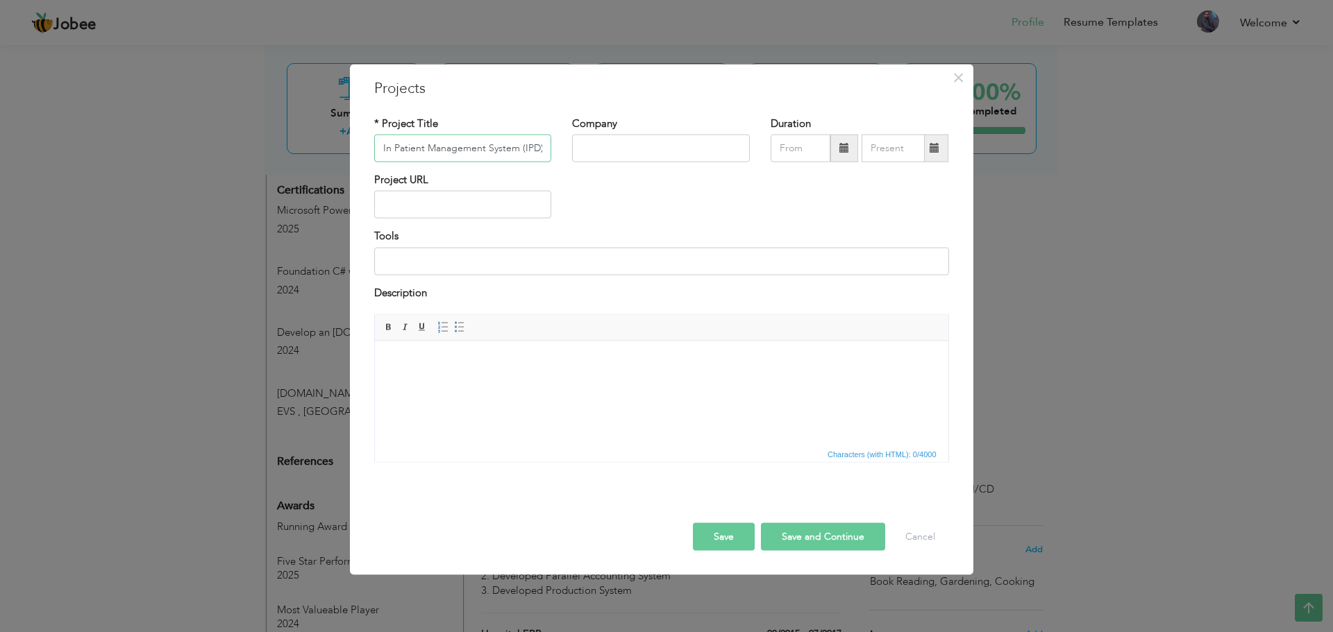
type input "In Patient Management System (IPD):"
click at [618, 142] on input "text" at bounding box center [661, 149] width 178 height 28
type input "Semantechs Group Pvt Ltd"
click at [464, 383] on html at bounding box center [660, 362] width 573 height 42
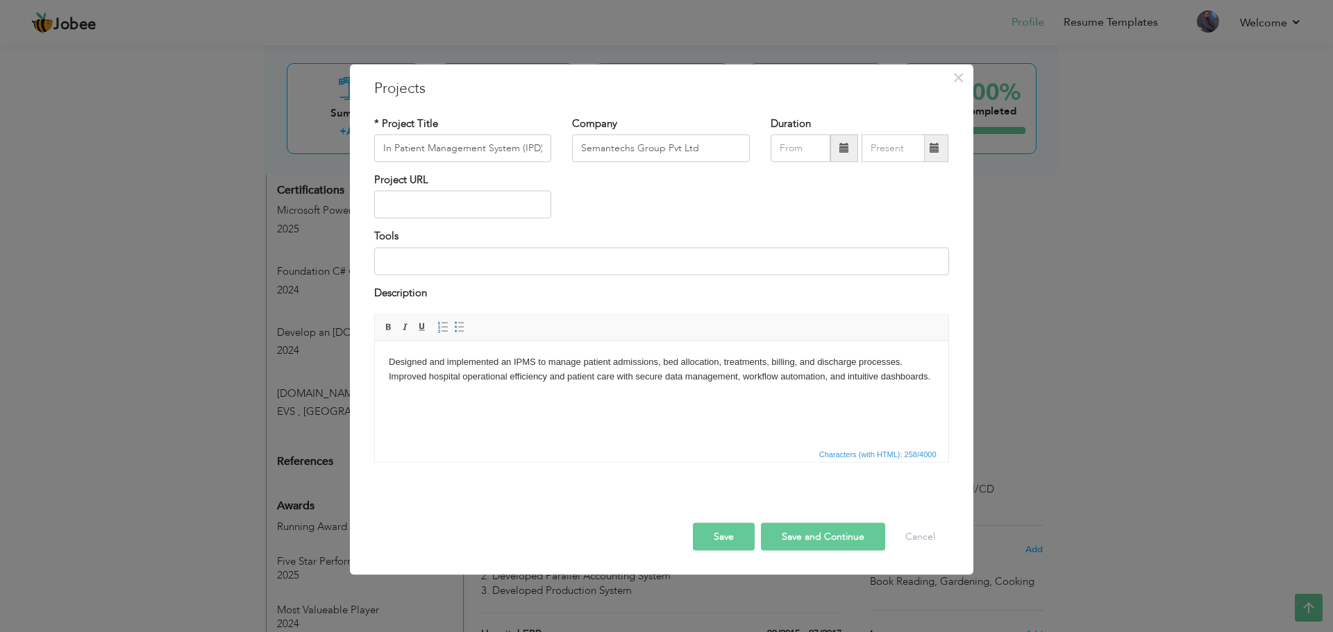
click at [737, 540] on button "Save" at bounding box center [724, 537] width 62 height 28
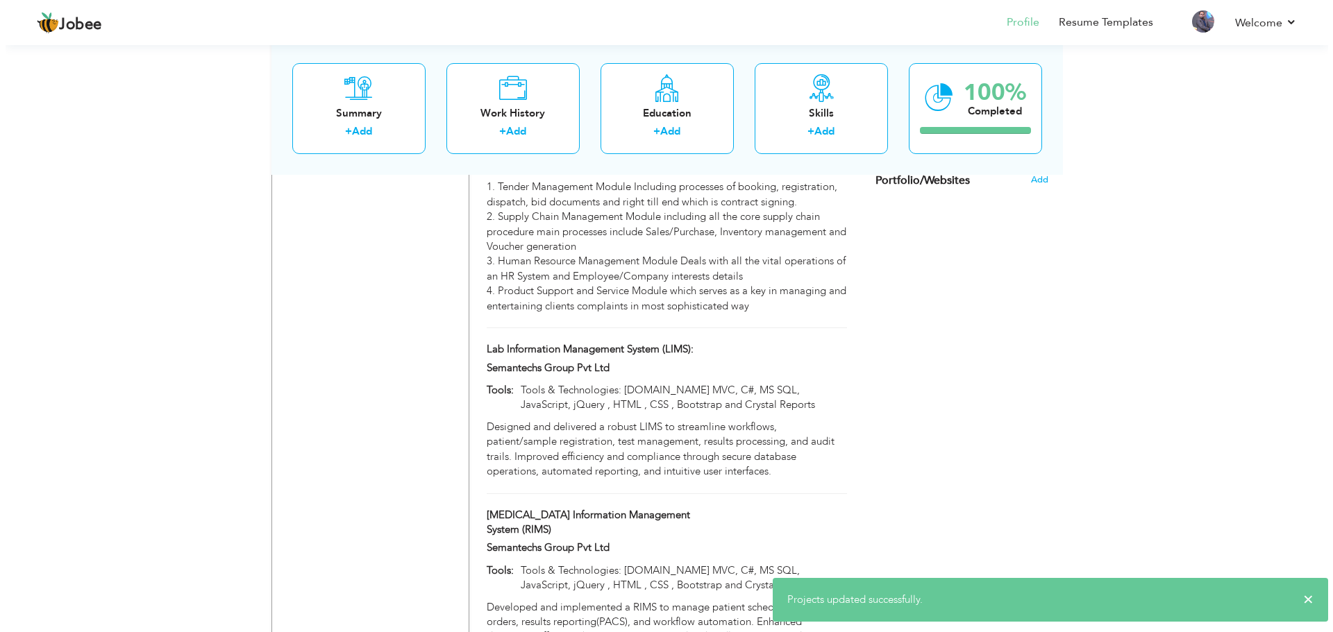
scroll to position [1423, 0]
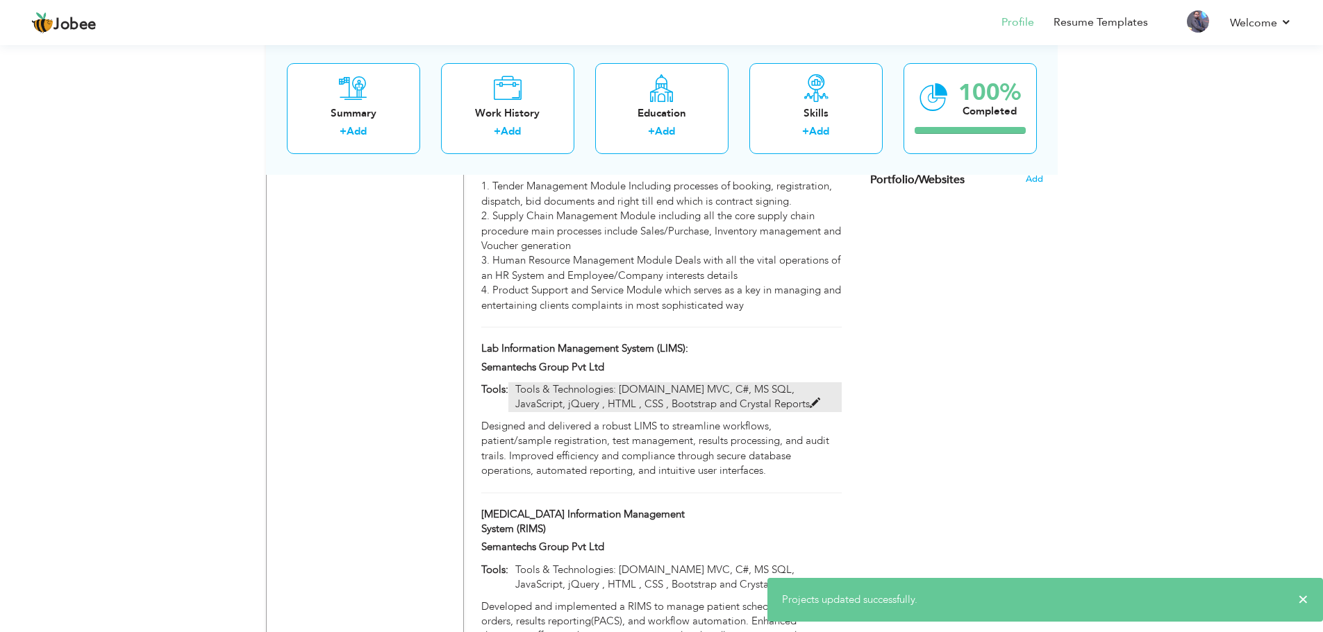
click at [716, 383] on p "Tools & Technologies: ASP.NET MVC, C#, MS SQL, JavaScript, jQuery , HTML , CSS …" at bounding box center [674, 398] width 333 height 30
type input "Lab Information Management System (LIMS):"
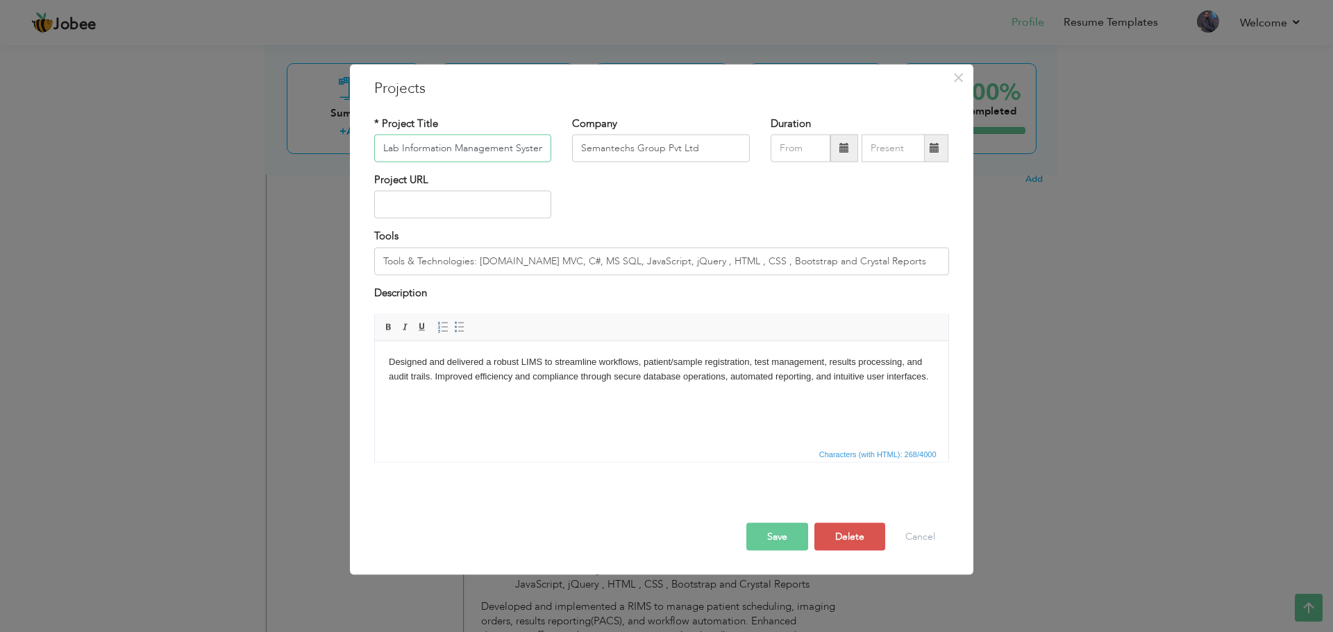
scroll to position [0, 34]
click at [562, 258] on input "Tools & Technologies: ASP.NET MVC, C#, MS SQL, JavaScript, jQuery , HTML , CSS …" at bounding box center [661, 261] width 575 height 28
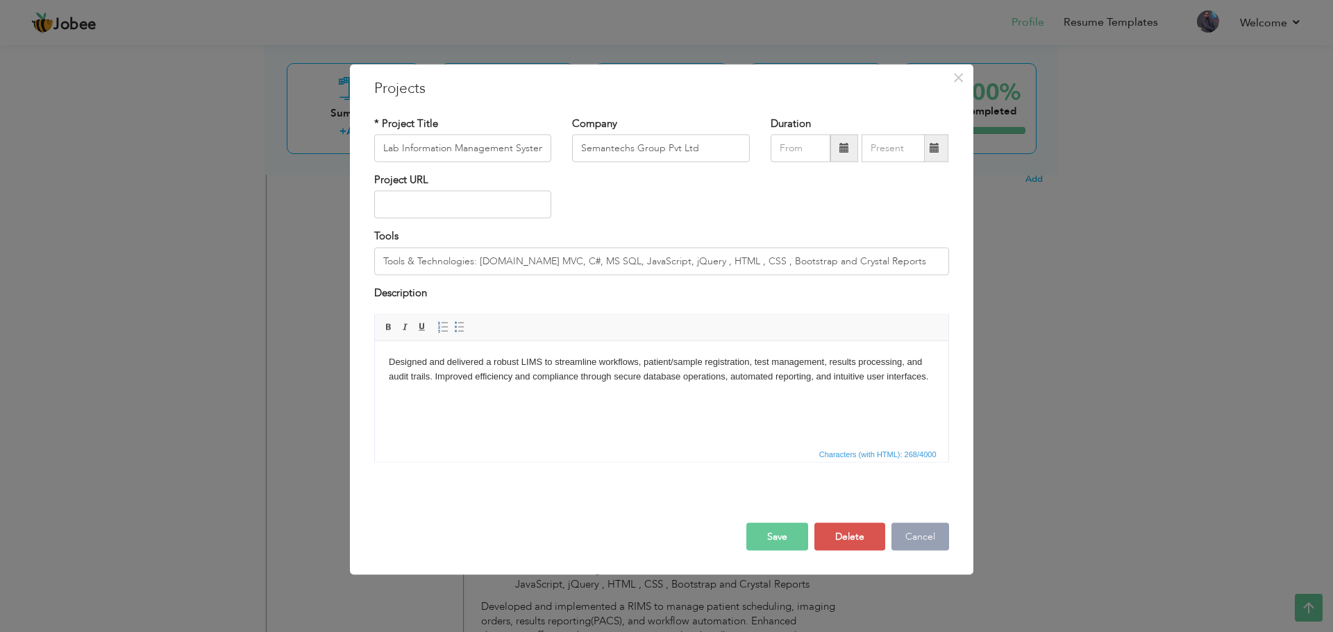
click at [910, 541] on button "Cancel" at bounding box center [920, 537] width 58 height 28
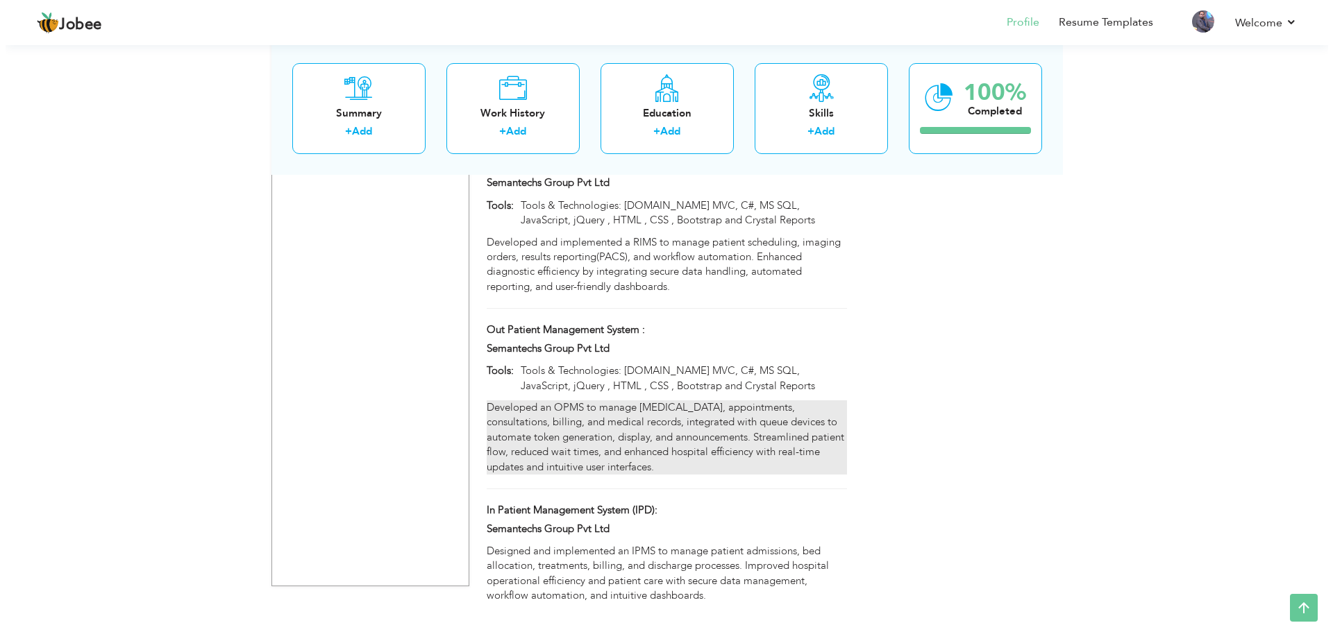
scroll to position [1797, 0]
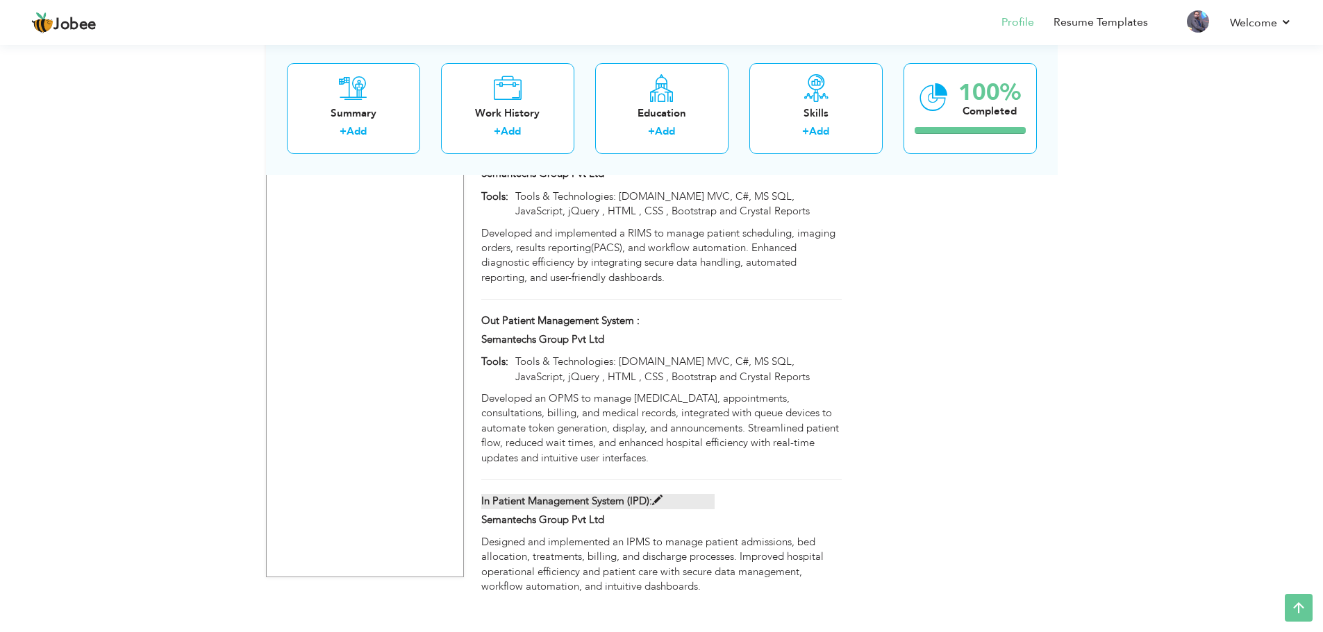
click at [662, 496] on span at bounding box center [657, 501] width 10 height 10
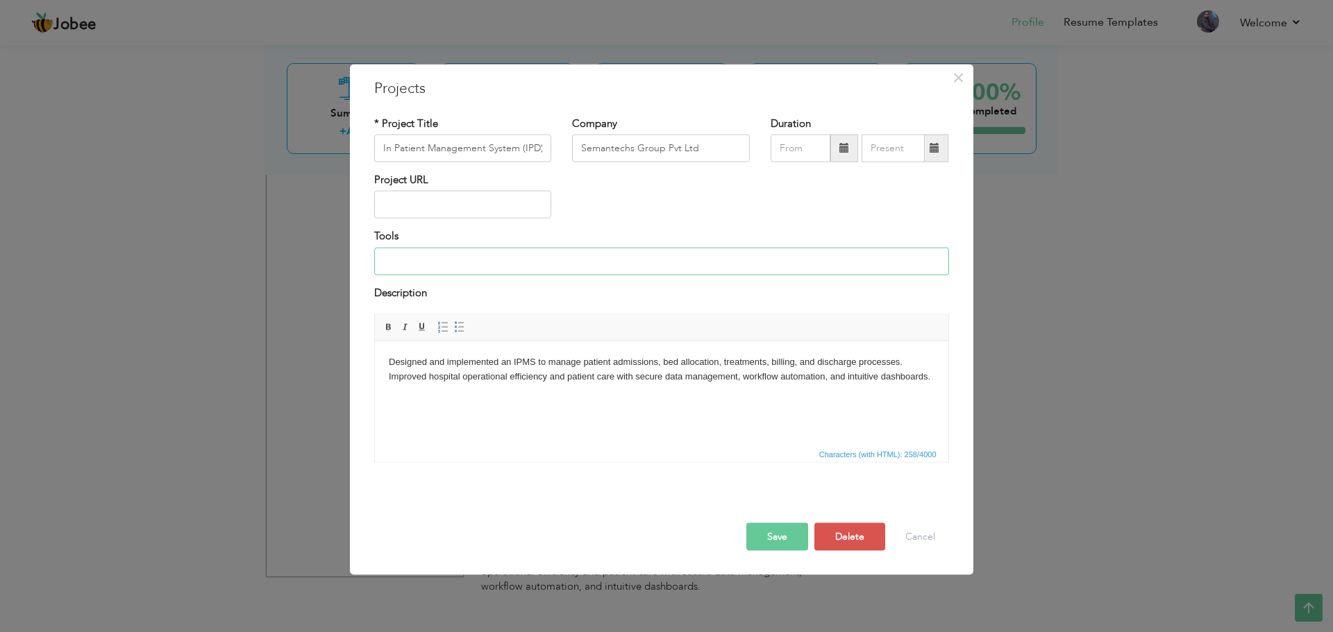
click at [528, 260] on input at bounding box center [661, 261] width 575 height 28
paste input "Tools & Technologies: ASP.NET MVC, C#, MS SQL, JavaScript, jQuery , HTML , CSS …"
click at [775, 530] on button "Save" at bounding box center [777, 537] width 62 height 28
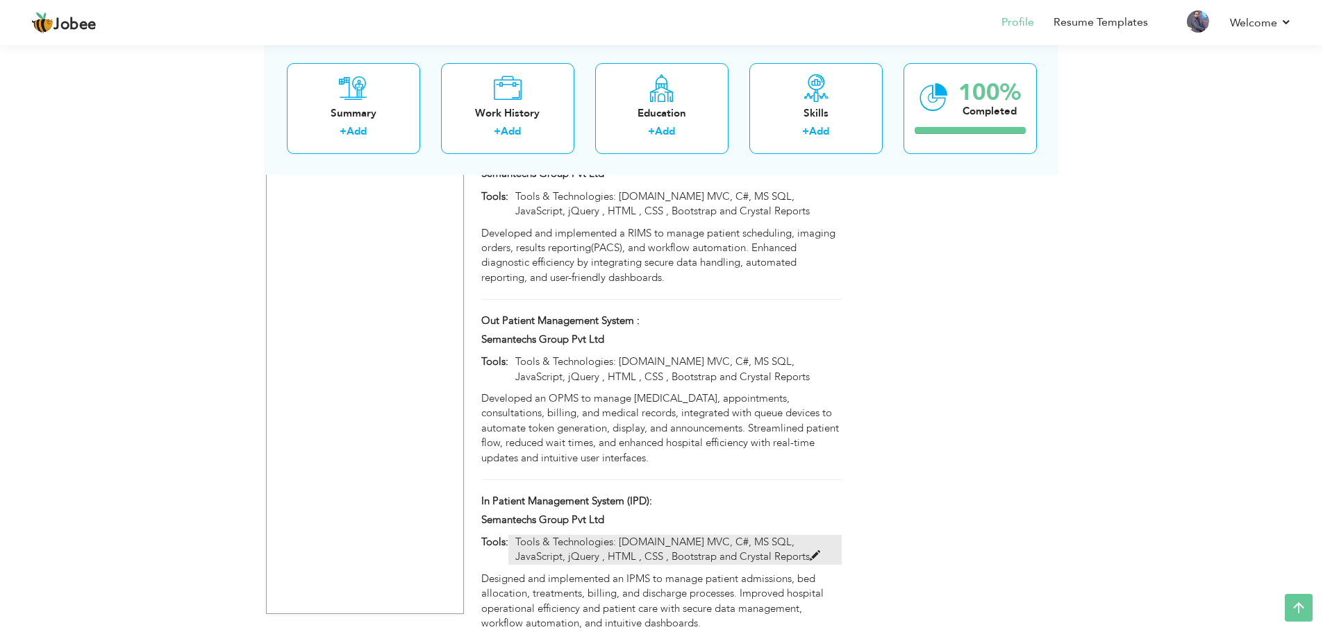
click at [809, 551] on span at bounding box center [814, 556] width 10 height 10
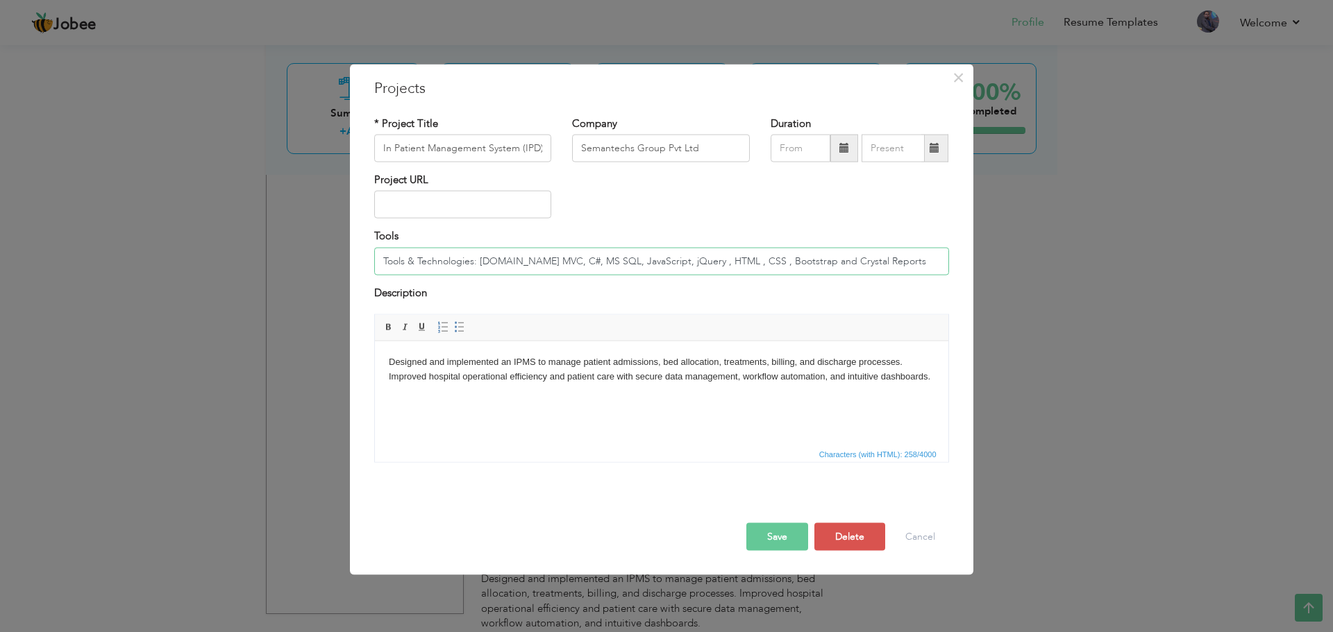
drag, startPoint x: 480, startPoint y: 262, endPoint x: 305, endPoint y: 256, distance: 174.4
click at [305, 256] on div "× Projects * Project Title In Patient Management System (IPD): Company Semantec…" at bounding box center [666, 316] width 1333 height 632
type input "[DOMAIN_NAME] MVC, C#, MS SQL, JavaScript, jQuery , HTML , CSS , Bootstrap and …"
click at [782, 539] on button "Save" at bounding box center [777, 537] width 62 height 28
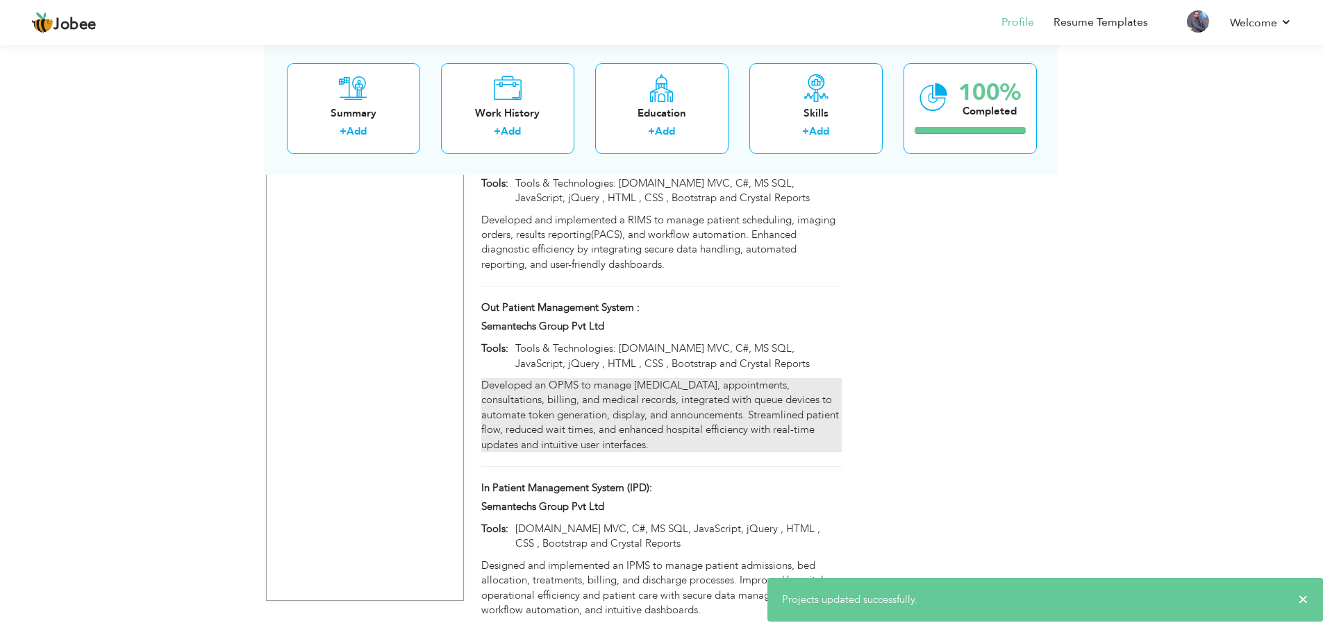
scroll to position [1834, 0]
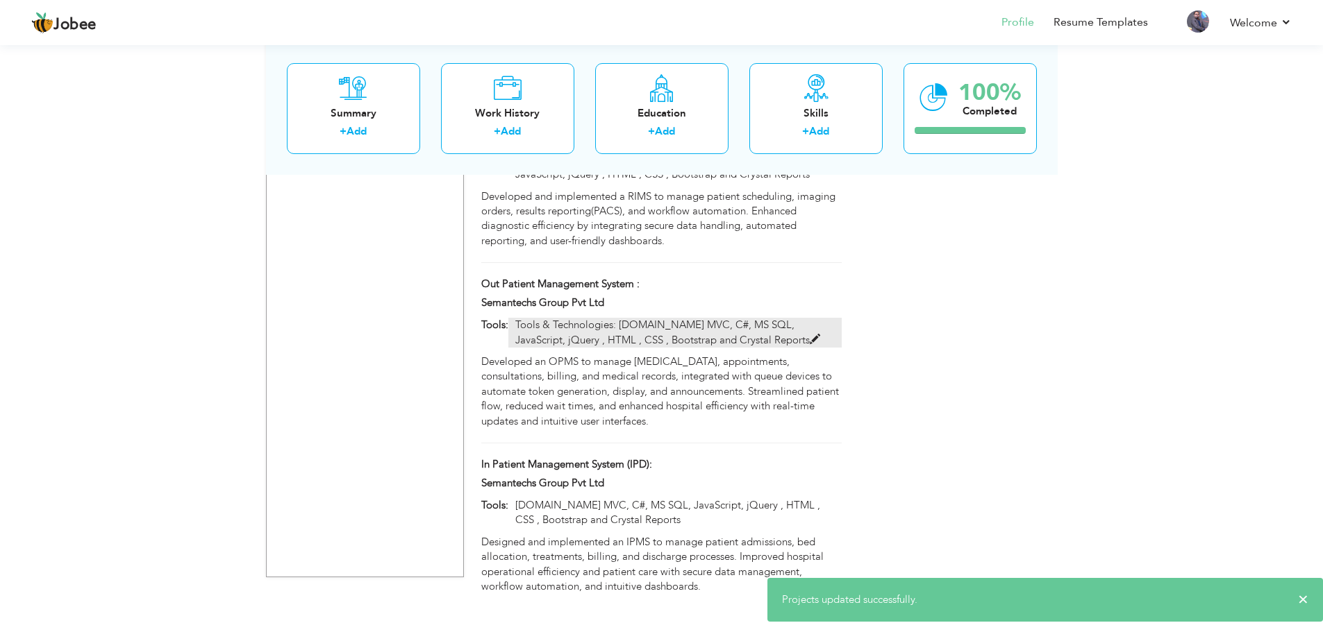
click at [809, 335] on span at bounding box center [814, 340] width 10 height 10
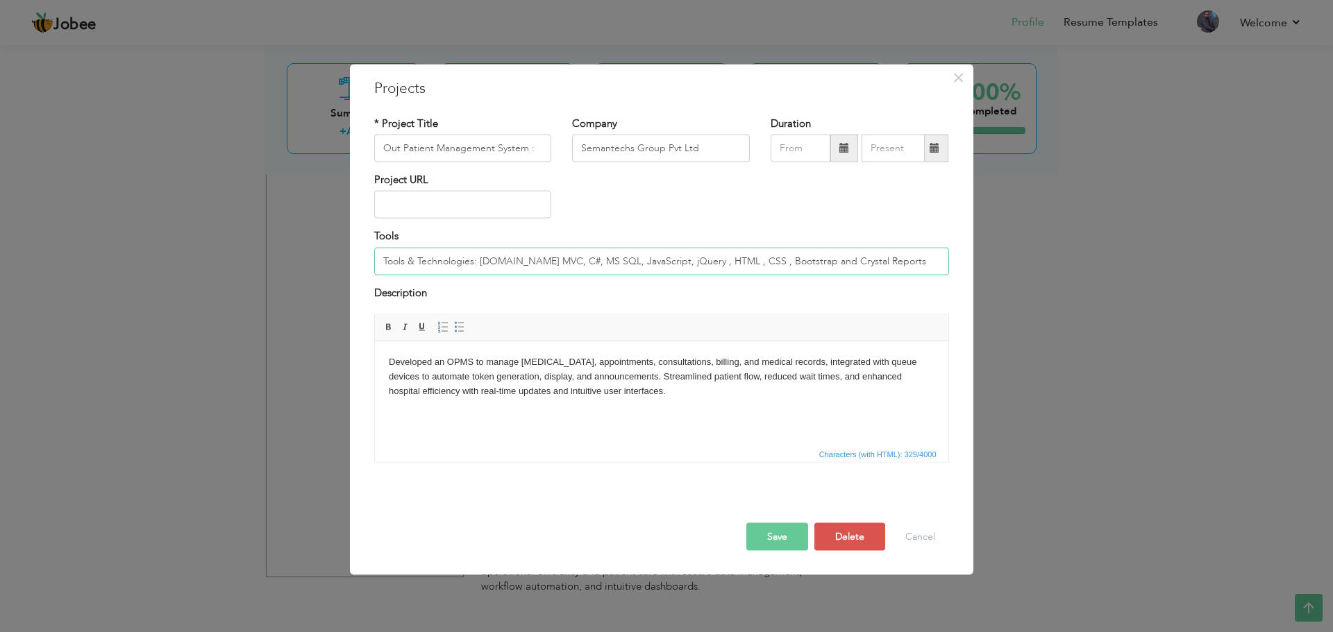
drag, startPoint x: 480, startPoint y: 262, endPoint x: 360, endPoint y: 260, distance: 120.1
click at [360, 260] on div "× Projects * Project Title Out Patient Management System : Company Semantechs G…" at bounding box center [661, 320] width 623 height 512
click at [794, 523] on div "Save Save and Continue Delete Cancel" at bounding box center [662, 523] width 596 height 78
click at [792, 527] on button "Save" at bounding box center [777, 537] width 62 height 28
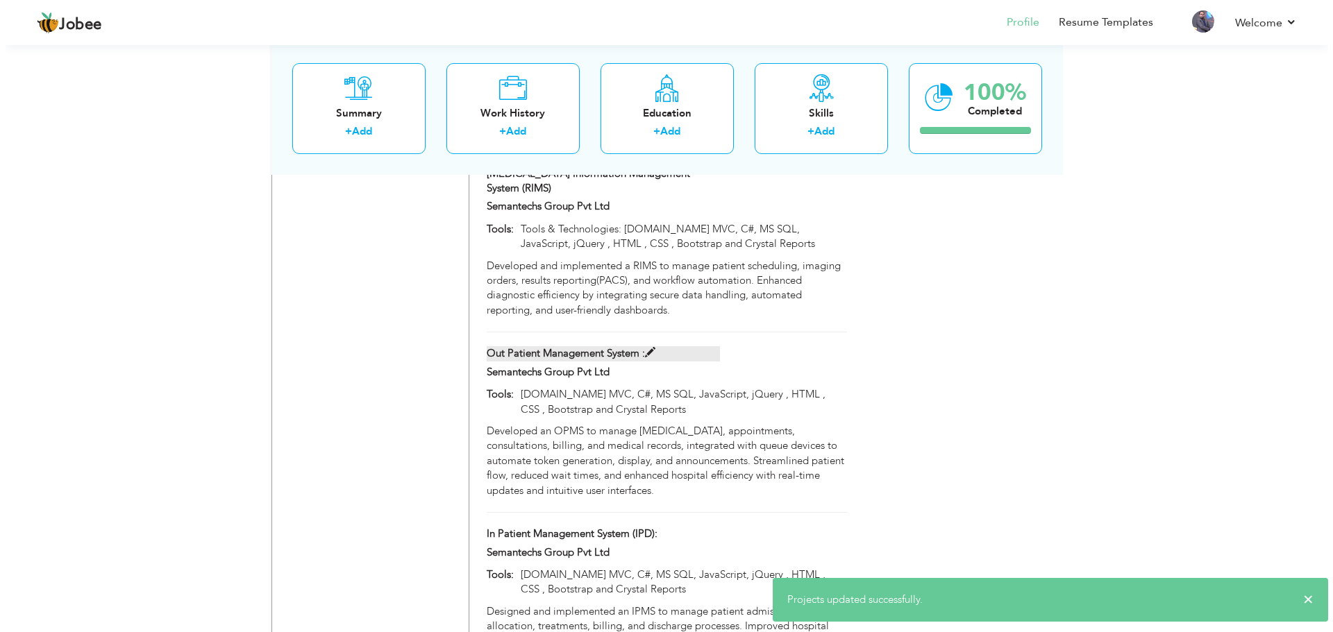
scroll to position [1695, 0]
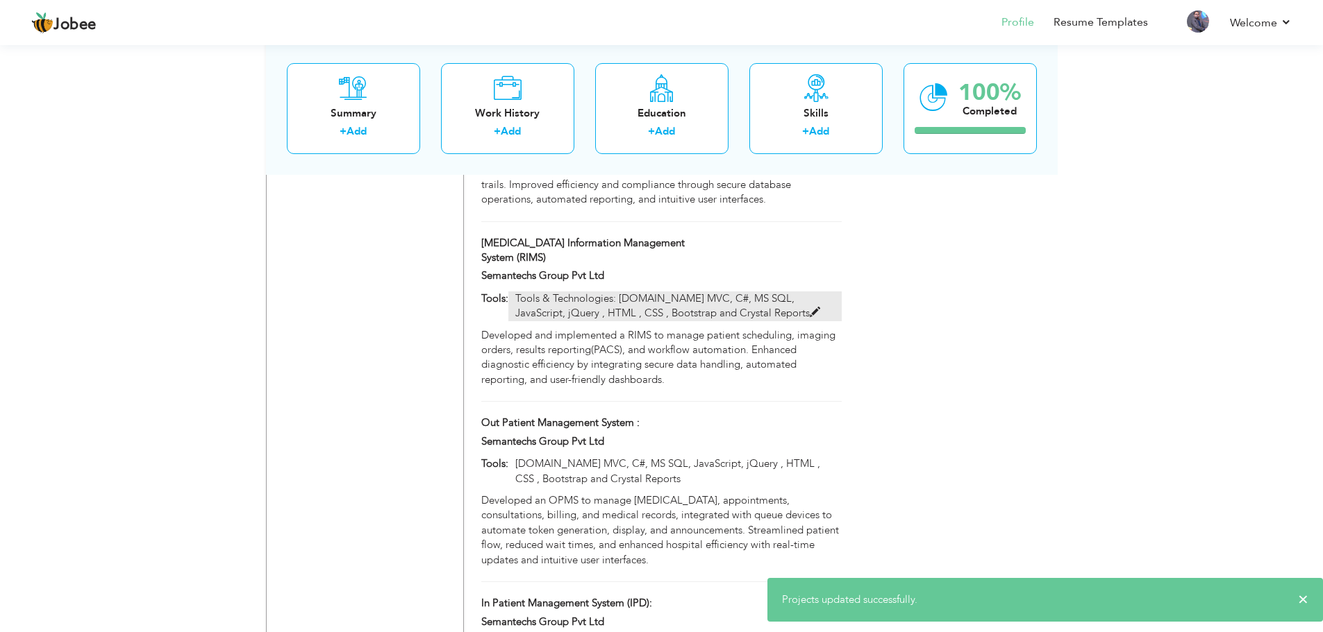
click at [809, 308] on span at bounding box center [814, 313] width 10 height 10
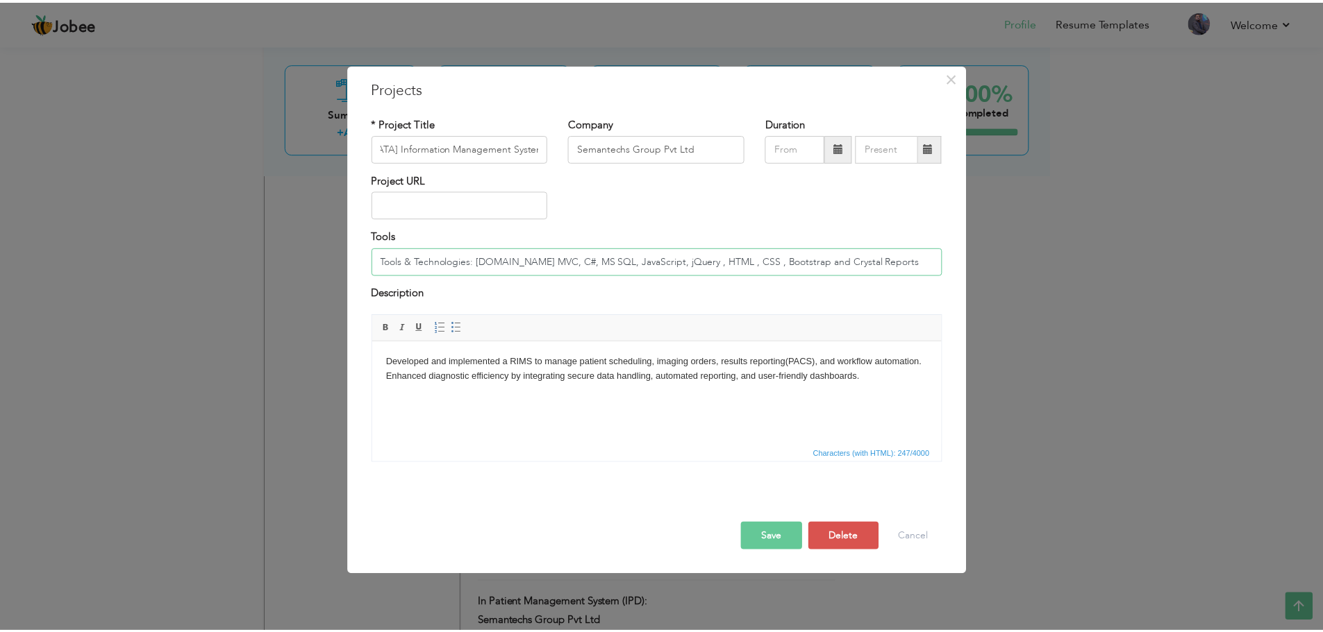
scroll to position [0, 0]
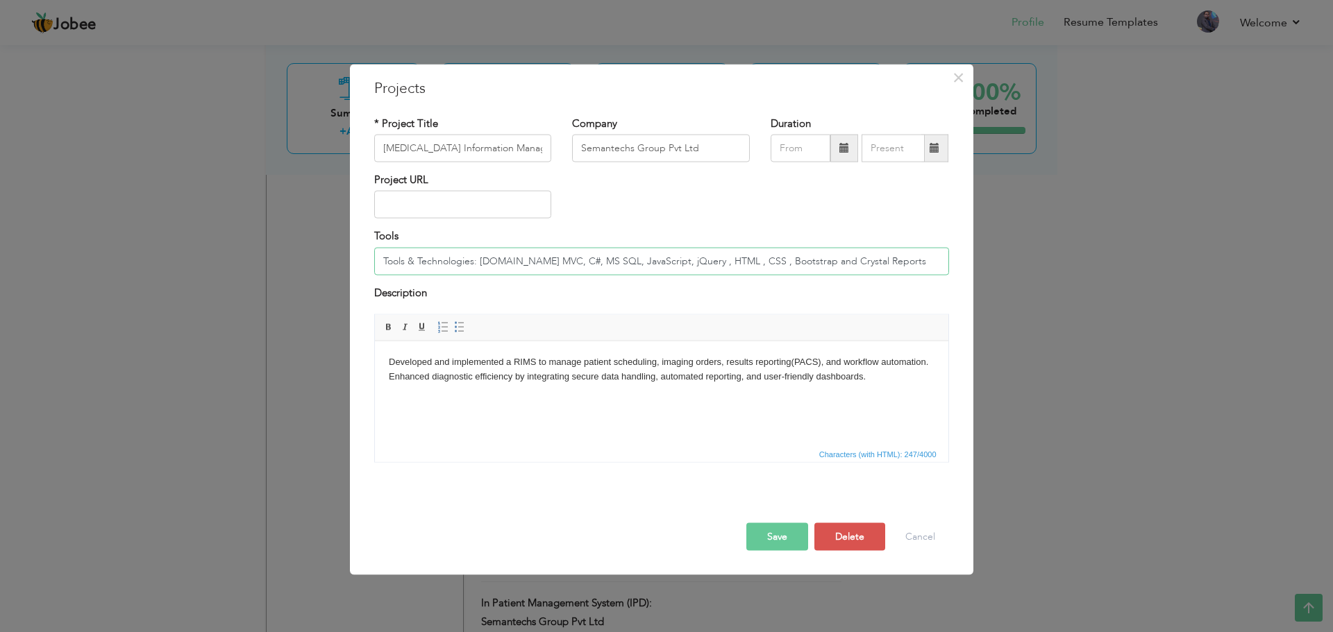
drag, startPoint x: 482, startPoint y: 262, endPoint x: 352, endPoint y: 258, distance: 129.9
click at [352, 258] on div "× Projects * Project Title [MEDICAL_DATA] Information Management System (RIMS) …" at bounding box center [661, 320] width 623 height 512
click at [786, 530] on button "Save" at bounding box center [777, 537] width 62 height 28
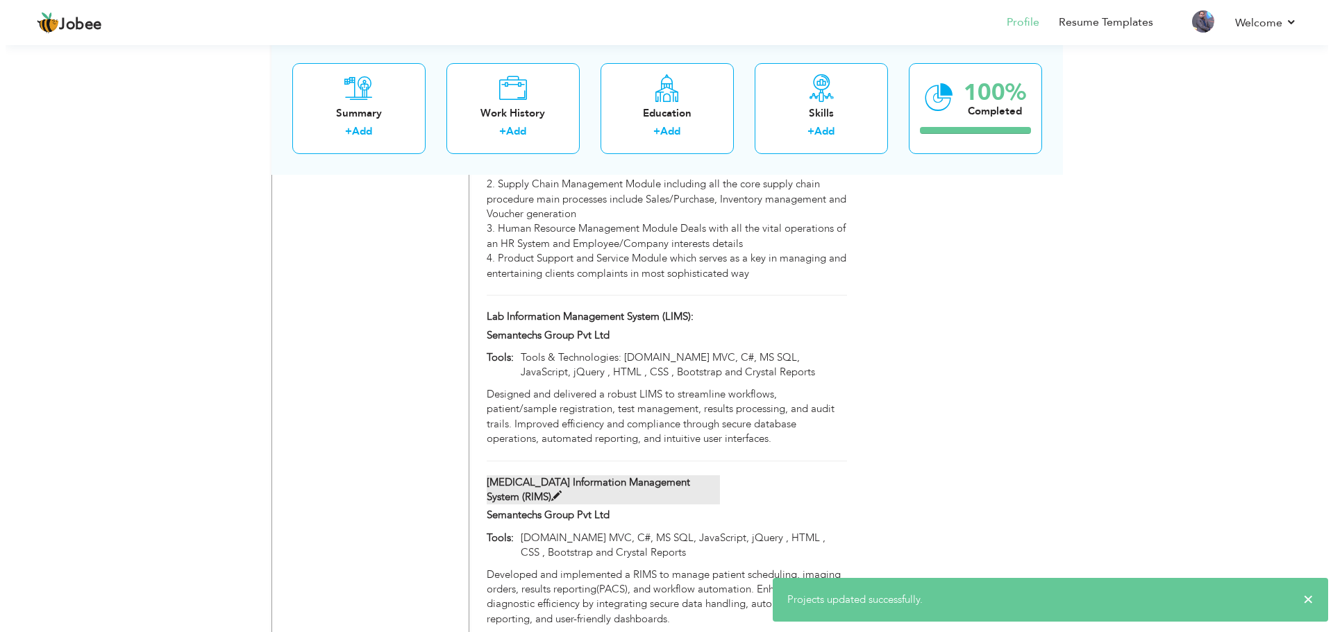
scroll to position [1417, 0]
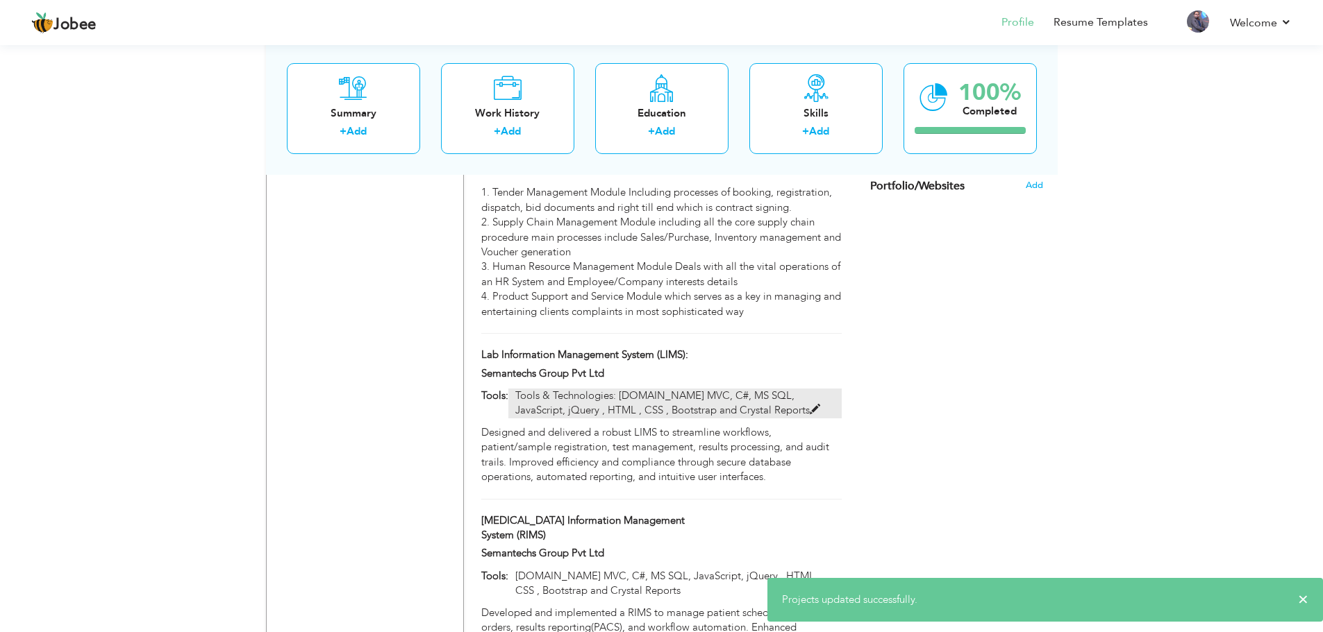
click at [809, 405] on span at bounding box center [814, 410] width 10 height 10
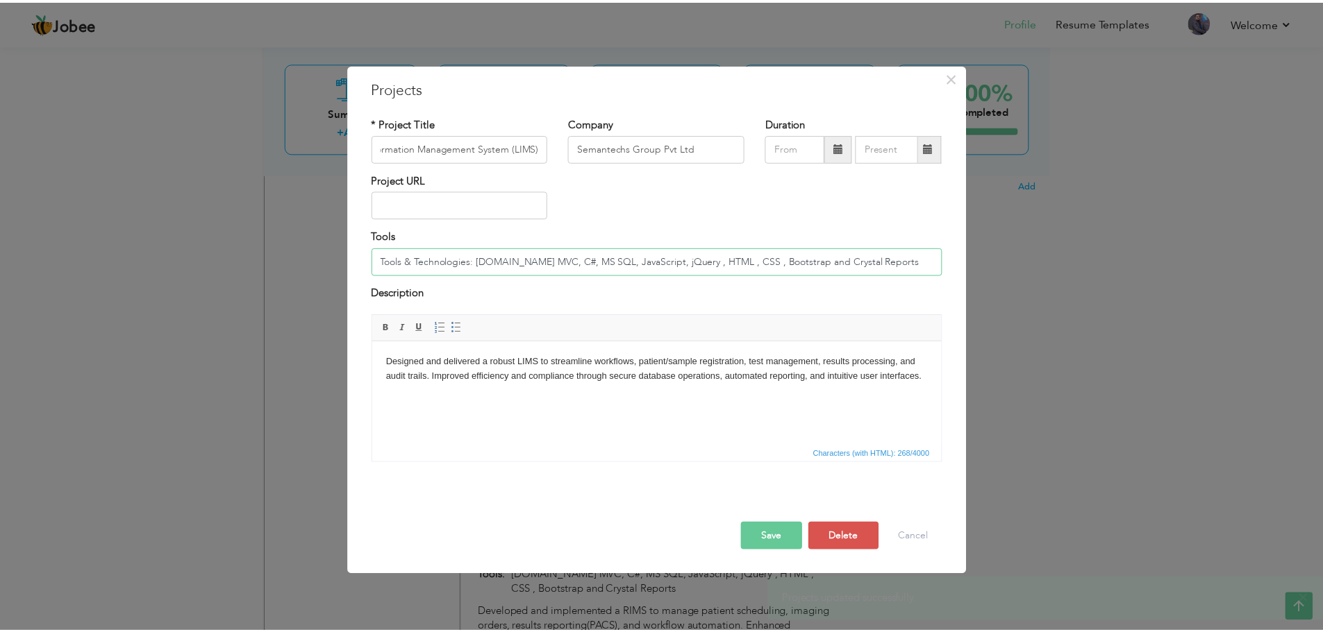
scroll to position [0, 0]
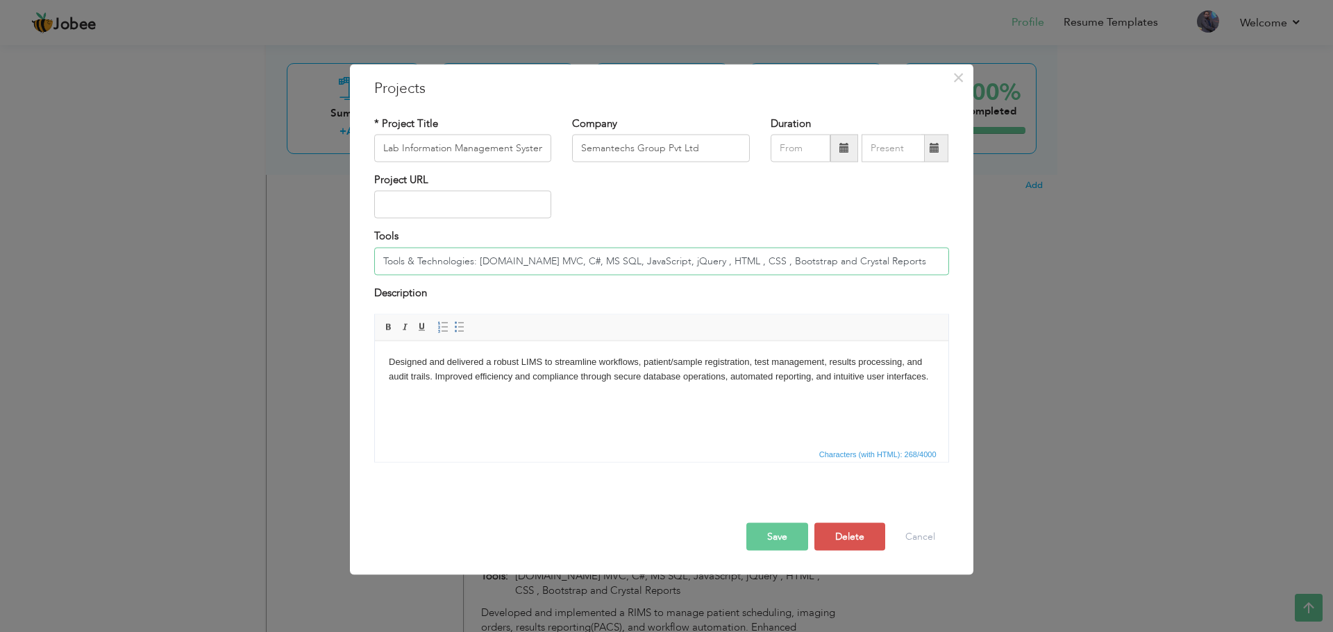
drag, startPoint x: 478, startPoint y: 263, endPoint x: 275, endPoint y: 258, distance: 203.5
click at [275, 258] on div "× Projects * Project Title Lab Information Management System (LIMS): Company Se…" at bounding box center [666, 316] width 1333 height 632
type input "[DOMAIN_NAME] MVC, C#, MS SQL, JavaScript, jQuery , HTML , CSS , Bootstrap and …"
click at [783, 528] on button "Save" at bounding box center [777, 537] width 62 height 28
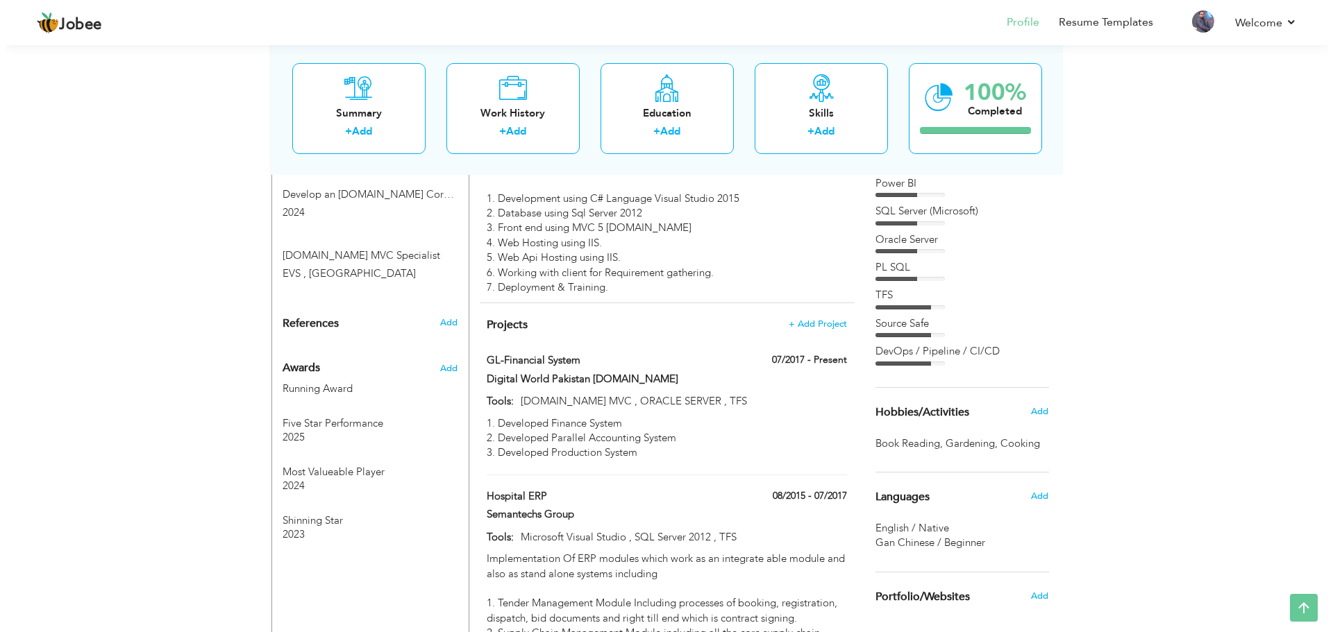
scroll to position [1000, 0]
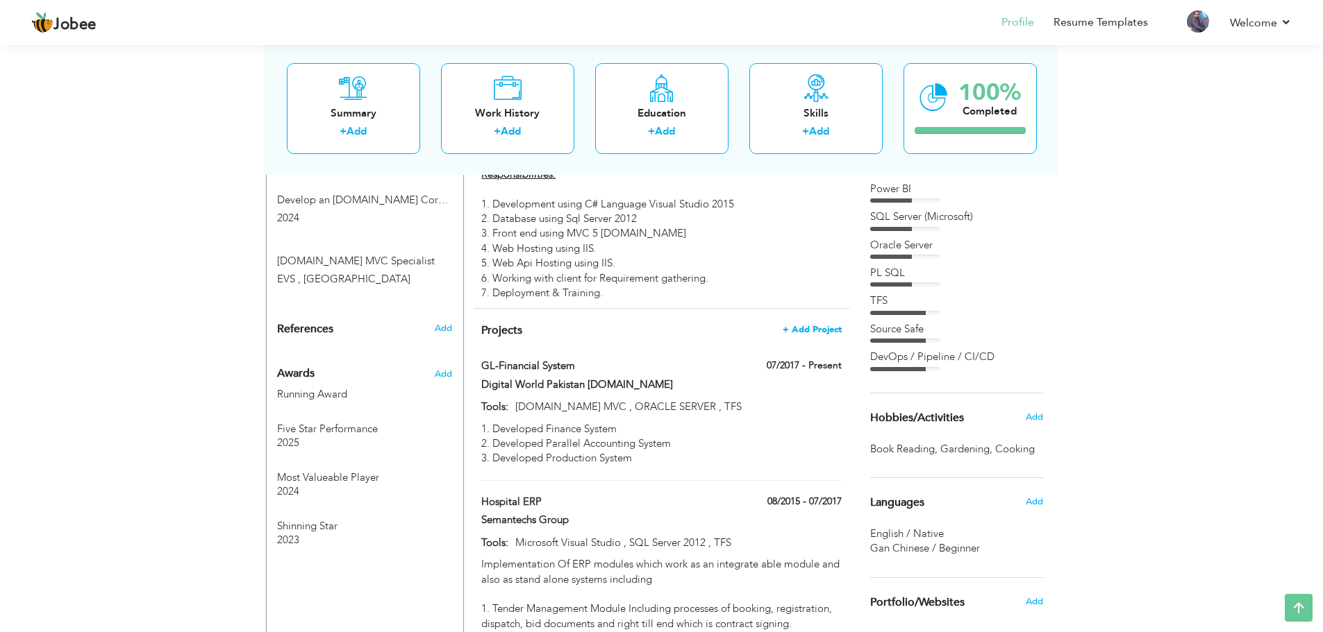
click at [809, 325] on span "+ Add Project" at bounding box center [811, 330] width 59 height 10
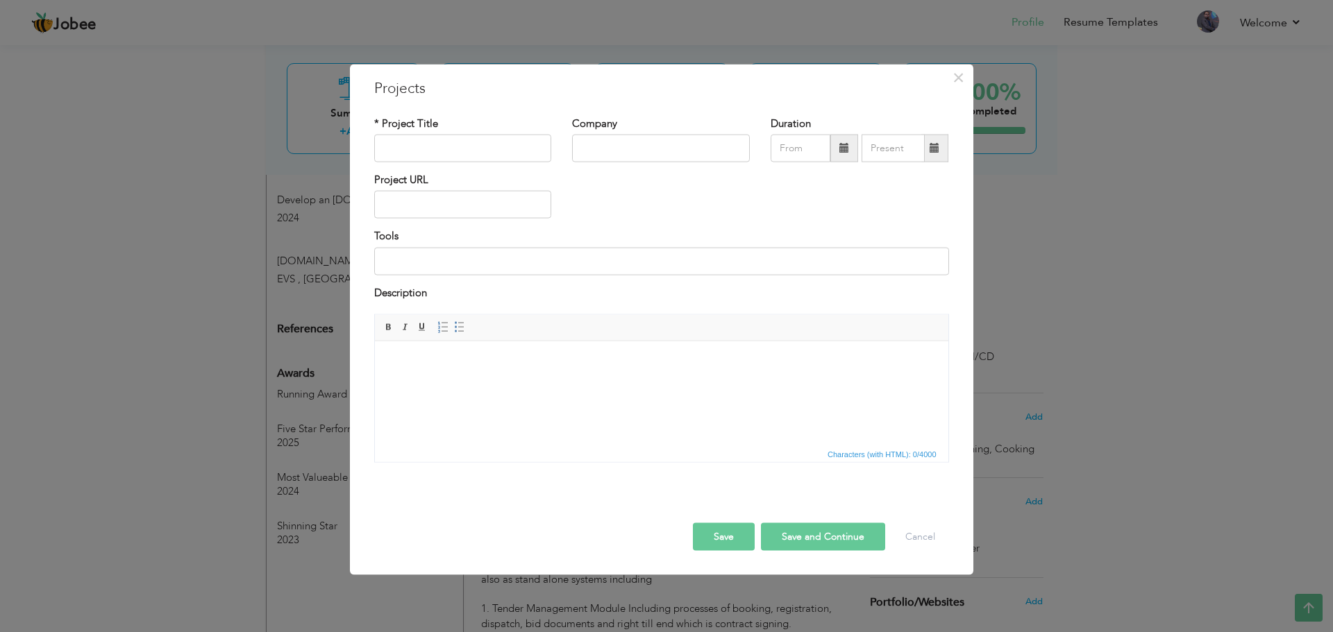
click at [430, 383] on html at bounding box center [660, 362] width 573 height 42
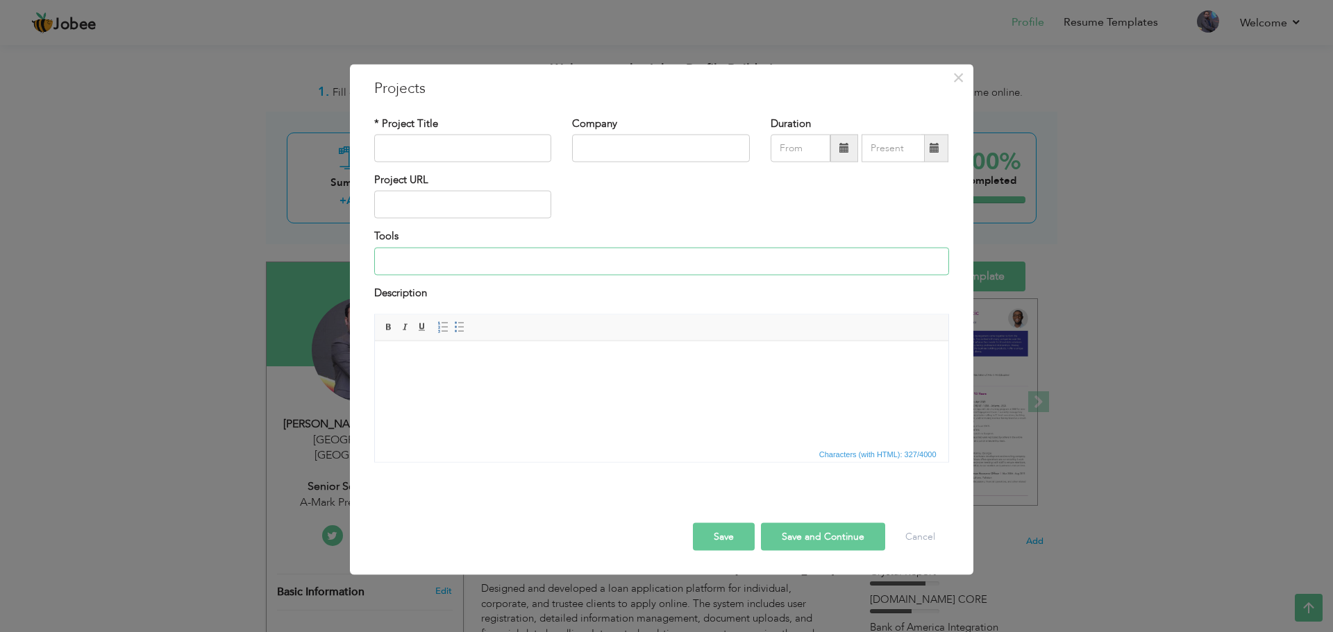
click at [459, 264] on input at bounding box center [661, 261] width 575 height 28
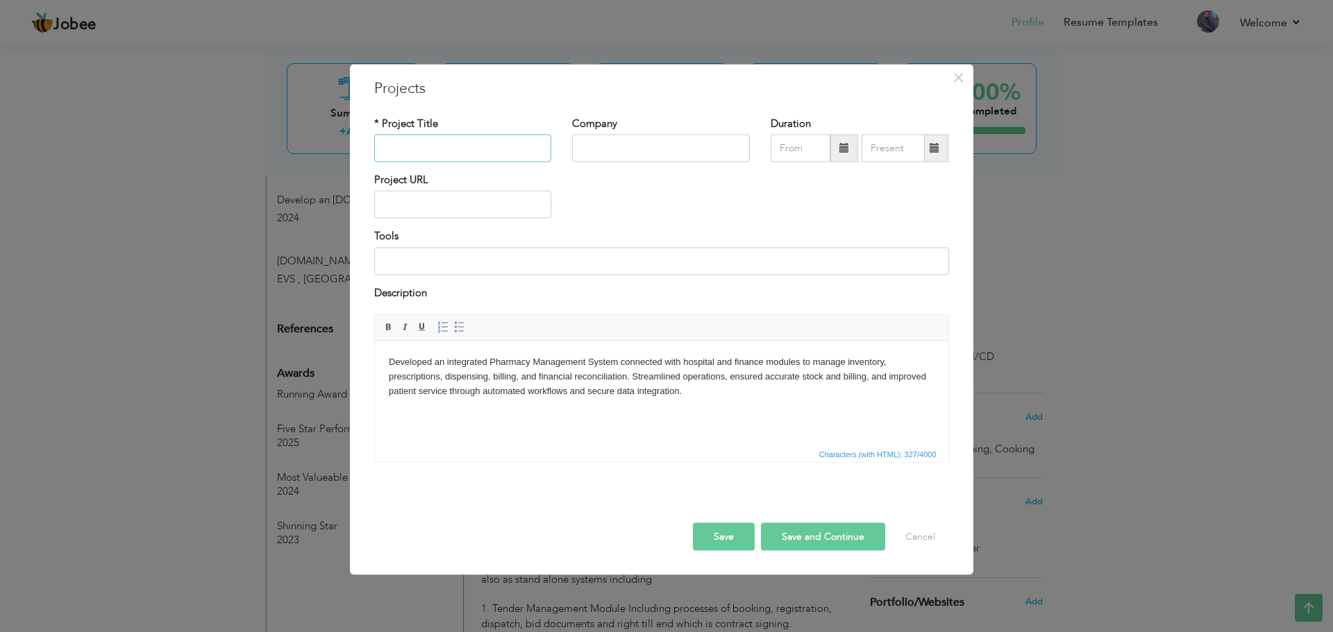
click at [427, 146] on input "text" at bounding box center [463, 149] width 178 height 28
paste input "Pharmacy System"
type input "Pharmacy System :"
click at [630, 147] on input "text" at bounding box center [661, 149] width 178 height 28
type input "Semantechs Group"
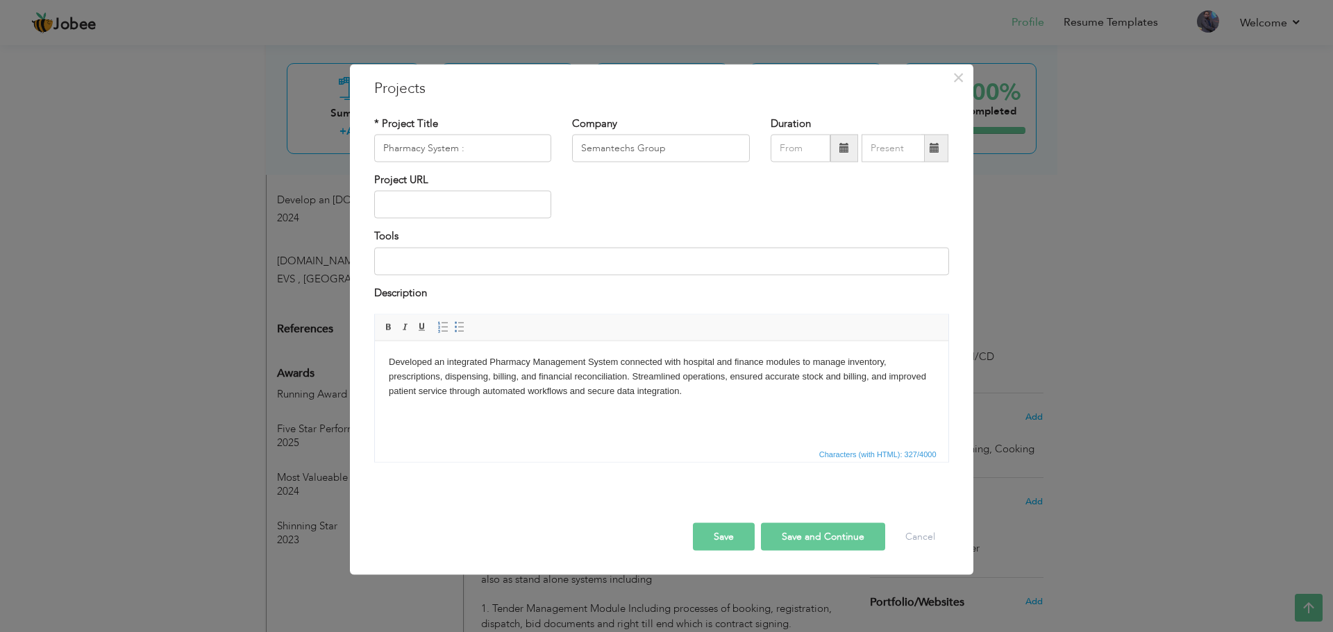
click at [721, 532] on button "Save" at bounding box center [724, 537] width 62 height 28
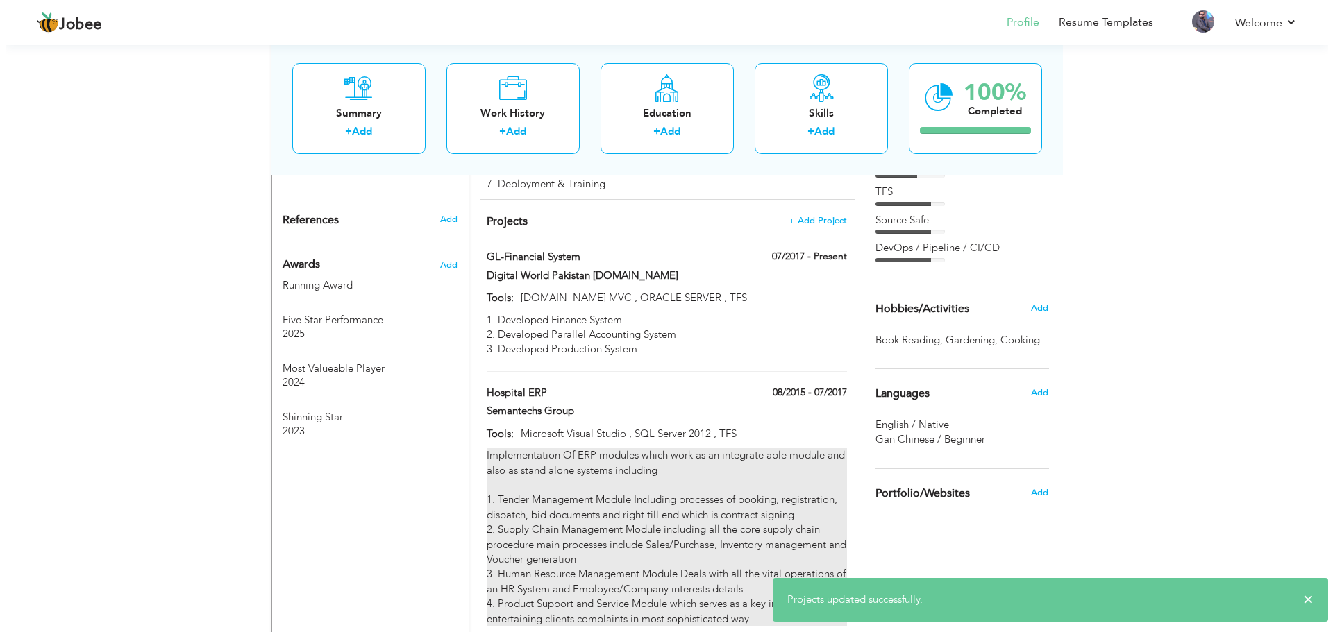
scroll to position [1417, 0]
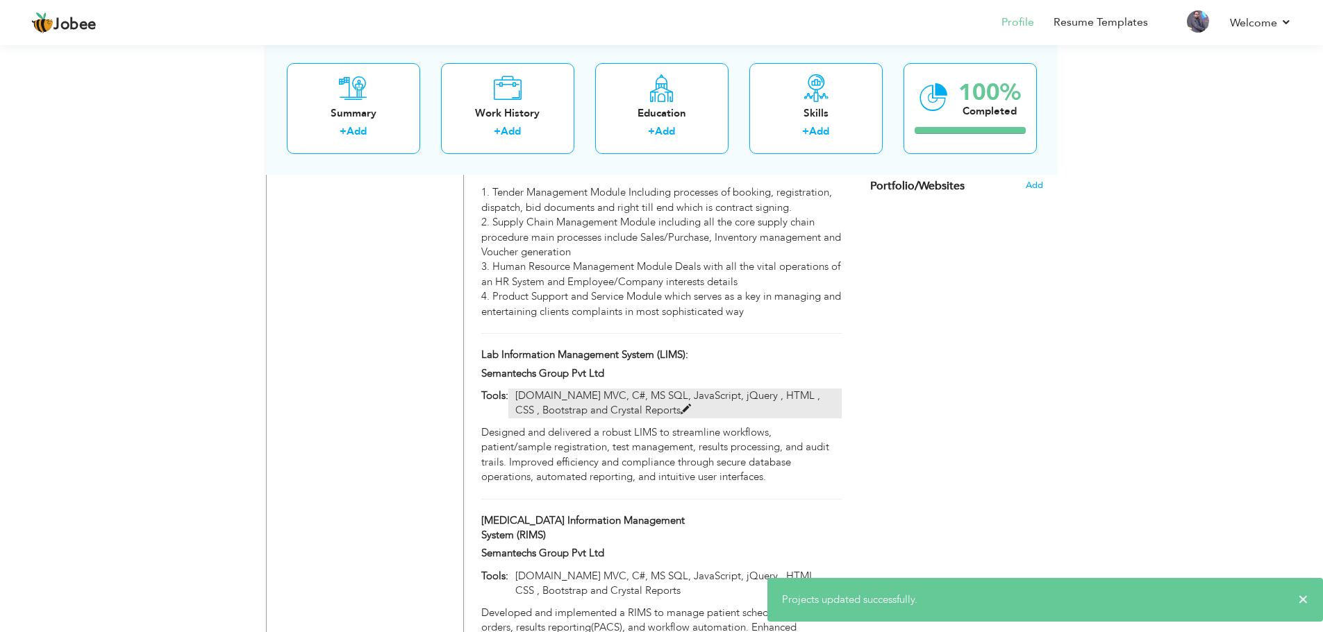
click at [680, 405] on span at bounding box center [685, 410] width 10 height 10
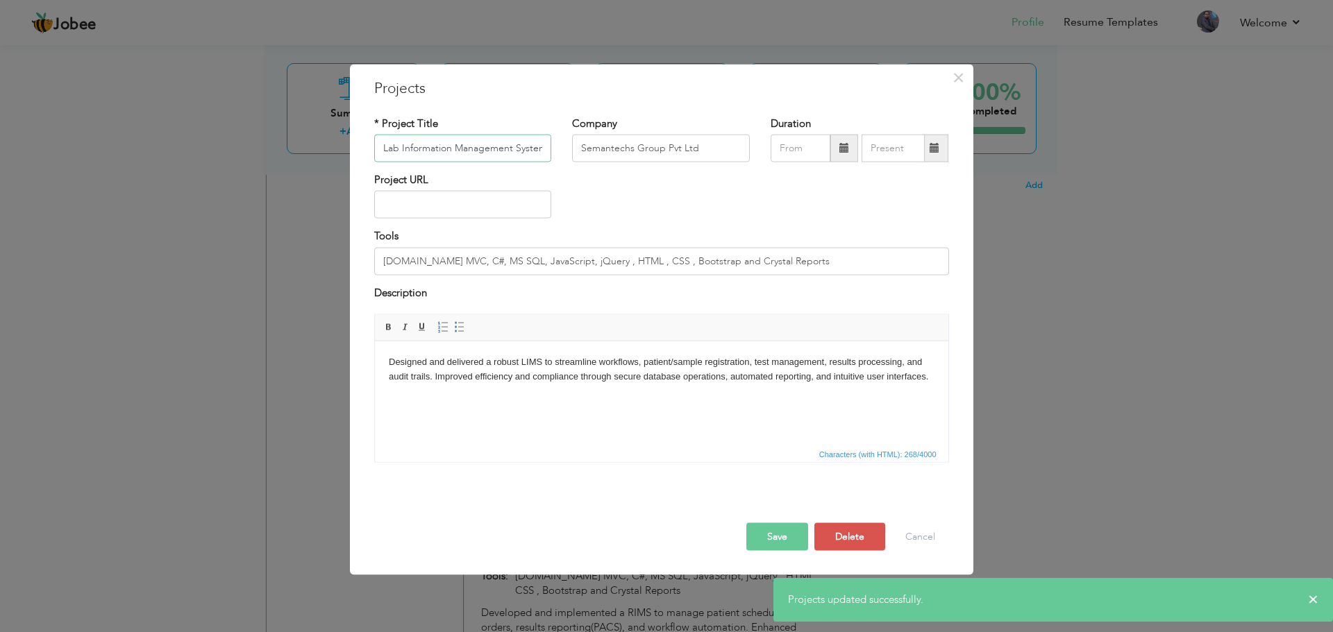
scroll to position [0, 34]
click at [578, 254] on input "[DOMAIN_NAME] MVC, C#, MS SQL, JavaScript, jQuery , HTML , CSS , Bootstrap and …" at bounding box center [661, 261] width 575 height 28
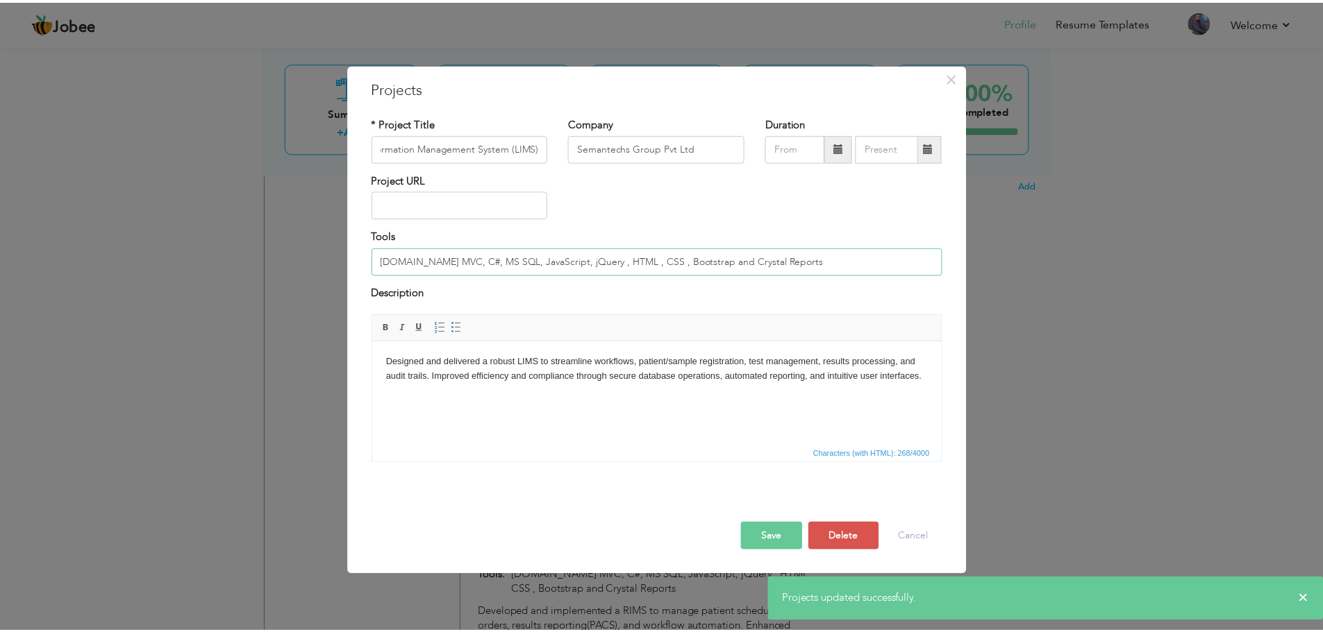
scroll to position [0, 0]
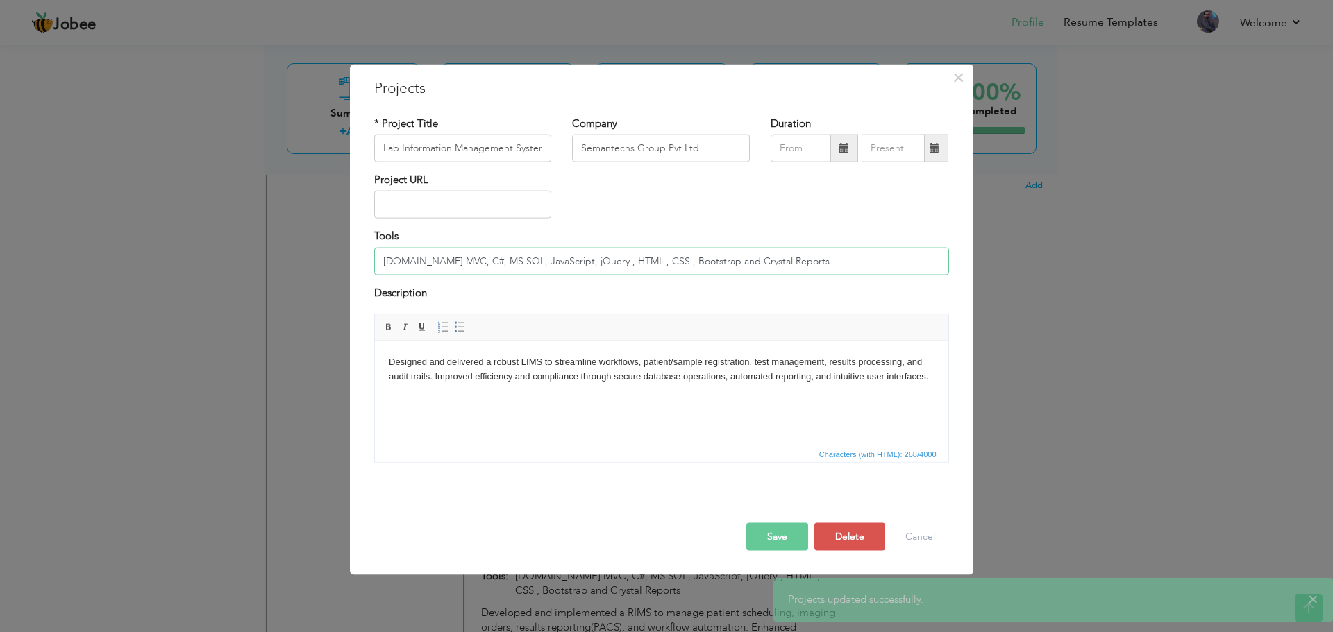
click at [578, 254] on input "[DOMAIN_NAME] MVC, C#, MS SQL, JavaScript, jQuery , HTML , CSS , Bootstrap and …" at bounding box center [661, 261] width 575 height 28
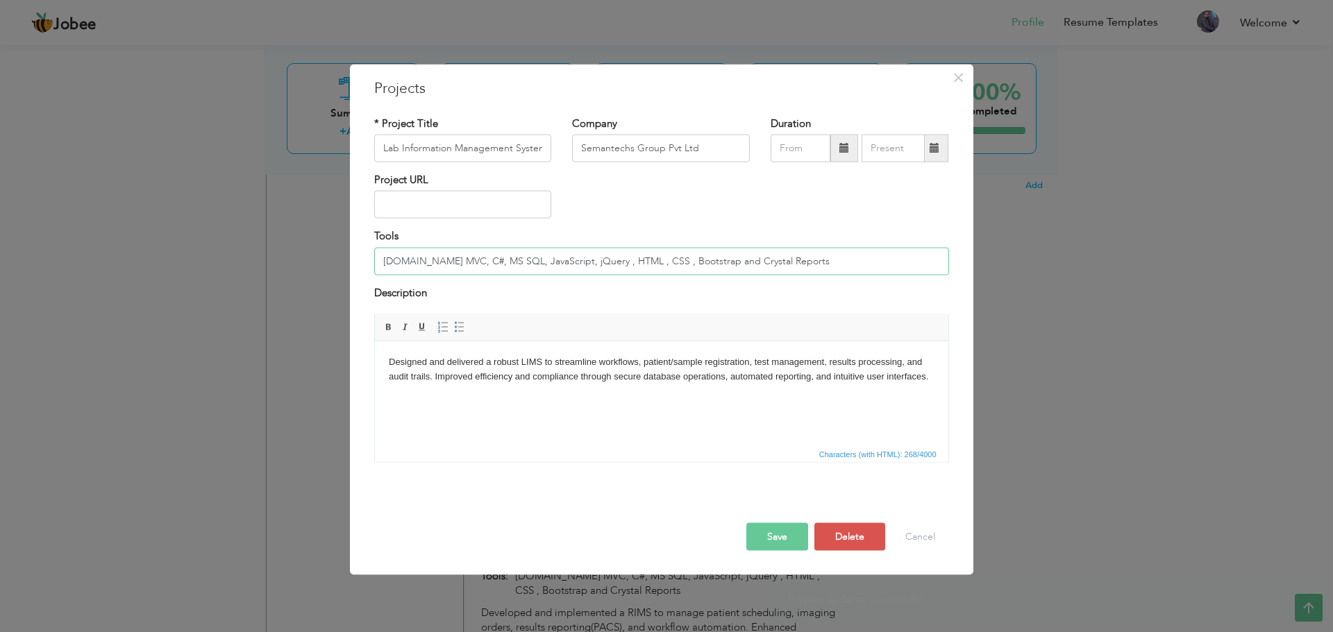
click at [578, 254] on input "[DOMAIN_NAME] MVC, C#, MS SQL, JavaScript, jQuery , HTML , CSS , Bootstrap and …" at bounding box center [661, 261] width 575 height 28
click at [924, 533] on button "Cancel" at bounding box center [920, 537] width 58 height 28
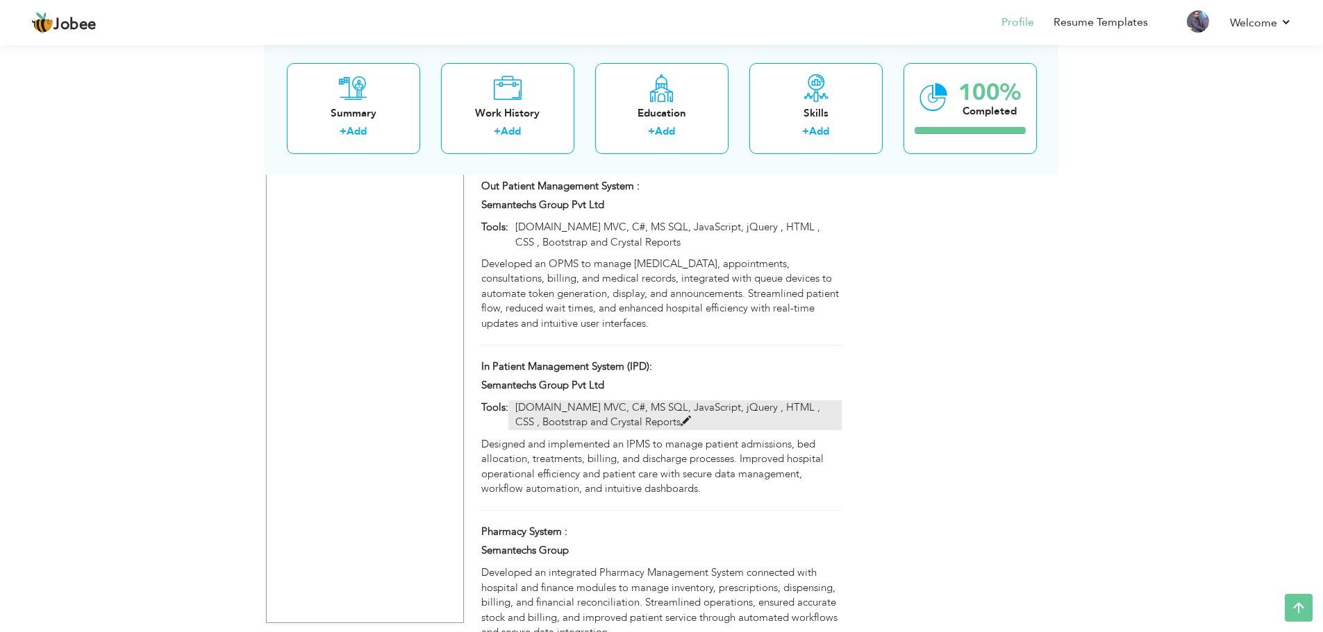
scroll to position [1977, 0]
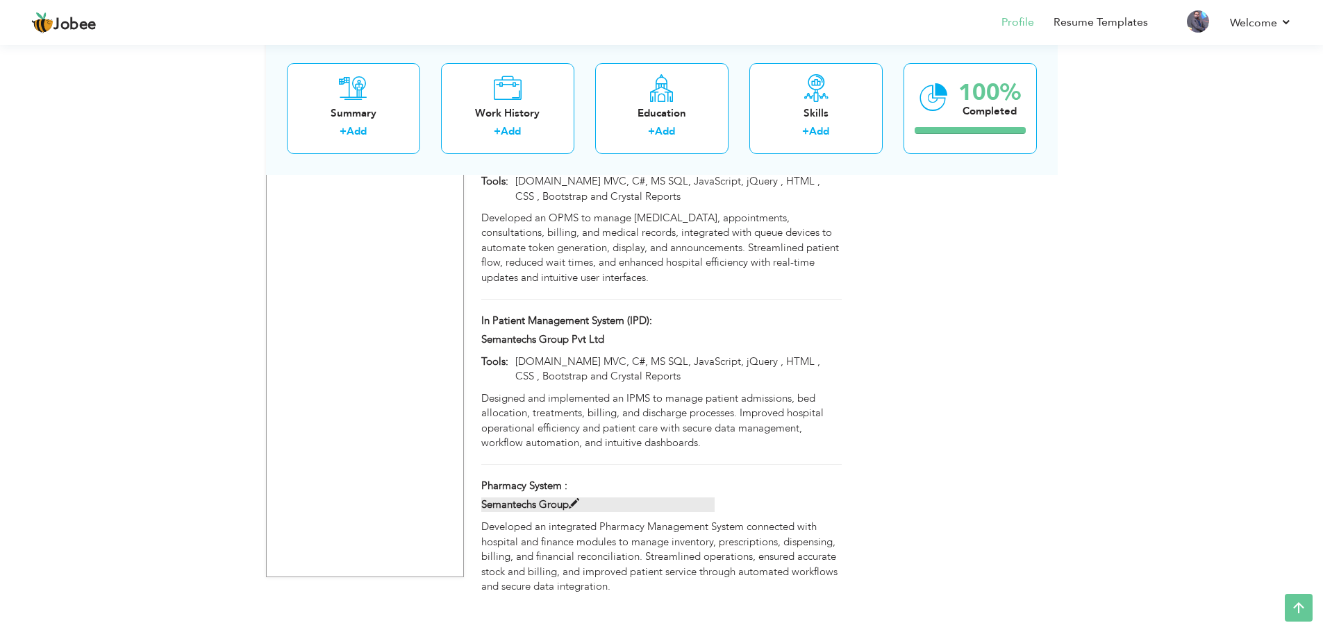
click at [569, 498] on label "Semantechs Group" at bounding box center [597, 505] width 233 height 15
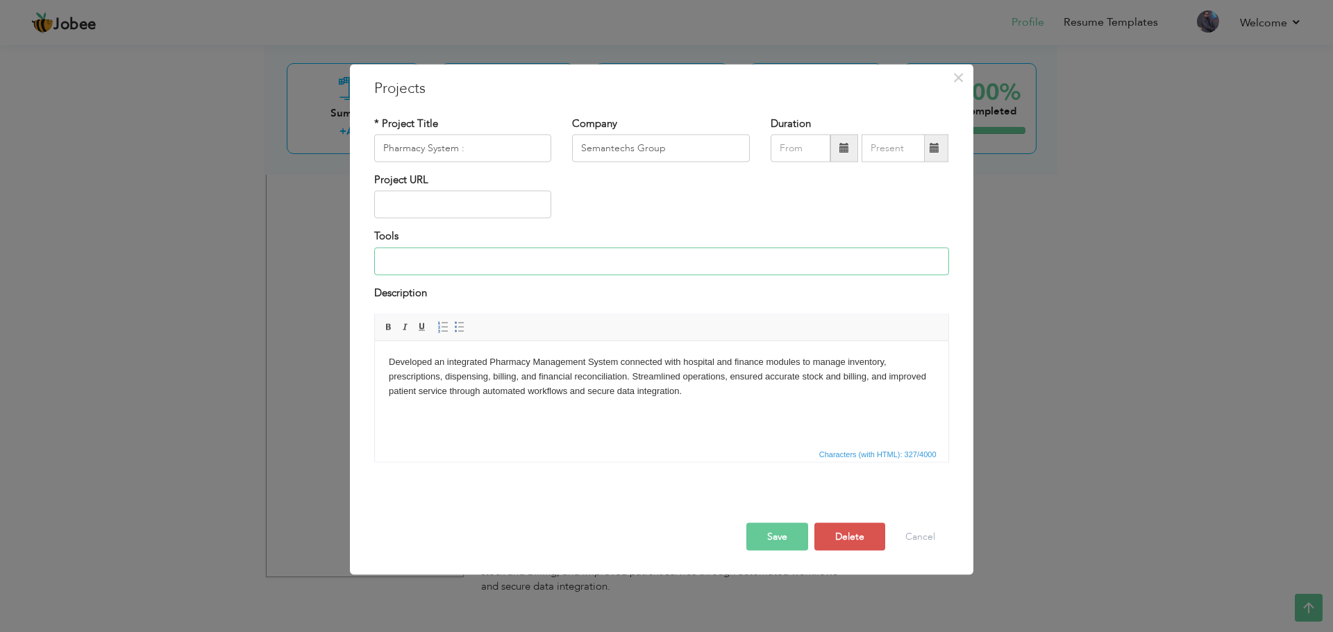
click at [469, 265] on input at bounding box center [661, 261] width 575 height 28
paste input "[DOMAIN_NAME] MVC, C#, MS SQL, JavaScript, jQuery , HTML , CSS , Bootstrap and …"
type input "[DOMAIN_NAME] MVC, C#, MS SQL, JavaScript, jQuery , HTML , CSS , Bootstrap and …"
click at [782, 534] on button "Save" at bounding box center [777, 537] width 62 height 28
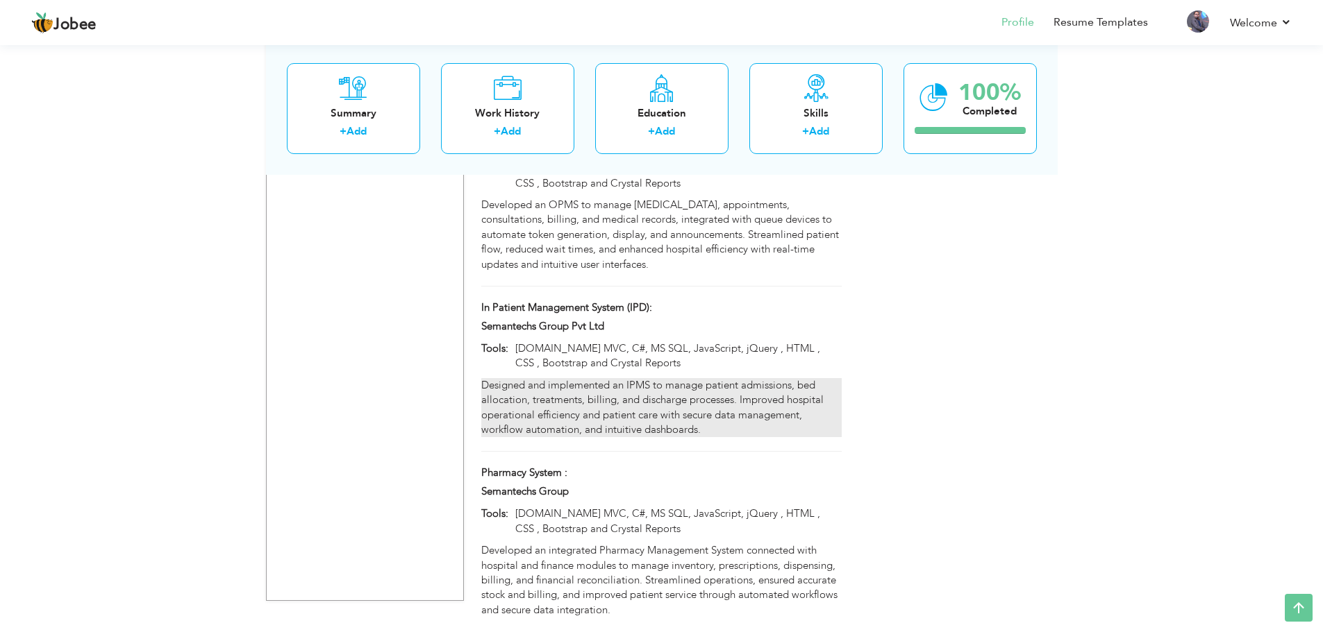
scroll to position [2014, 0]
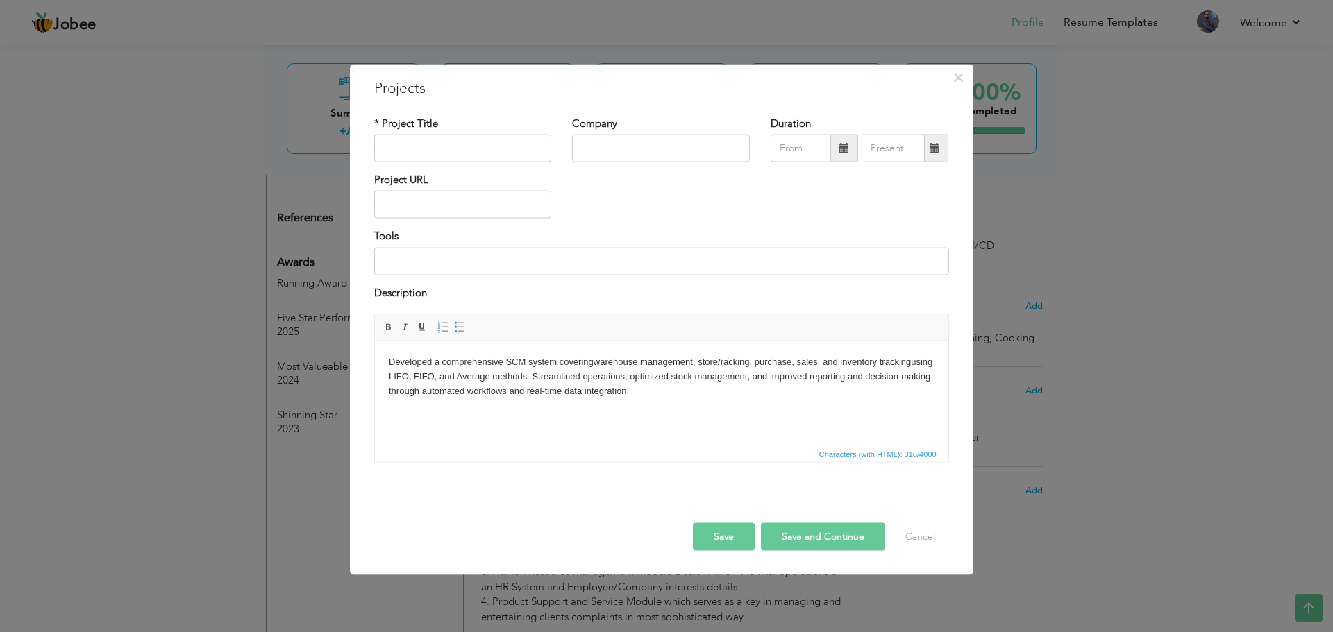
click at [759, 401] on html "Developed a comprehensive SCM system covering warehouse management, store/racki…" at bounding box center [660, 376] width 573 height 71
click at [428, 140] on input "text" at bounding box center [463, 149] width 178 height 28
type input "Supply Chain Management System (SCM):"
click at [641, 153] on input "text" at bounding box center [661, 149] width 178 height 28
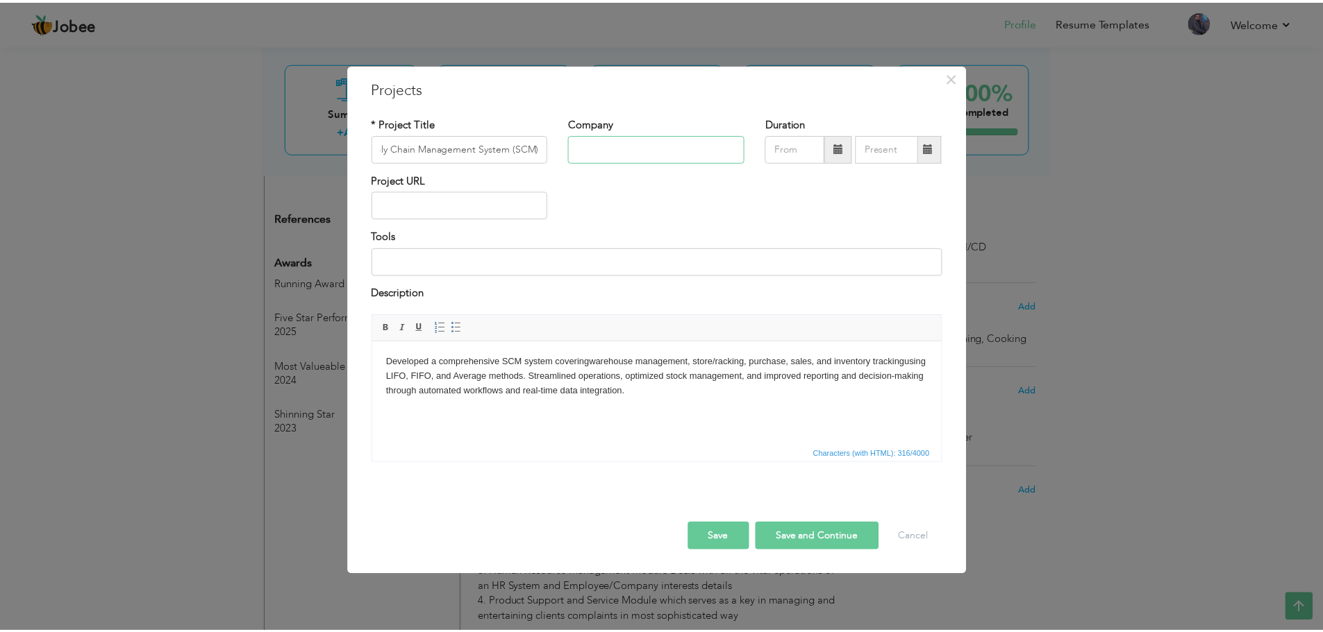
scroll to position [0, 0]
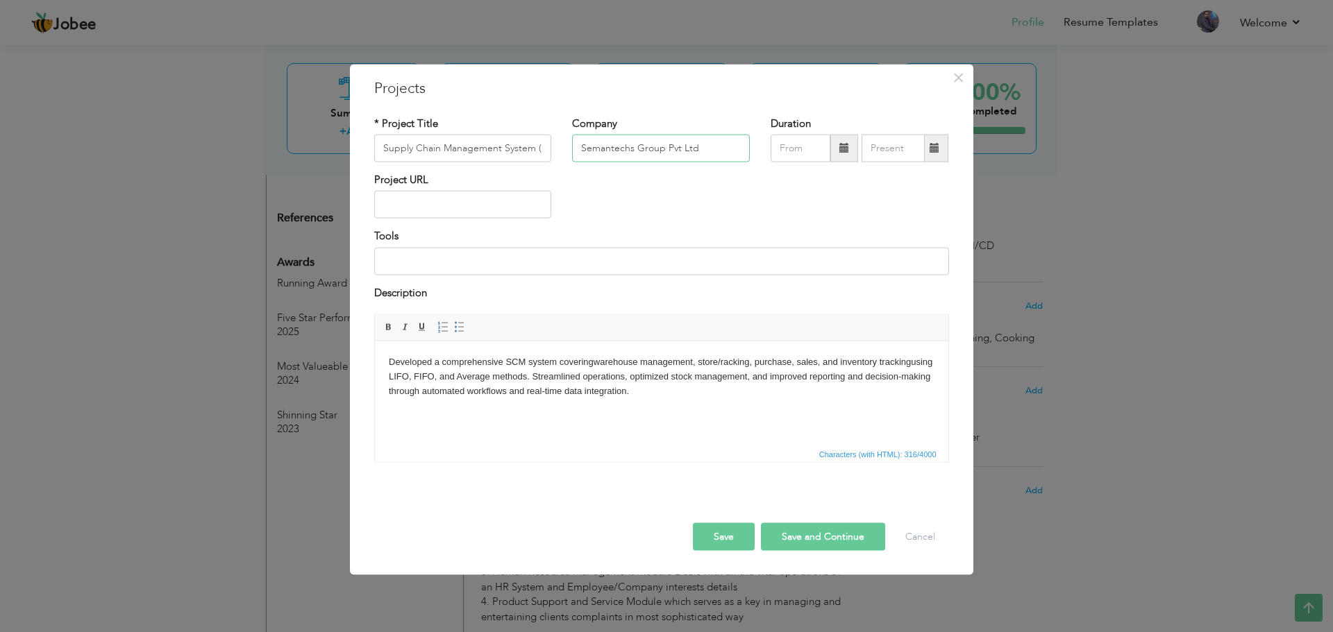
type input "Semantechs Group Pvt Ltd"
click at [716, 530] on button "Save" at bounding box center [724, 537] width 62 height 28
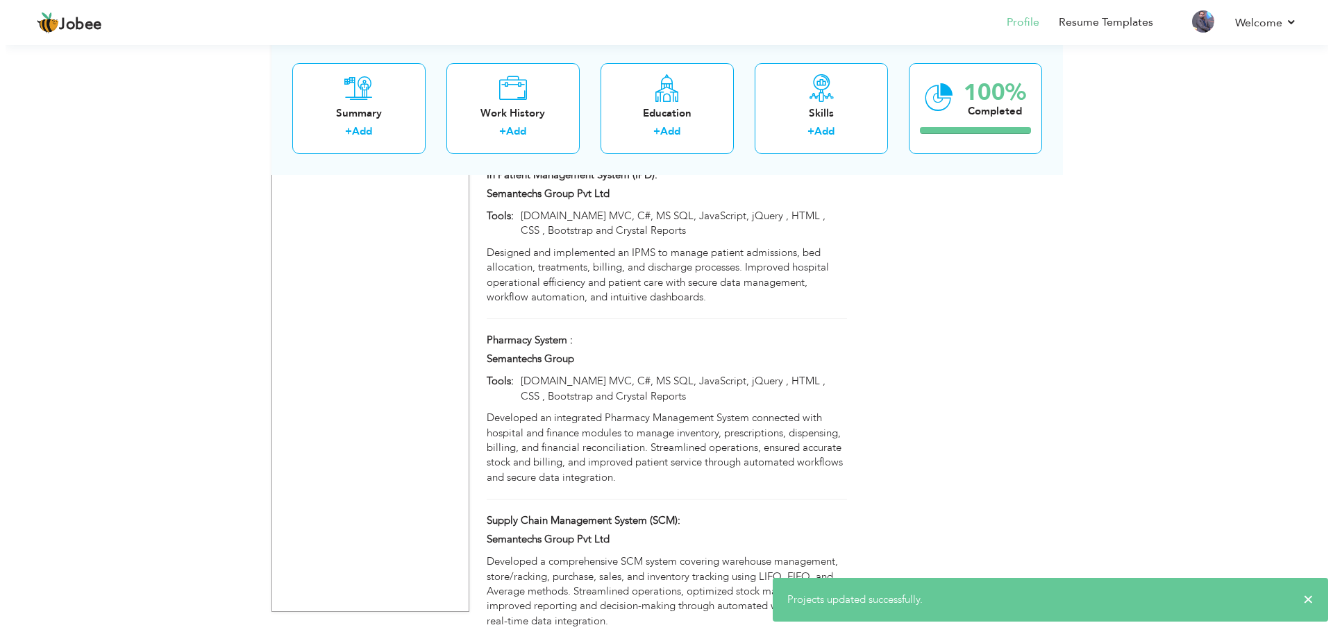
scroll to position [2153, 0]
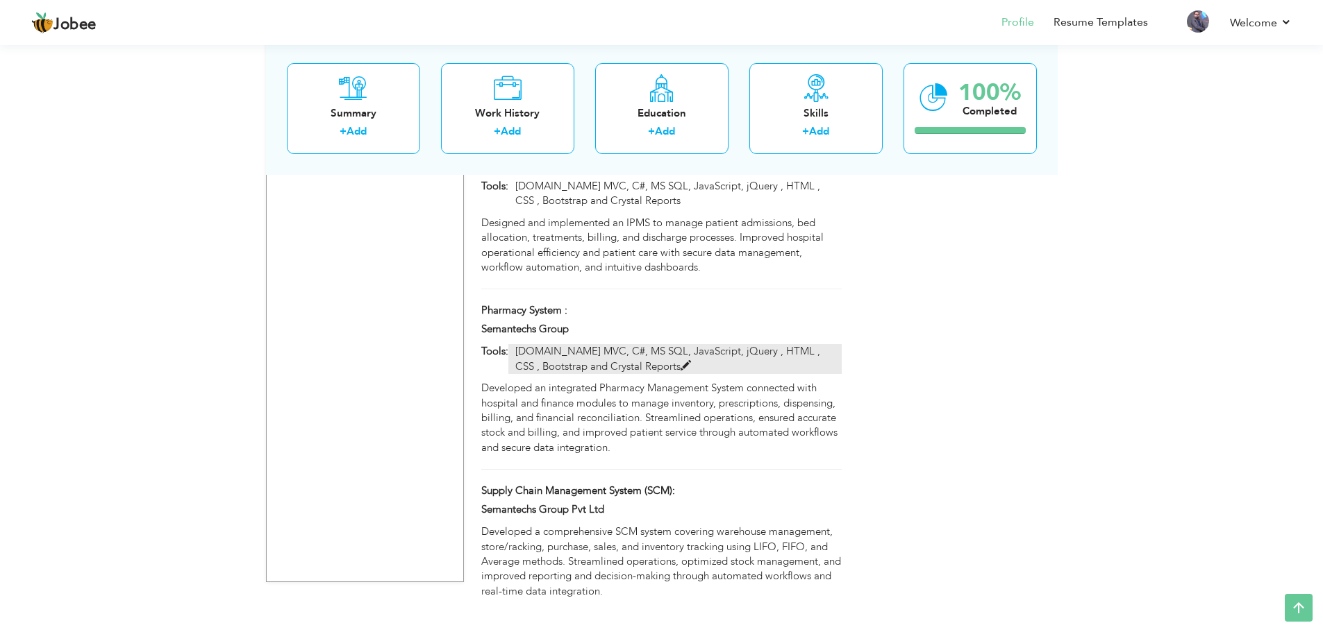
click at [680, 361] on span at bounding box center [685, 366] width 10 height 10
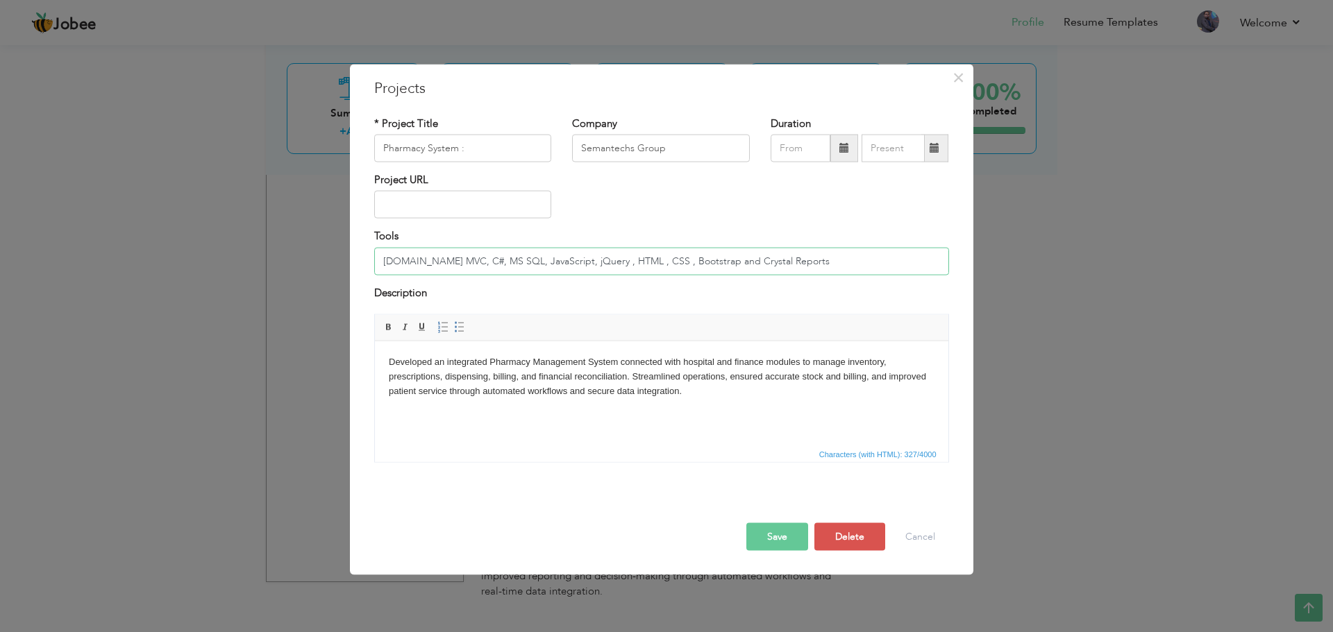
click at [596, 264] on input "[DOMAIN_NAME] MVC, C#, MS SQL, JavaScript, jQuery , HTML , CSS , Bootstrap and …" at bounding box center [661, 261] width 575 height 28
click at [925, 546] on button "Cancel" at bounding box center [920, 537] width 58 height 28
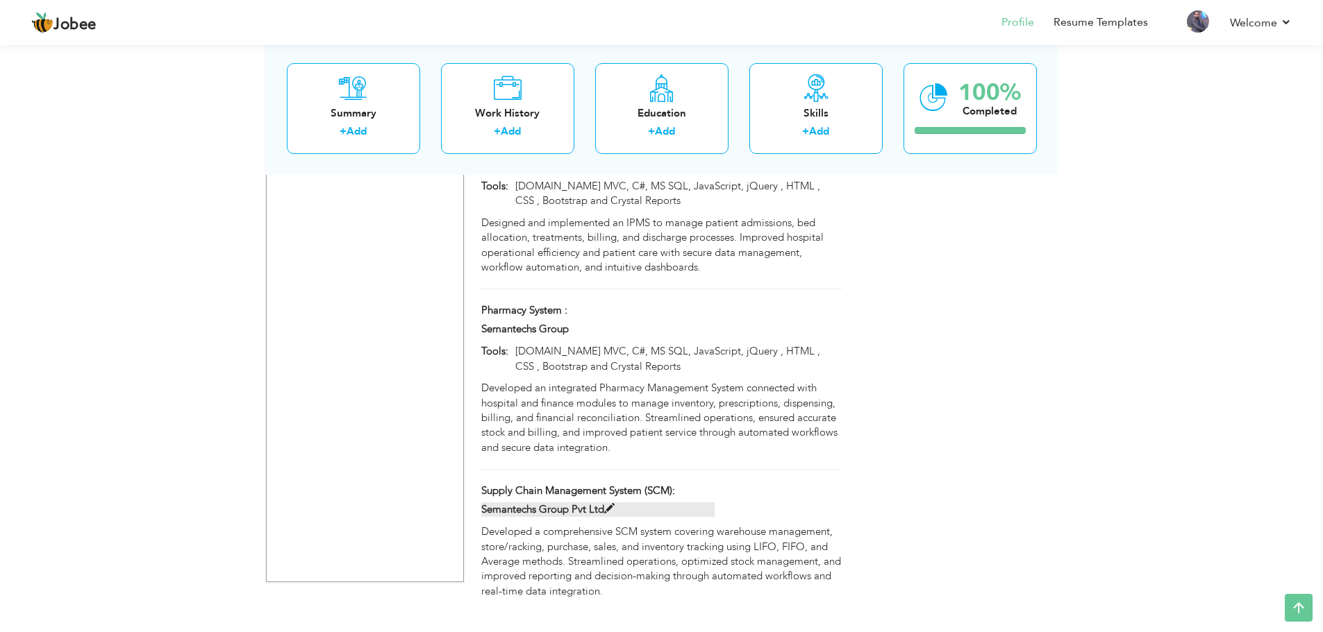
click at [613, 504] on span at bounding box center [609, 509] width 10 height 10
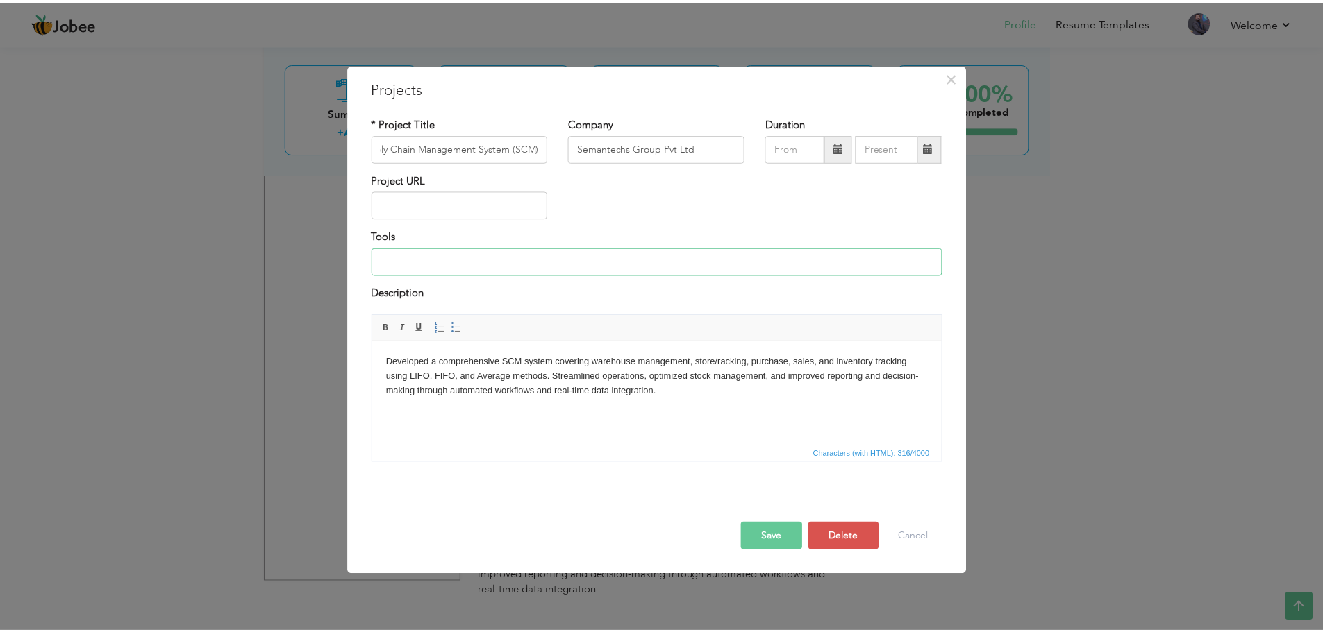
scroll to position [0, 0]
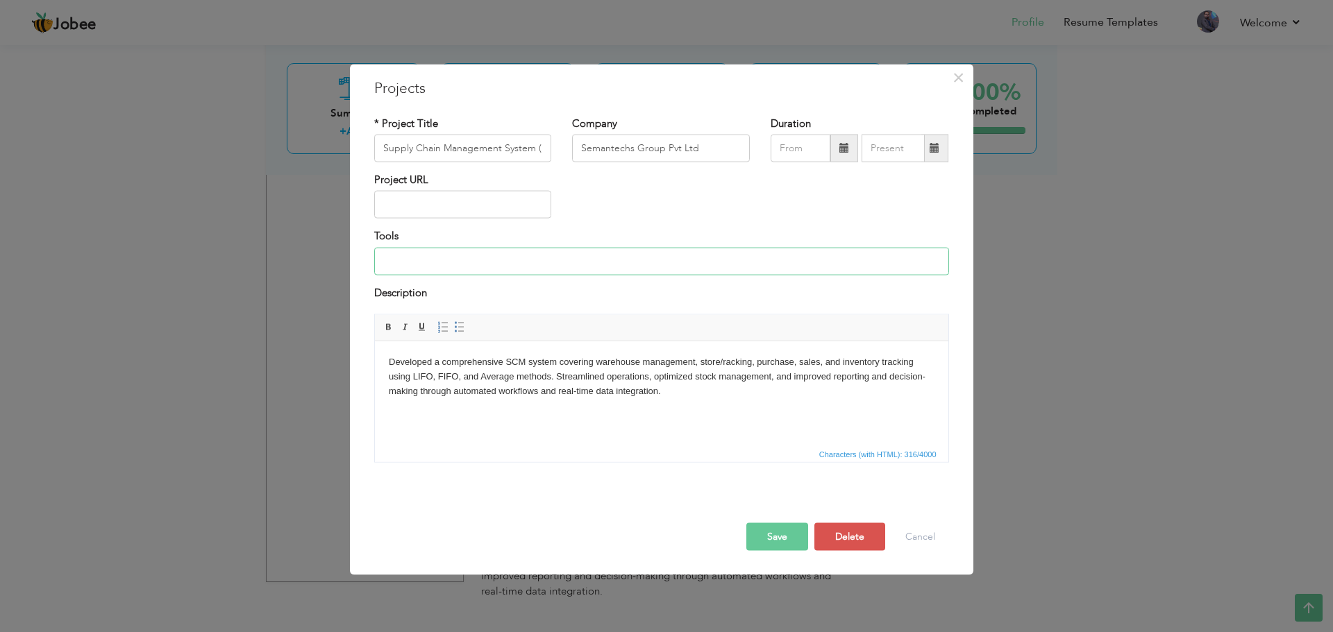
click at [489, 253] on input at bounding box center [661, 261] width 575 height 28
paste input "[DOMAIN_NAME] MVC, C#, MS SQL, JavaScript, jQuery , HTML , CSS , Bootstrap and …"
type input "[DOMAIN_NAME] MVC, C#, MS SQL, JavaScript, jQuery , HTML , CSS , Bootstrap and …"
click at [779, 537] on button "Save" at bounding box center [777, 537] width 62 height 28
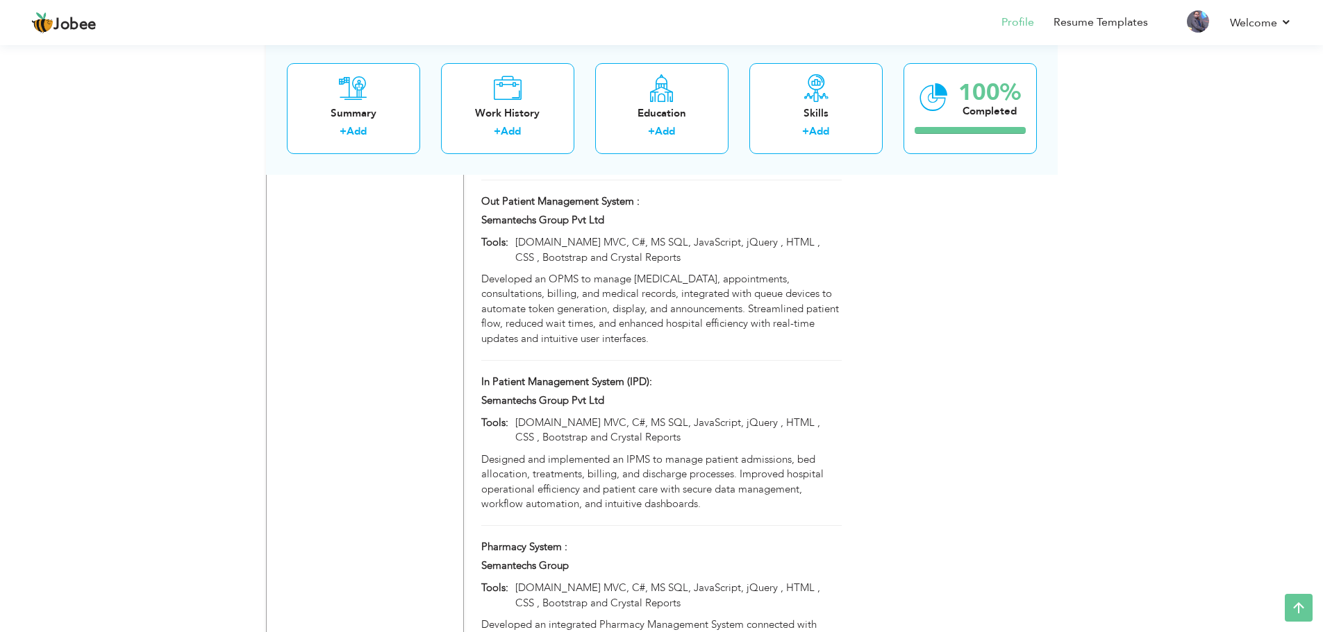
scroll to position [2194, 0]
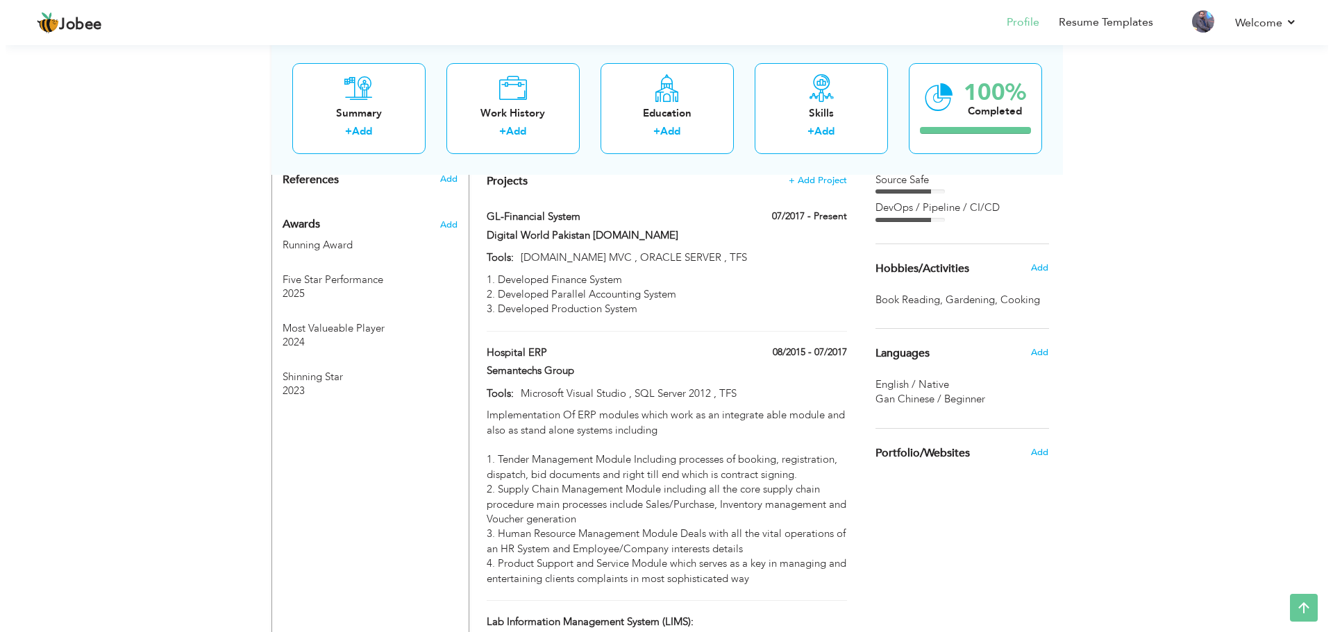
scroll to position [1083, 0]
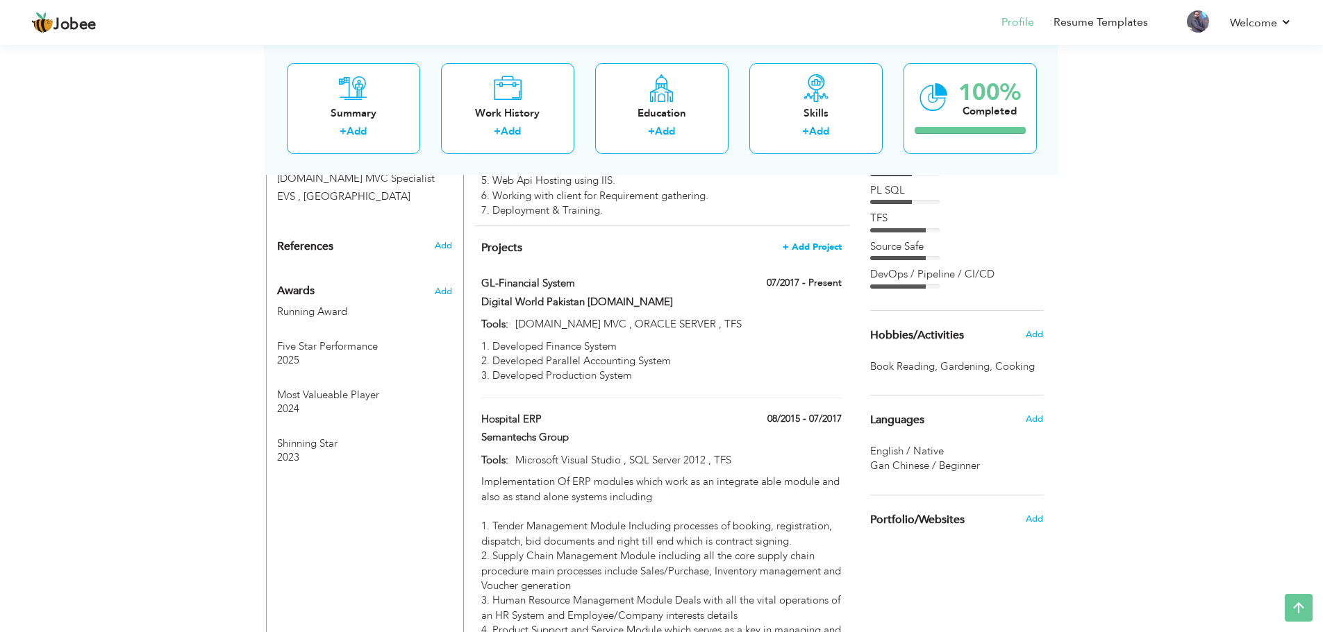
click at [812, 242] on span "+ Add Project" at bounding box center [811, 247] width 59 height 10
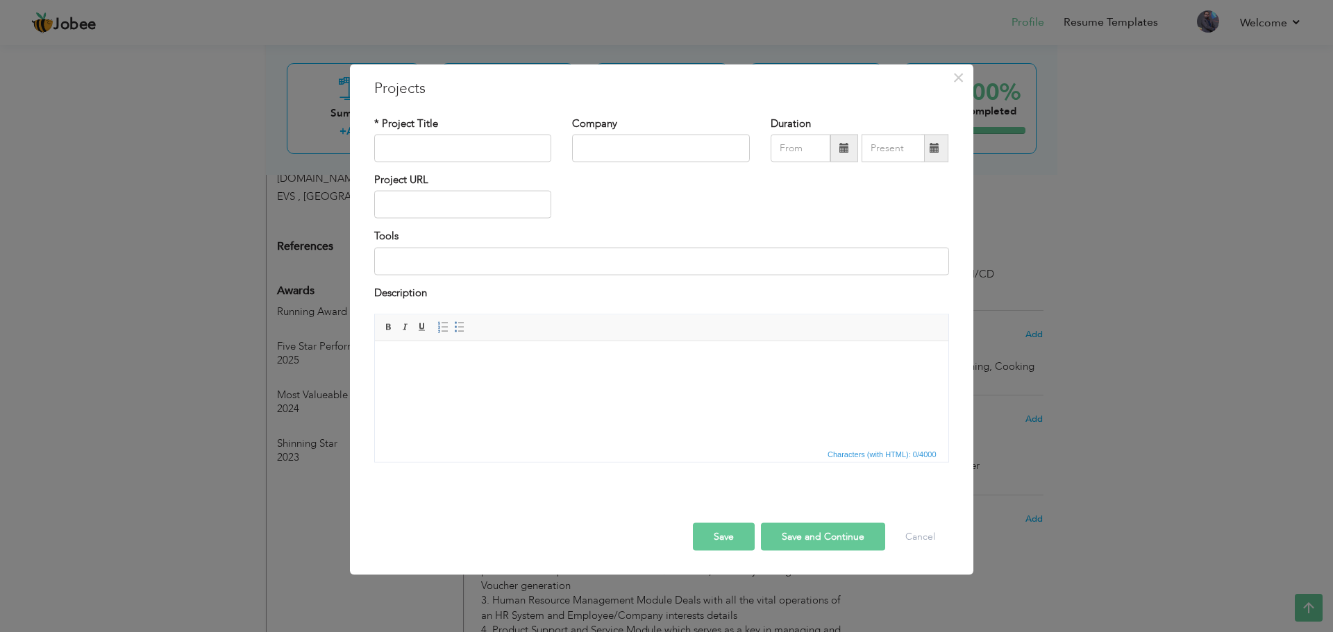
click at [507, 383] on html at bounding box center [660, 362] width 573 height 42
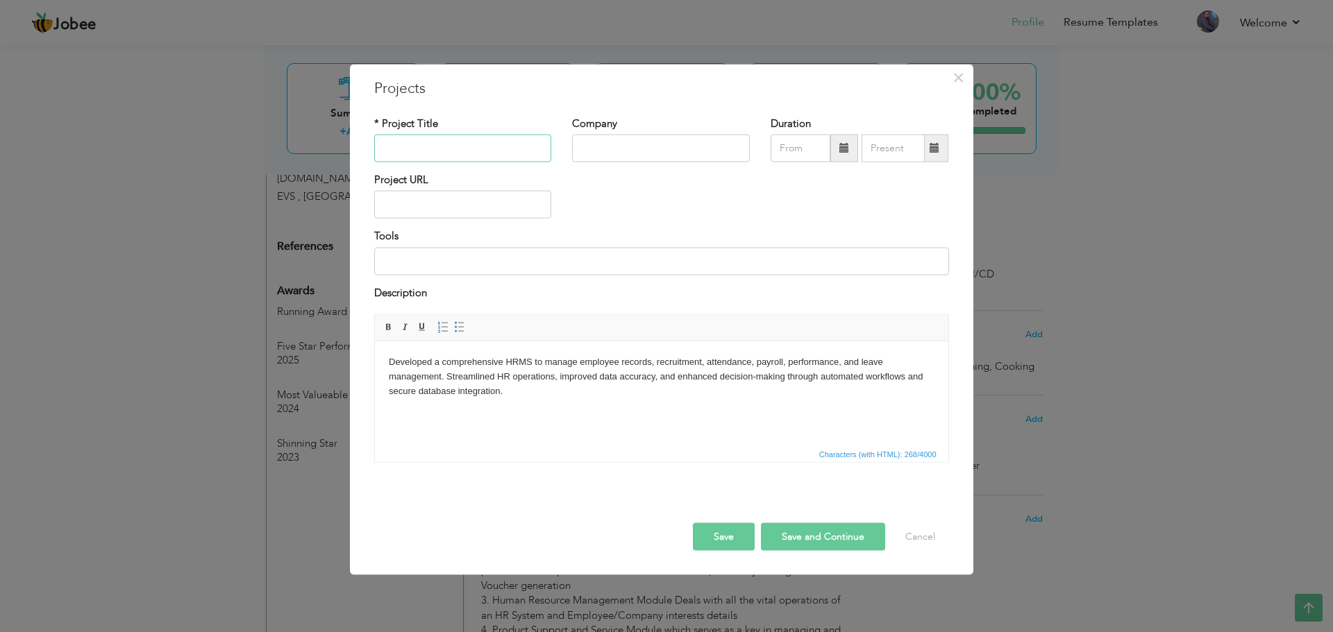
click at [421, 145] on input "text" at bounding box center [463, 149] width 178 height 28
click at [435, 148] on input "text" at bounding box center [463, 149] width 178 height 28
paste input "Human Resource Management System (HRMS):"
type input "Human Resource Management System (HRMS):"
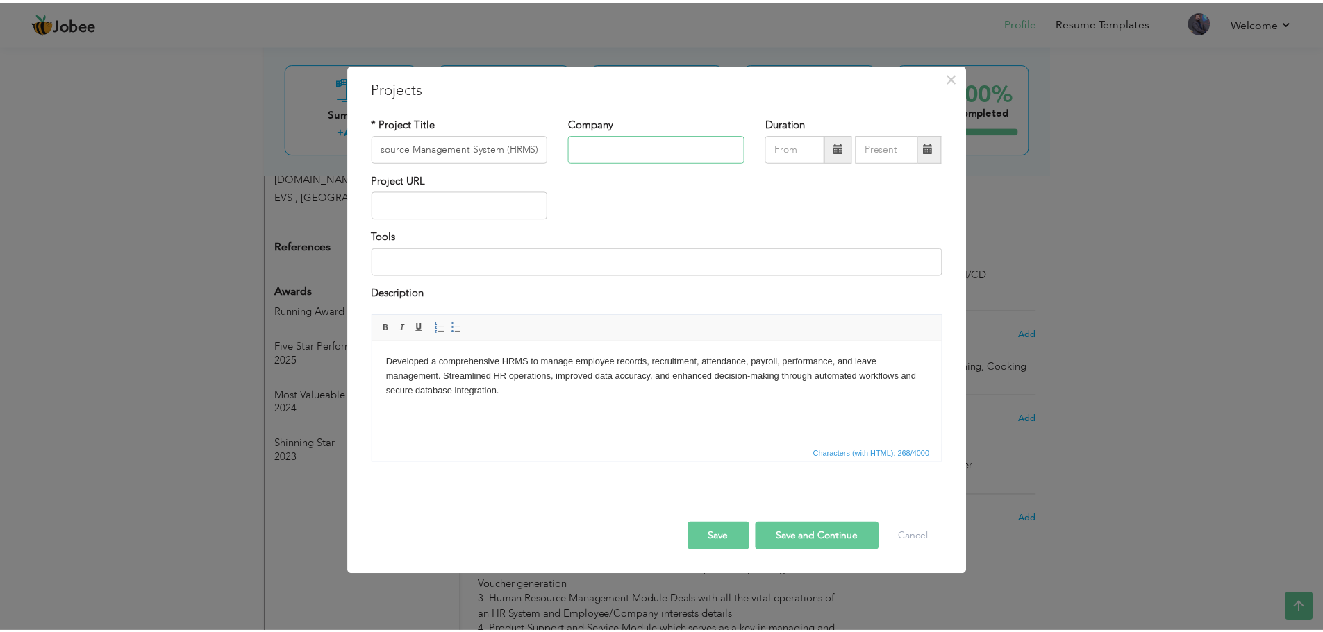
scroll to position [0, 0]
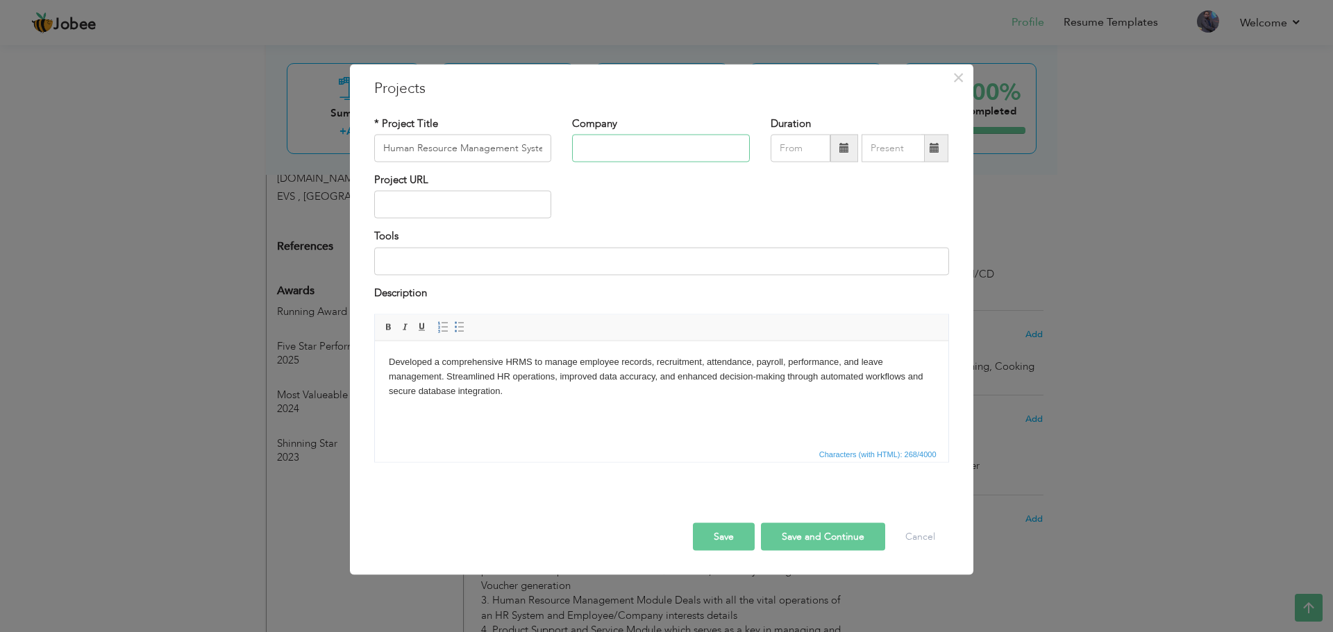
click at [598, 142] on input "text" at bounding box center [661, 149] width 178 height 28
type input "Semantechs Group Pvt Ltd"
click at [719, 542] on button "Save" at bounding box center [724, 537] width 62 height 28
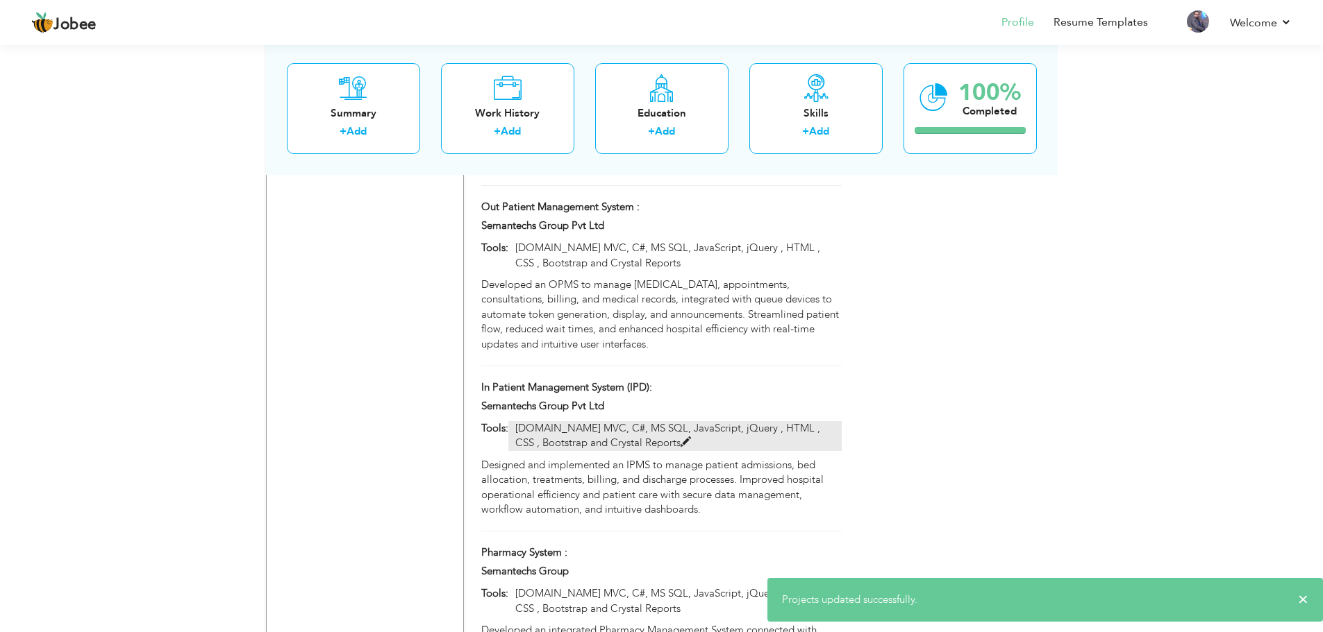
scroll to position [1986, 0]
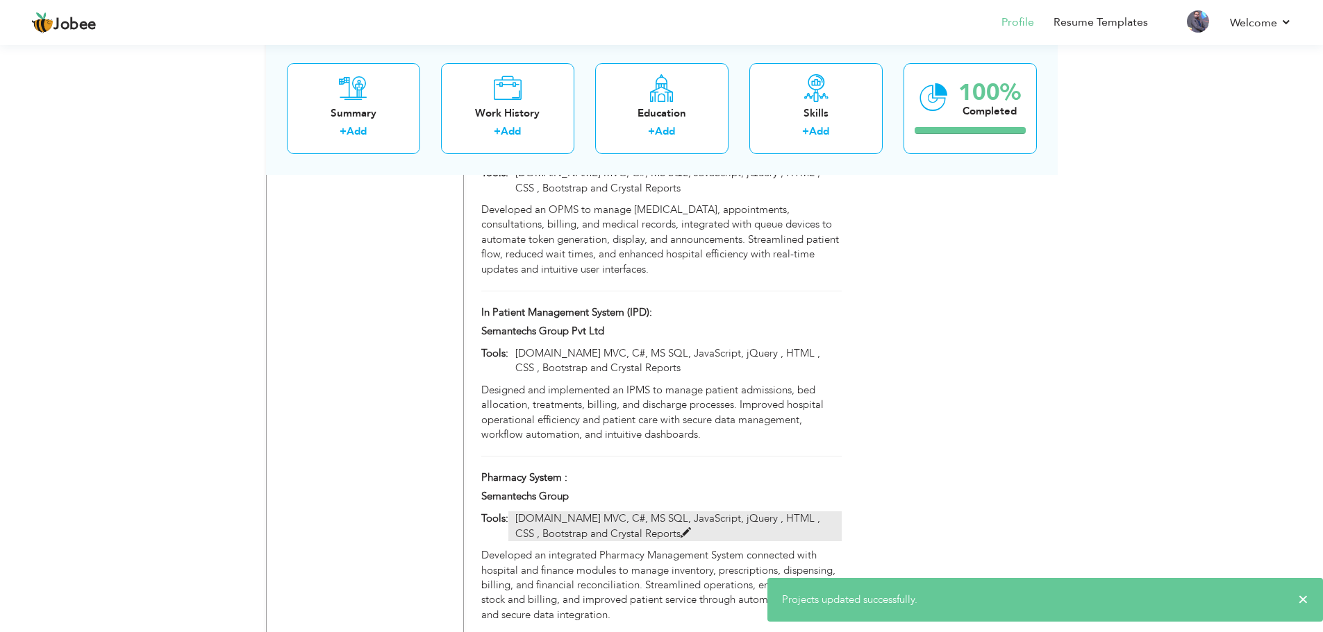
click at [809, 512] on p "[DOMAIN_NAME] MVC, C#, MS SQL, JavaScript, jQuery , HTML , CSS , Bootstrap and …" at bounding box center [674, 527] width 333 height 30
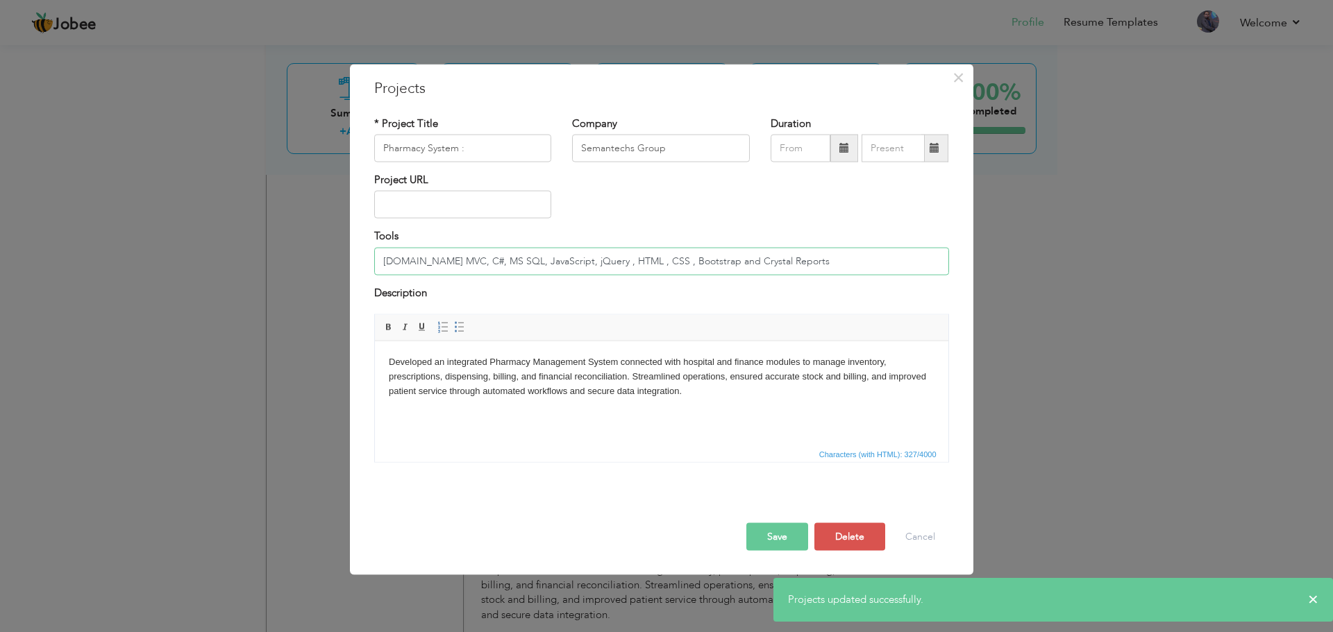
click at [645, 266] on input "[DOMAIN_NAME] MVC, C#, MS SQL, JavaScript, jQuery , HTML , CSS , Bootstrap and …" at bounding box center [661, 261] width 575 height 28
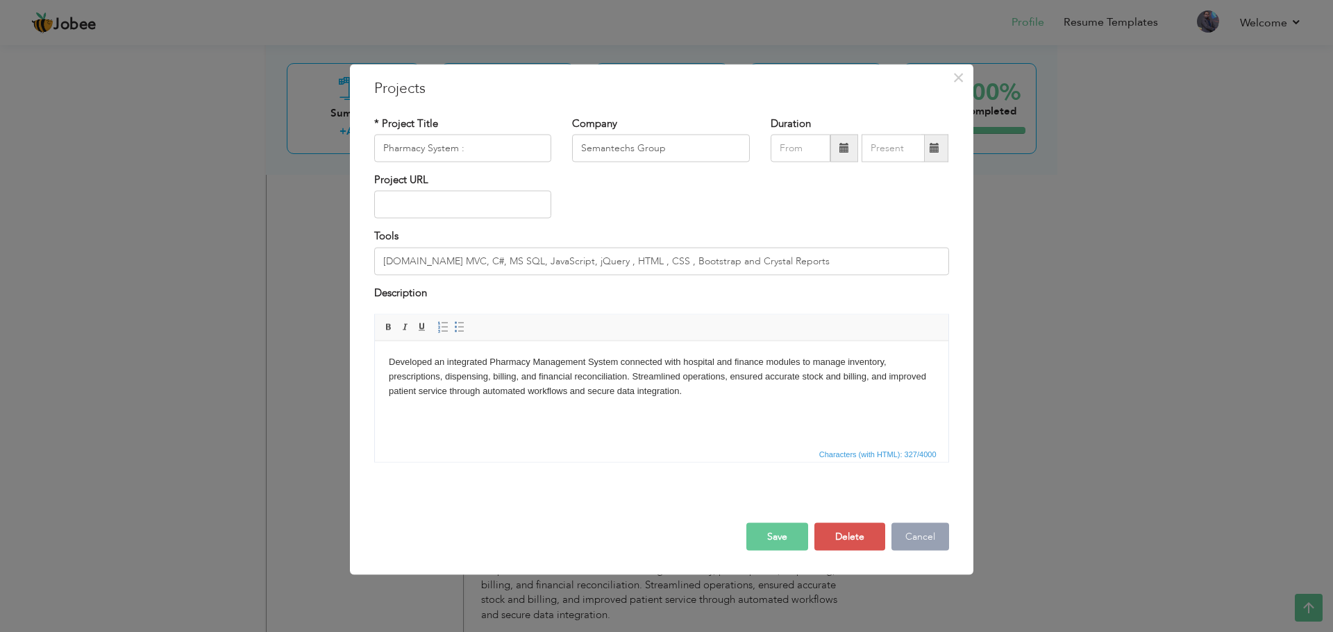
click at [937, 538] on button "Cancel" at bounding box center [920, 537] width 58 height 28
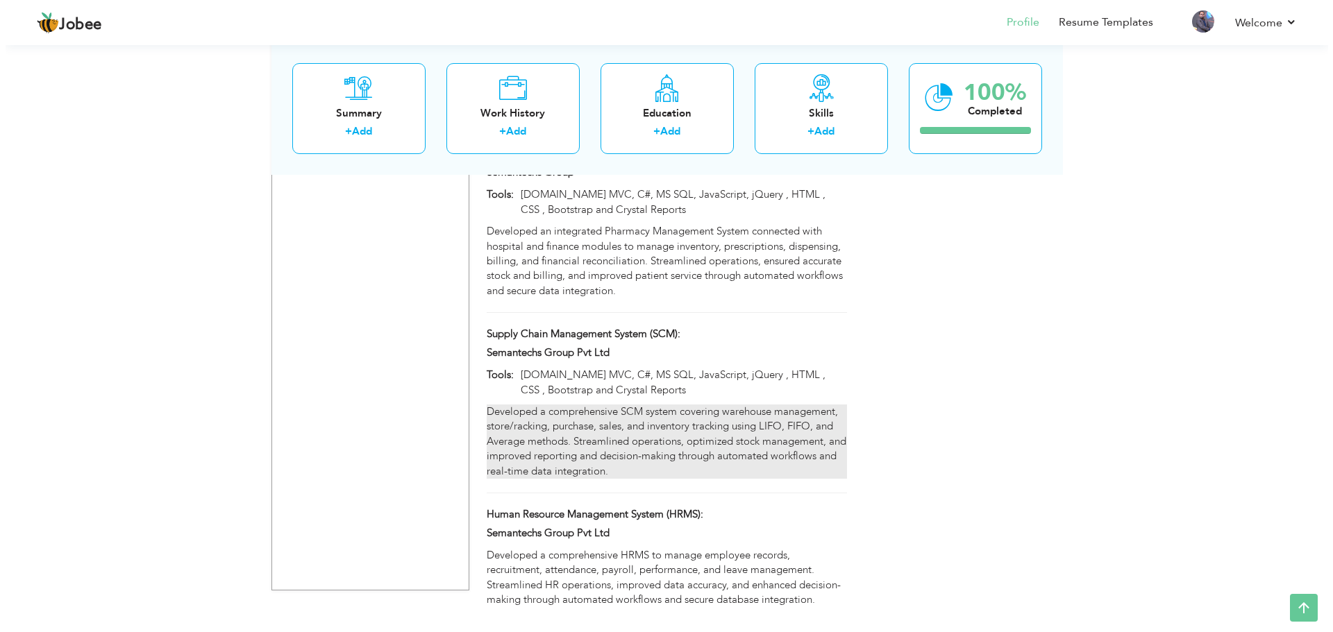
scroll to position [2323, 0]
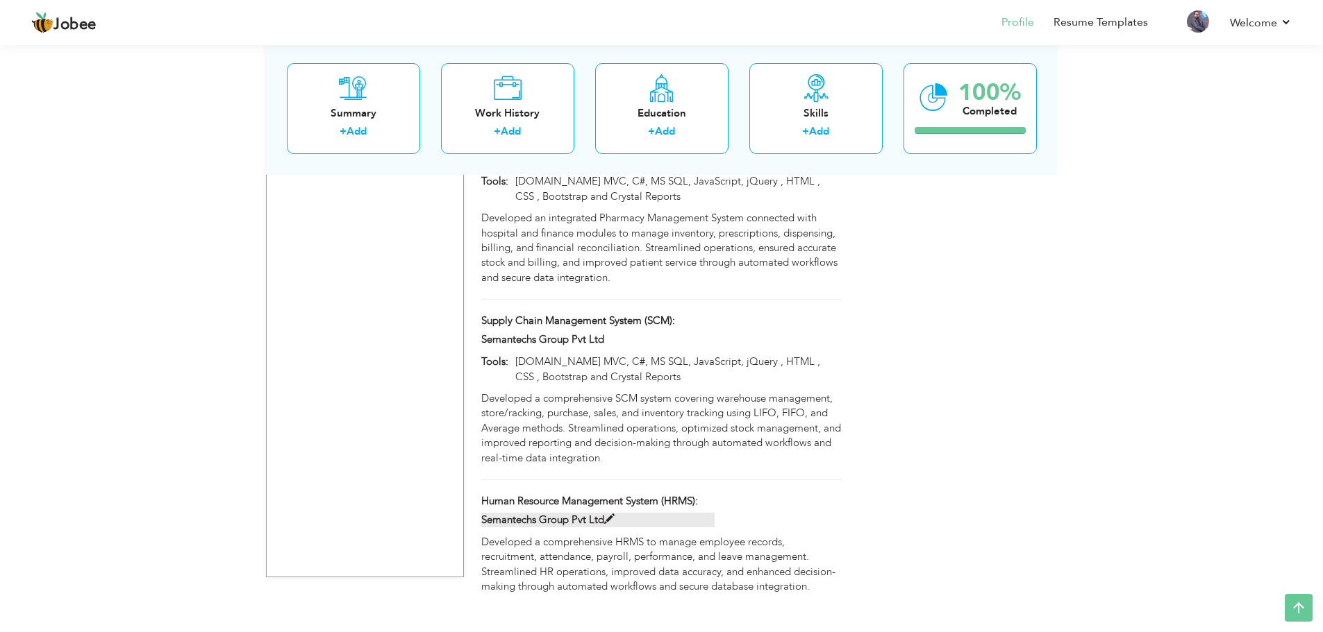
click at [610, 514] on span at bounding box center [609, 519] width 10 height 10
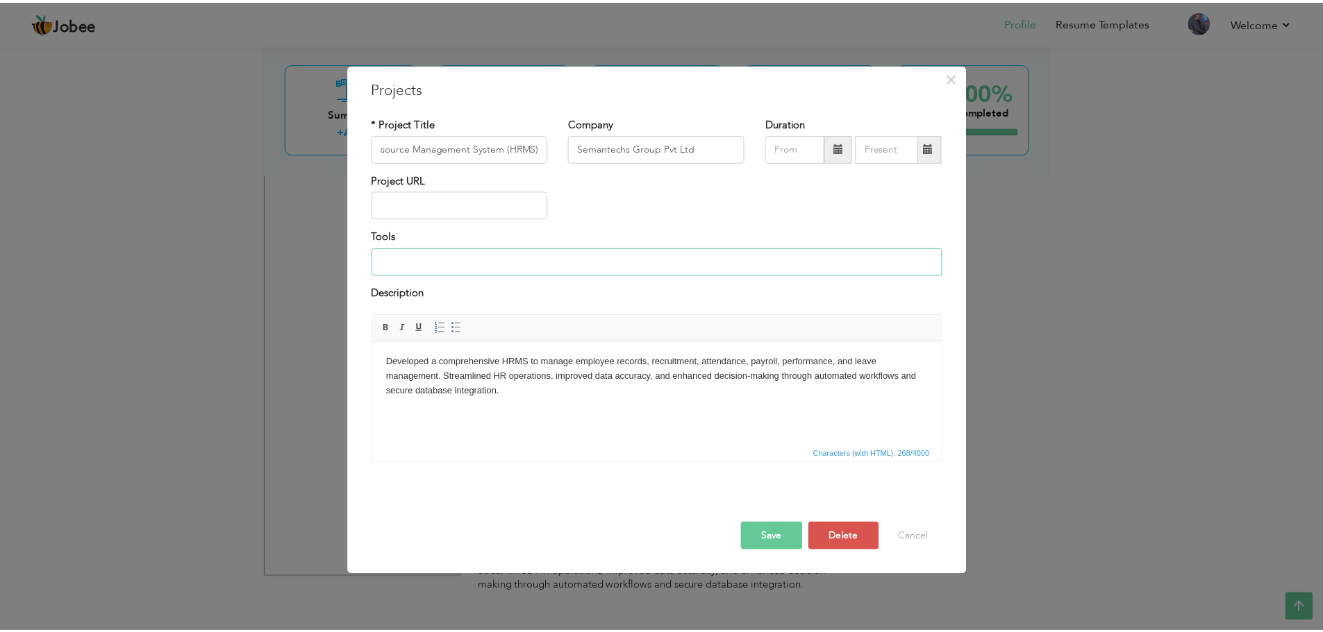
scroll to position [0, 0]
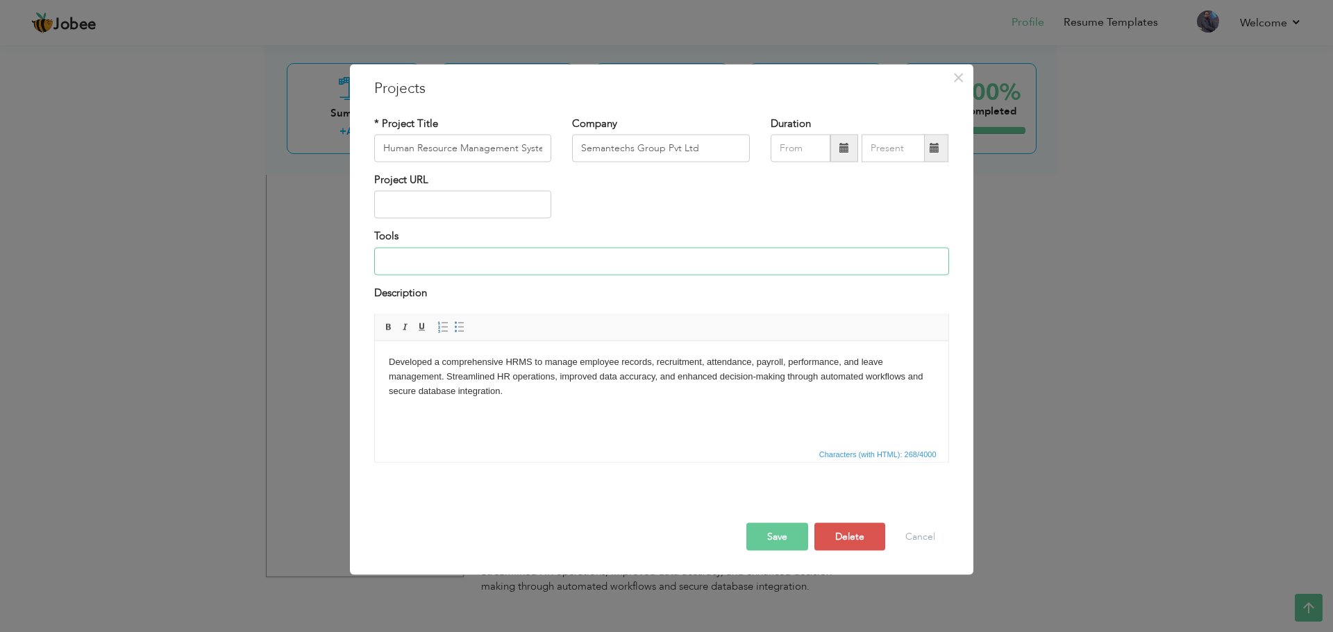
click at [528, 250] on input at bounding box center [661, 261] width 575 height 28
paste input "[DOMAIN_NAME] MVC, C#, MS SQL, JavaScript, jQuery , HTML , CSS , Bootstrap and …"
type input "[DOMAIN_NAME] MVC, C#, MS SQL, JavaScript, jQuery , HTML , CSS , Bootstrap and …"
click at [778, 537] on button "Save" at bounding box center [777, 537] width 62 height 28
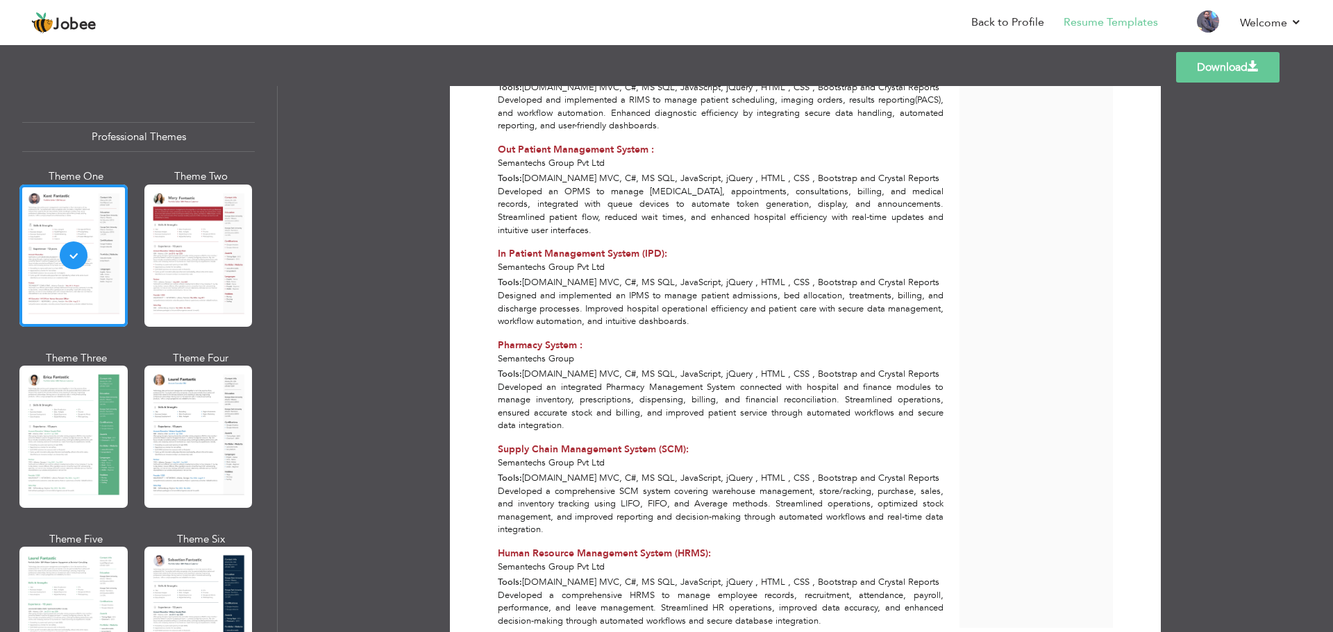
scroll to position [1669, 0]
